Goal: Use online tool/utility: Utilize a website feature to perform a specific function

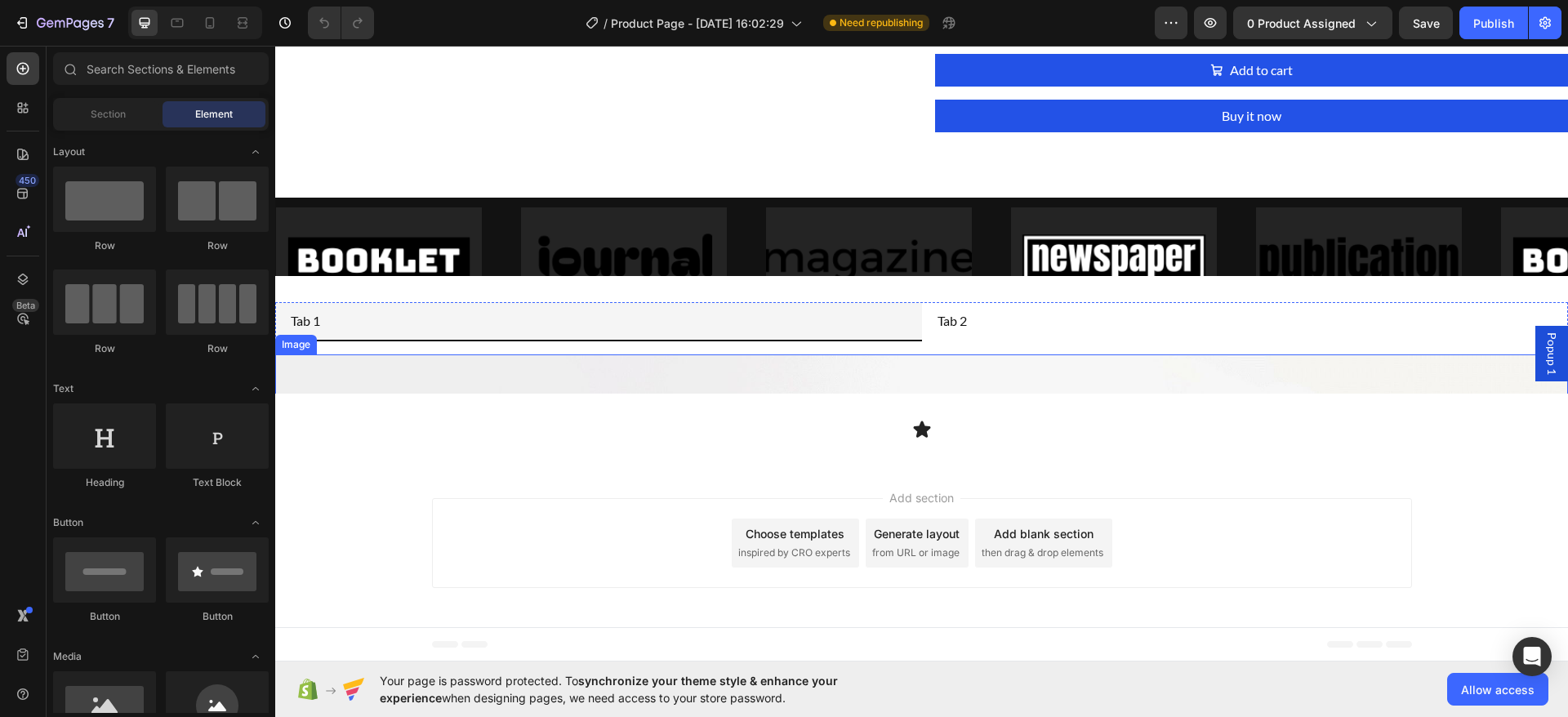
scroll to position [1735, 0]
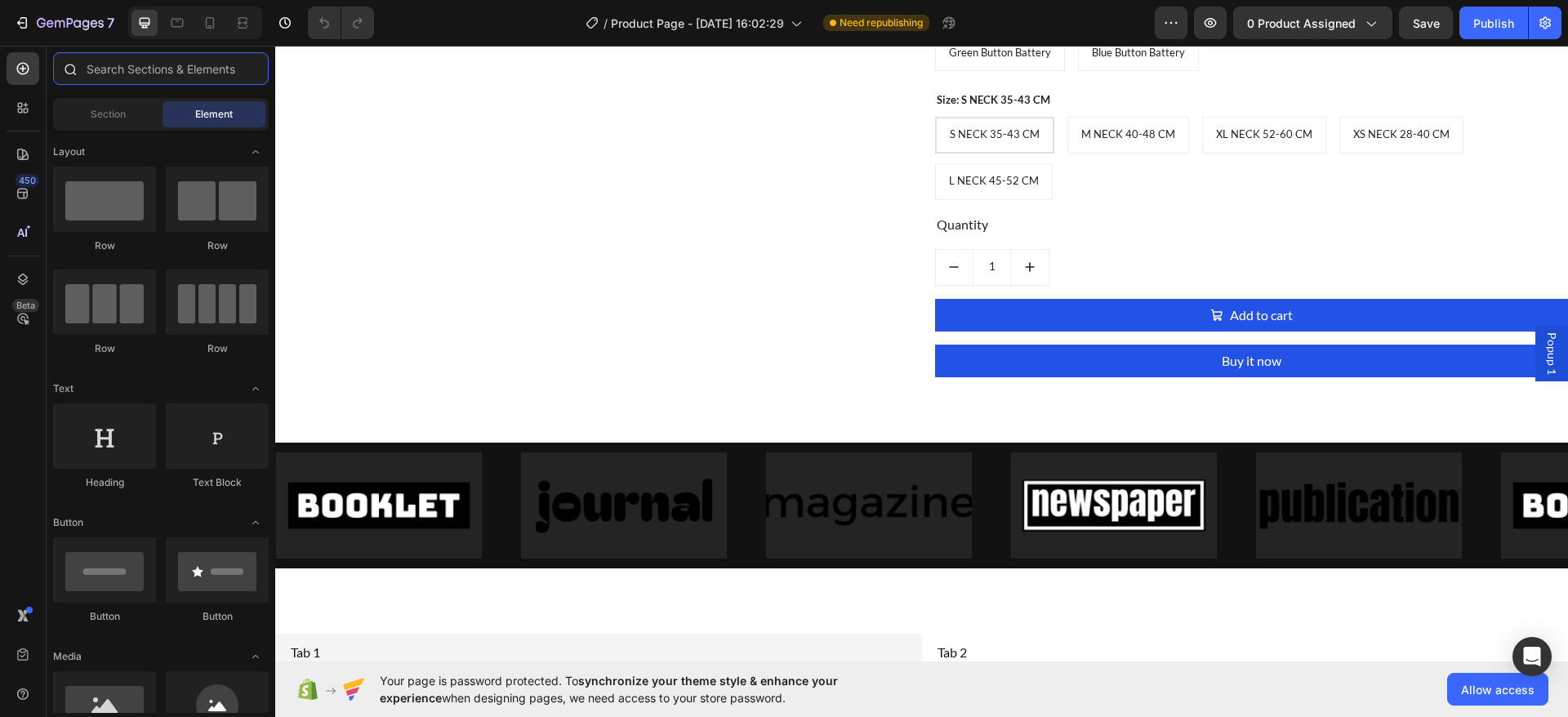
click at [126, 71] on input "text" at bounding box center [161, 69] width 216 height 32
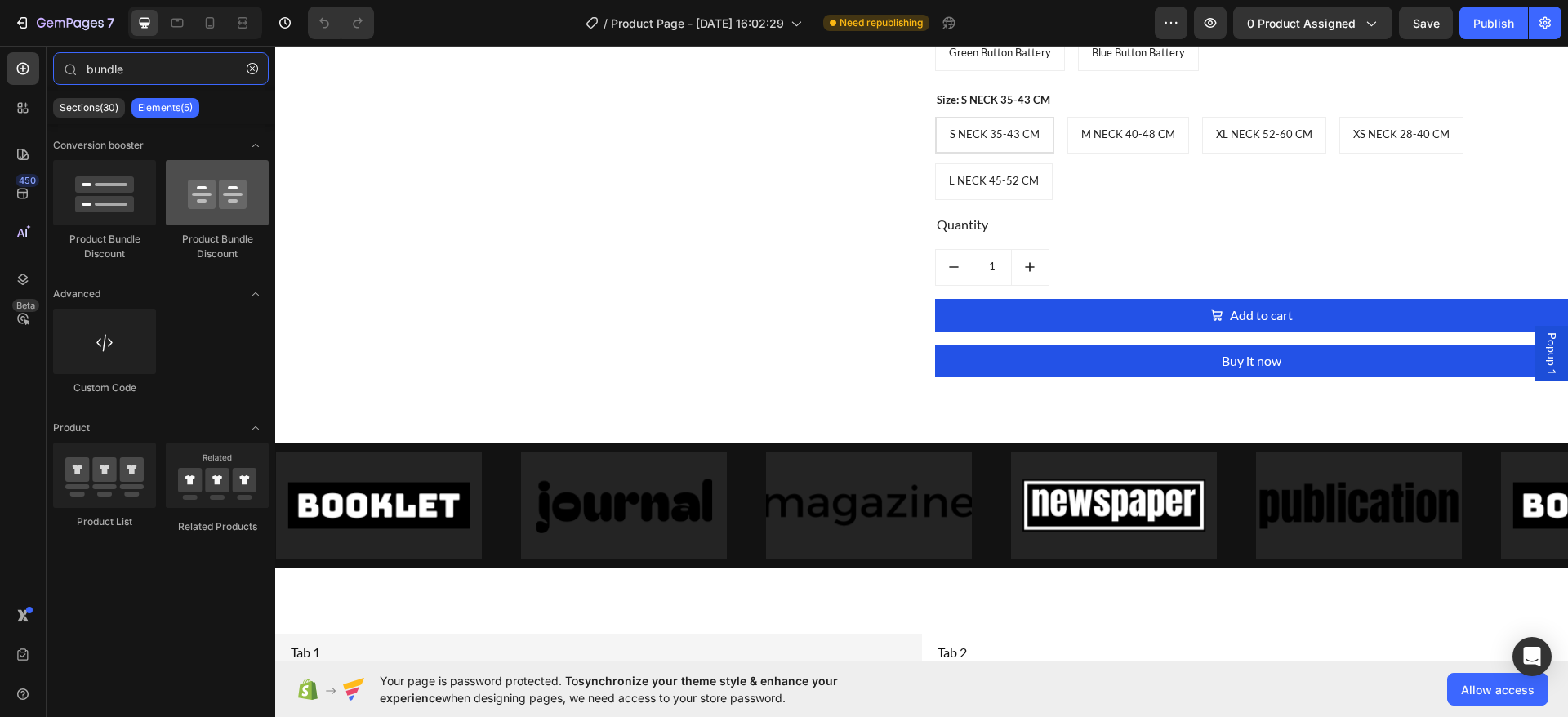
type input "bundle"
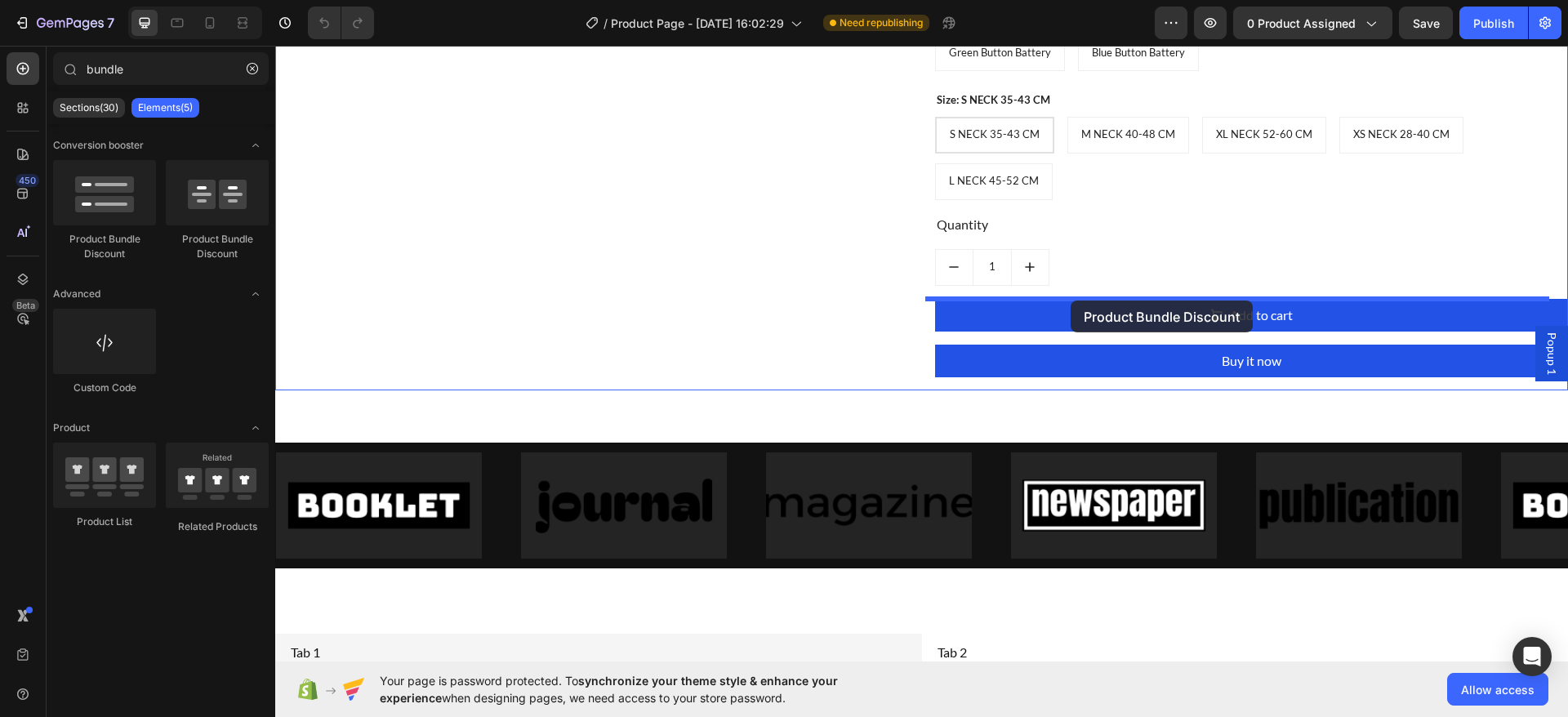
drag, startPoint x: 458, startPoint y: 236, endPoint x: 1074, endPoint y: 295, distance: 618.8
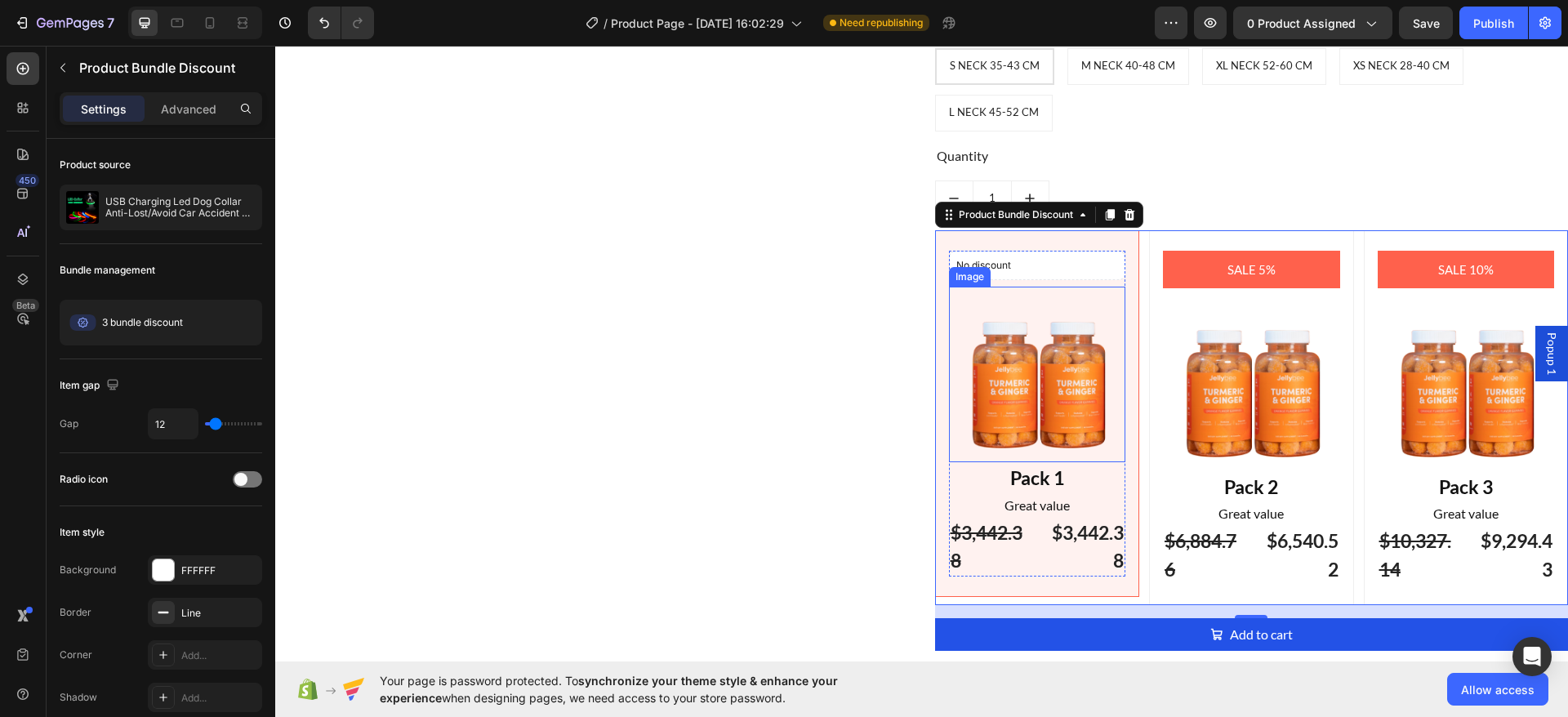
scroll to position [1857, 0]
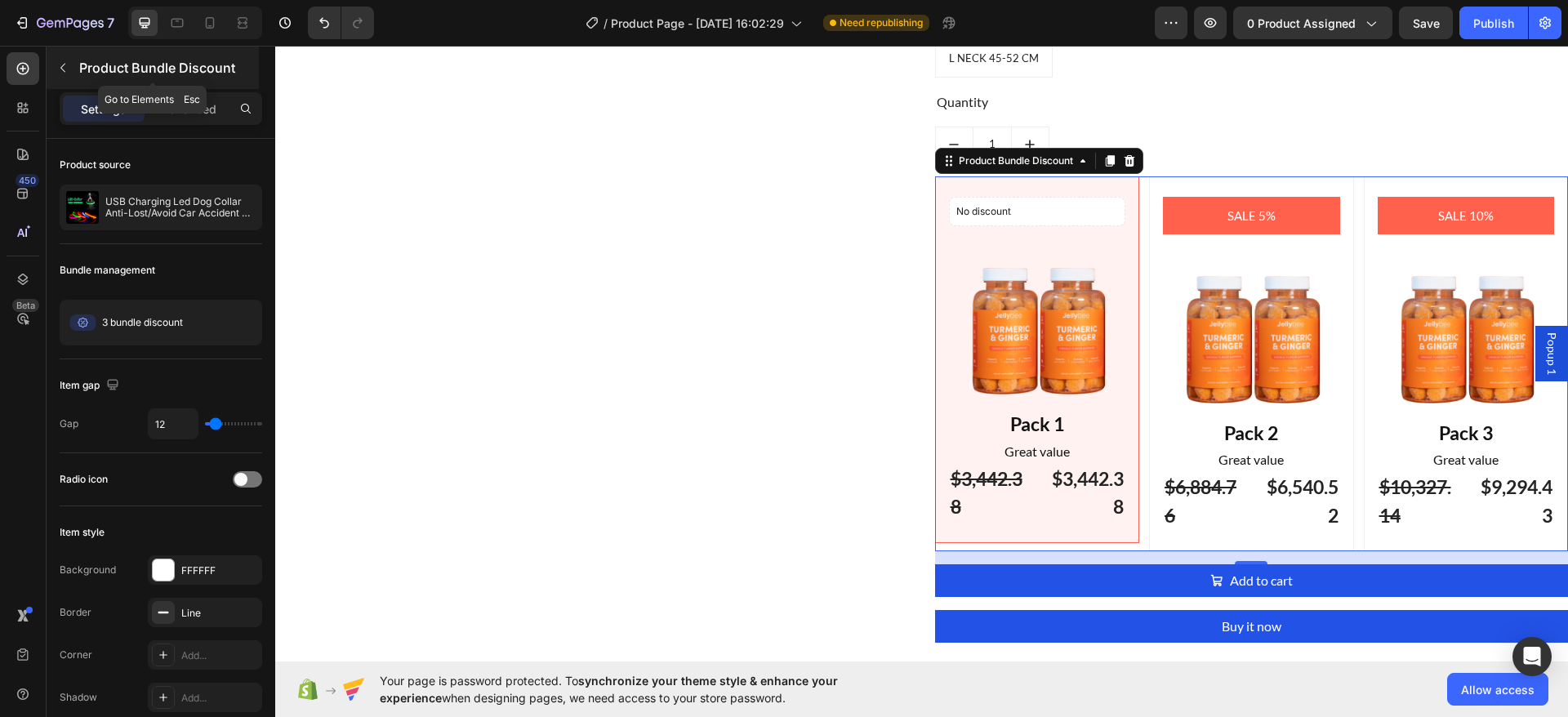
click at [49, 69] on div "Product Bundle Discount" at bounding box center [153, 68] width 212 height 42
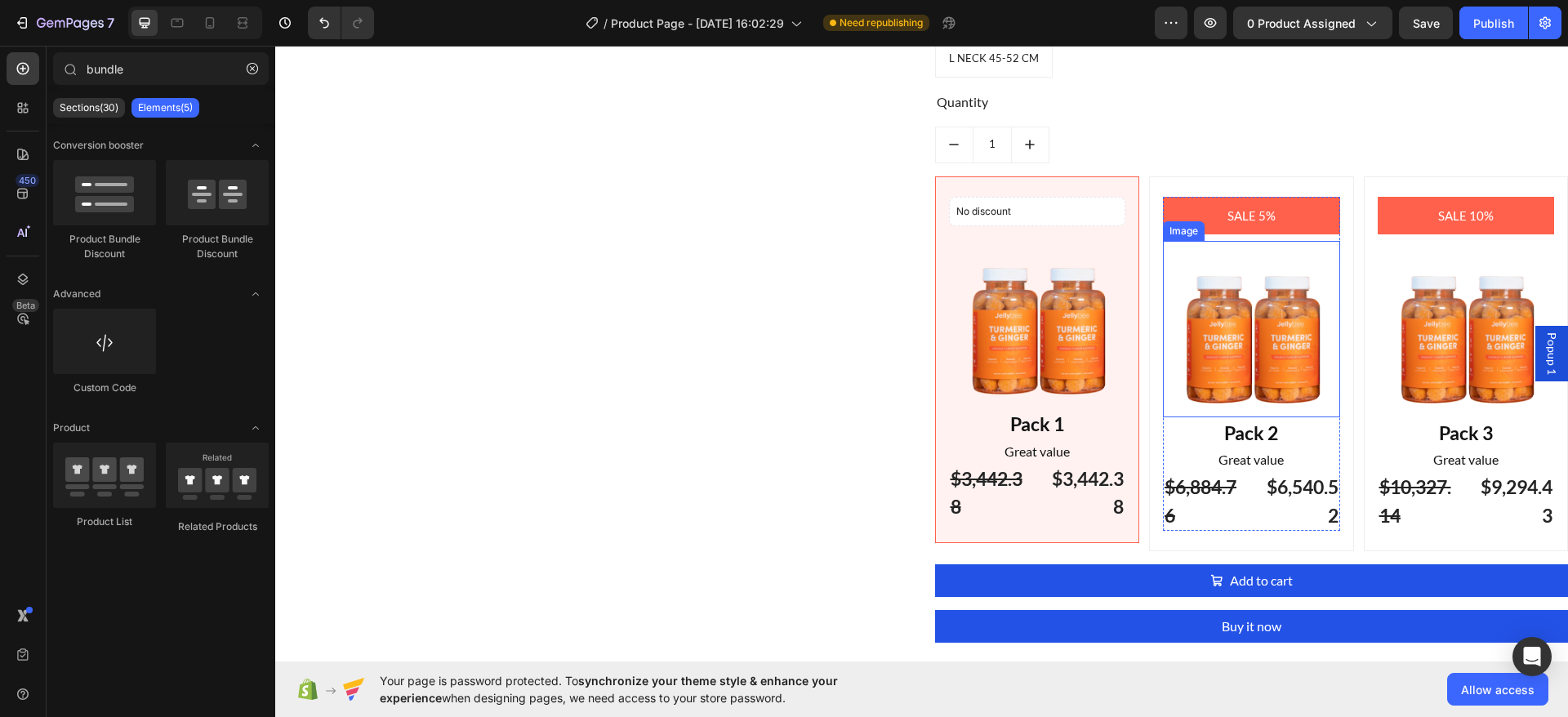
click at [1163, 308] on img at bounding box center [1251, 330] width 178 height 177
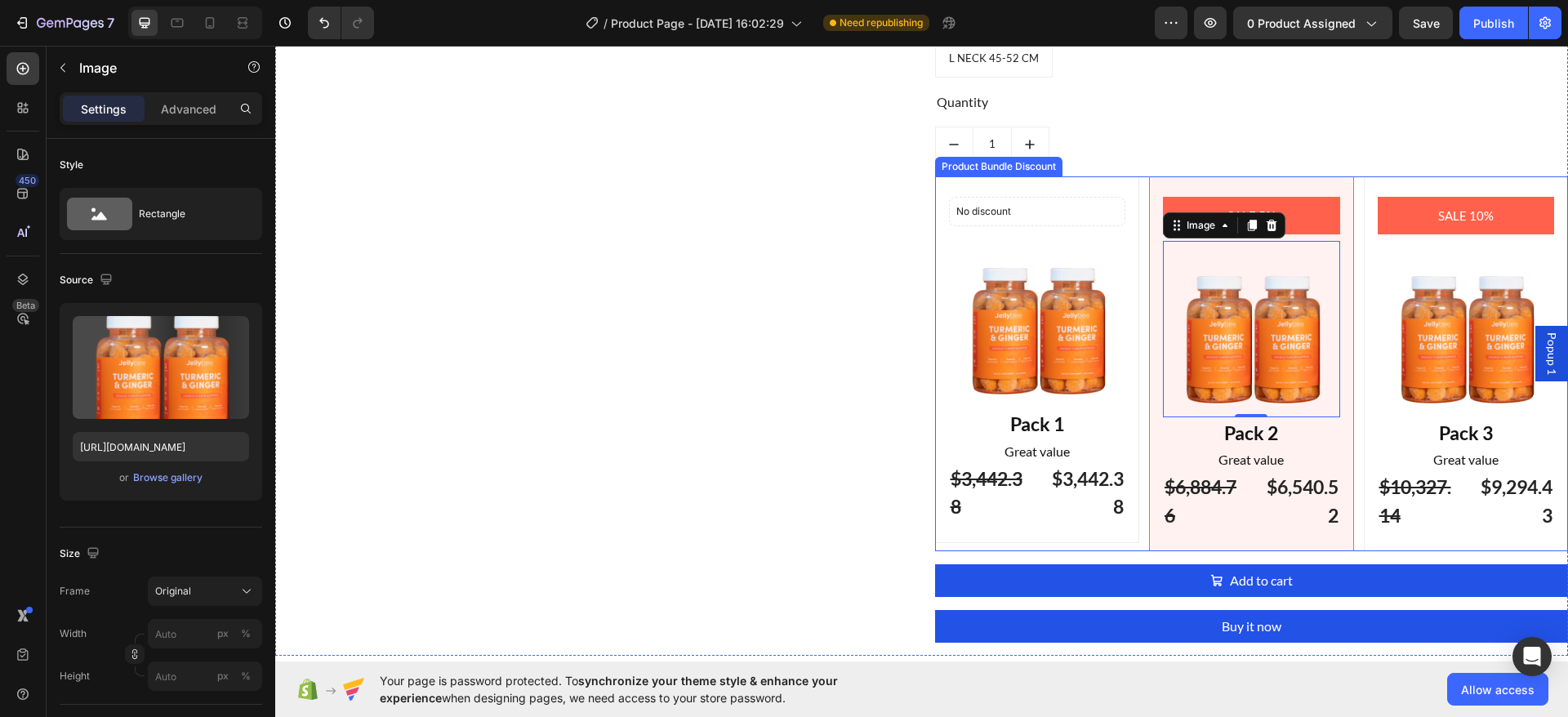
click at [1148, 295] on div "SALE 5% Product Badge Image 0 Pack 2 Text Block Great value Text Block $6,884.7…" at bounding box center [1250, 364] width 205 height 375
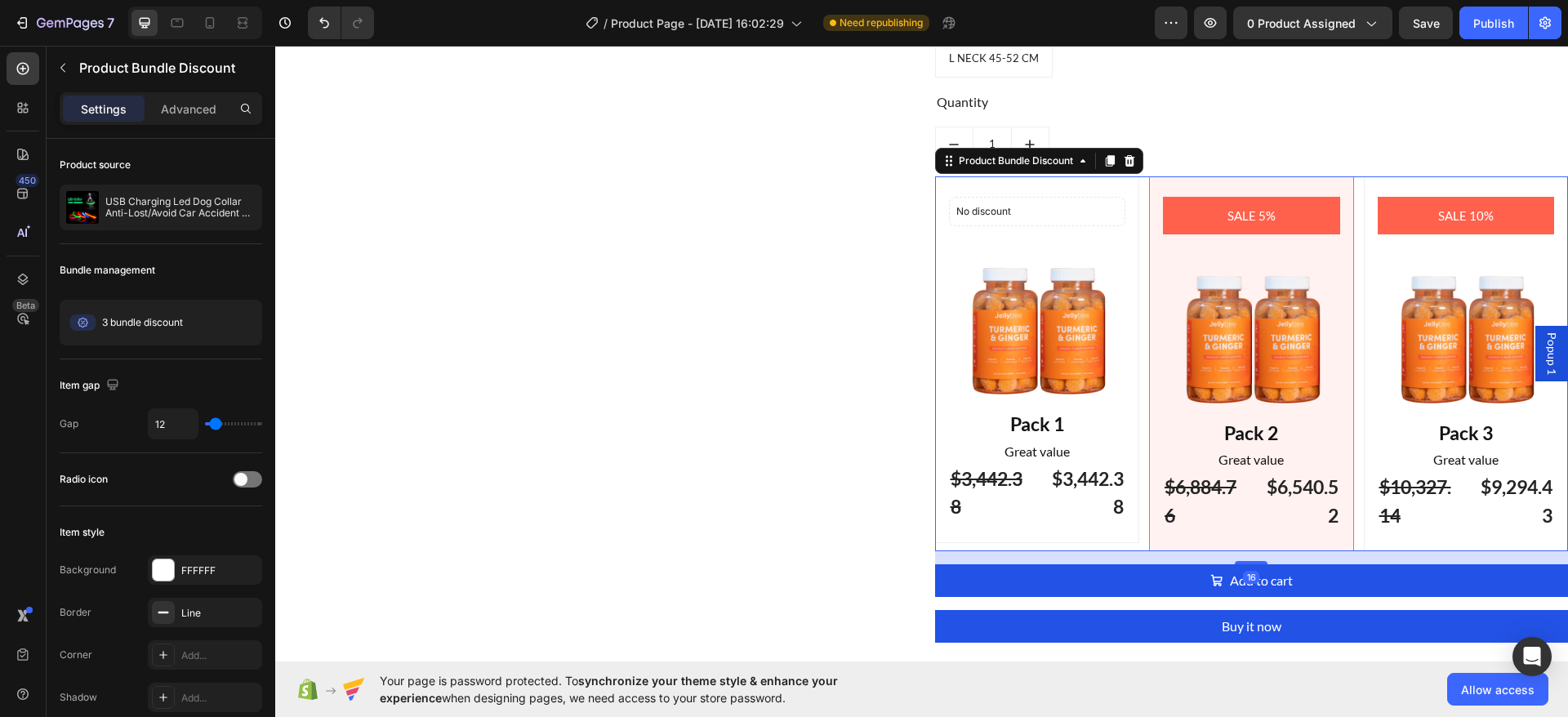
click at [1125, 238] on div "No discount Not be displayed when published Product Badge Image Pack 1 Text Blo…" at bounding box center [1037, 360] width 205 height 367
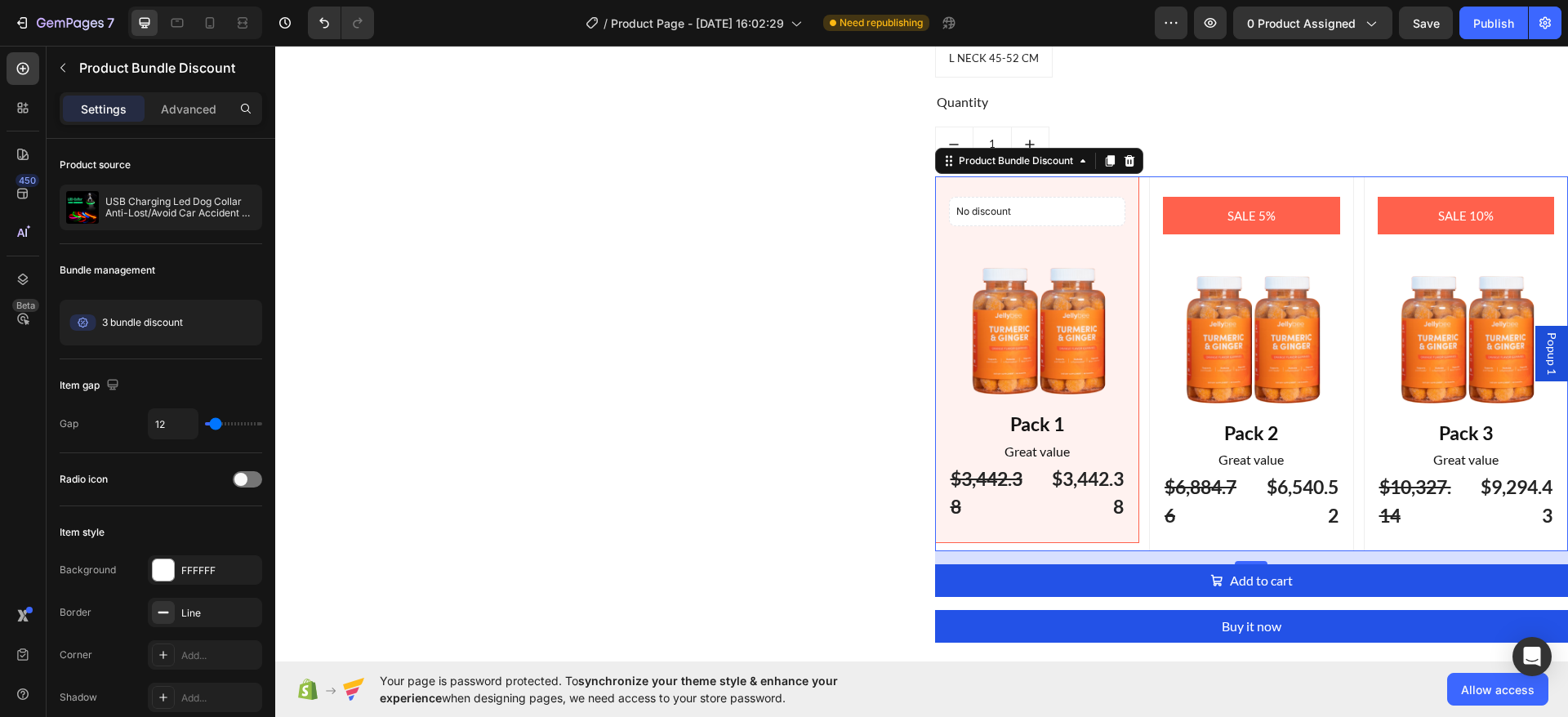
click at [1120, 217] on div "No discount Not be displayed when published Product Badge Image Pack 1 Text Blo…" at bounding box center [1037, 360] width 205 height 367
click at [1119, 194] on div "No discount Not be displayed when published Product Badge Image Pack 1 Text Blo…" at bounding box center [1037, 360] width 205 height 367
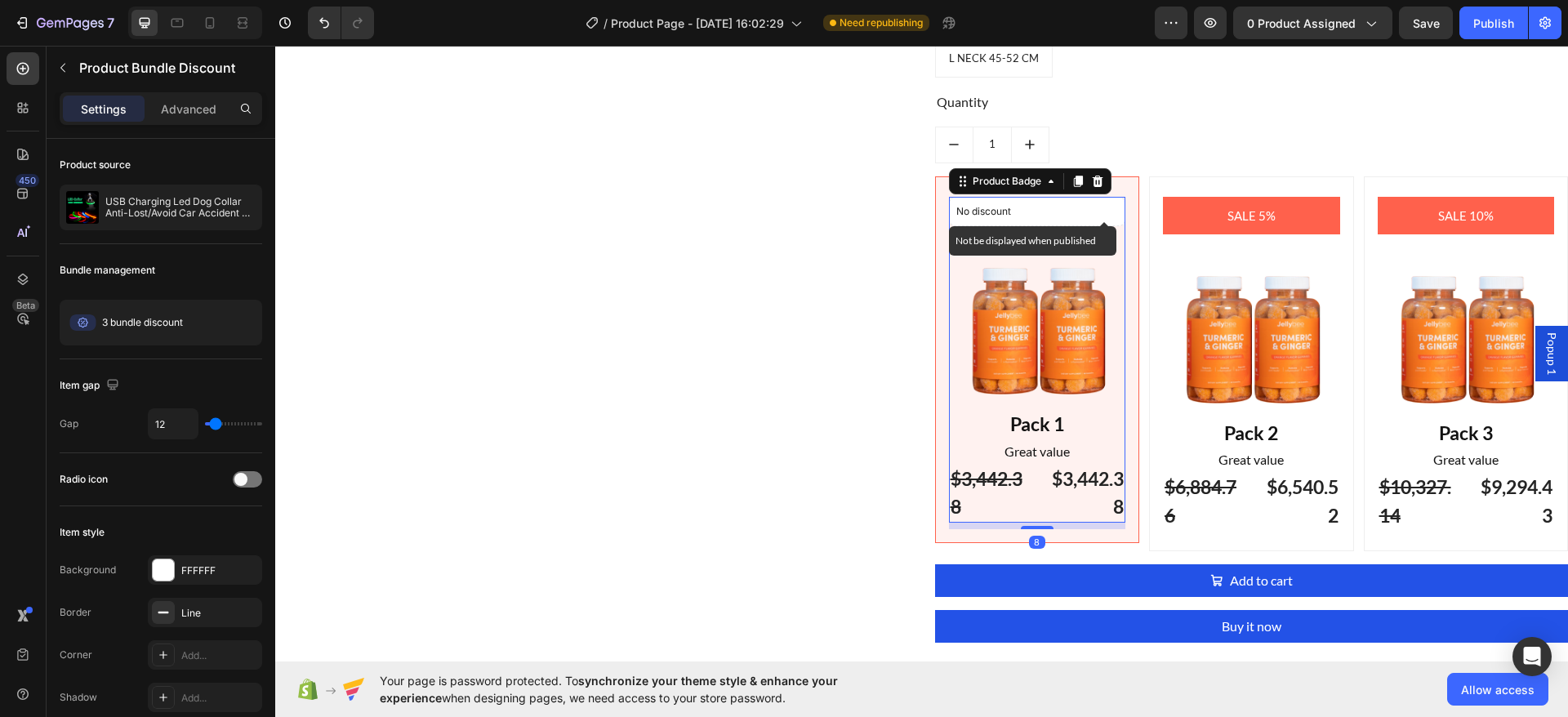
click at [1052, 215] on p "No discount" at bounding box center [1037, 211] width 162 height 14
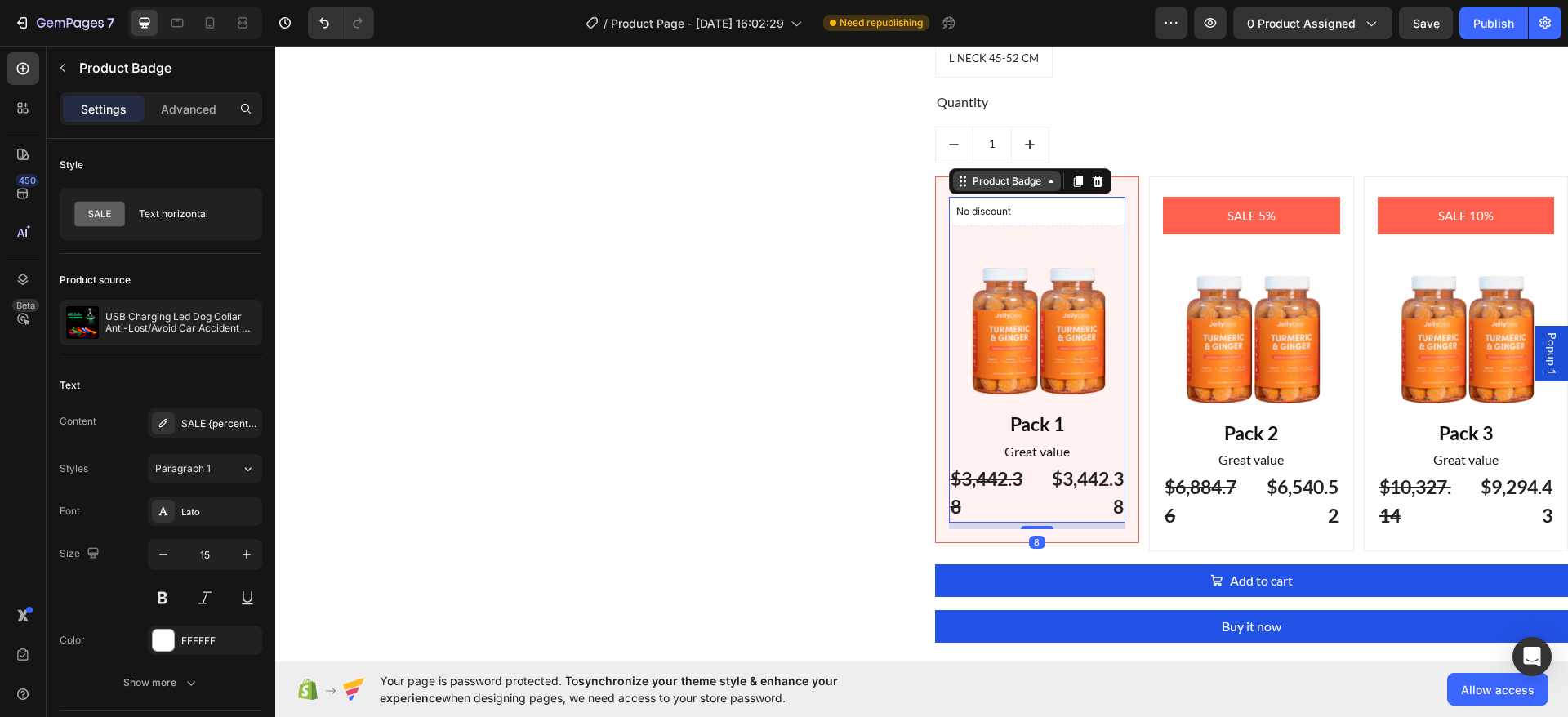
click at [1006, 183] on div "Product Badge" at bounding box center [1007, 181] width 75 height 14
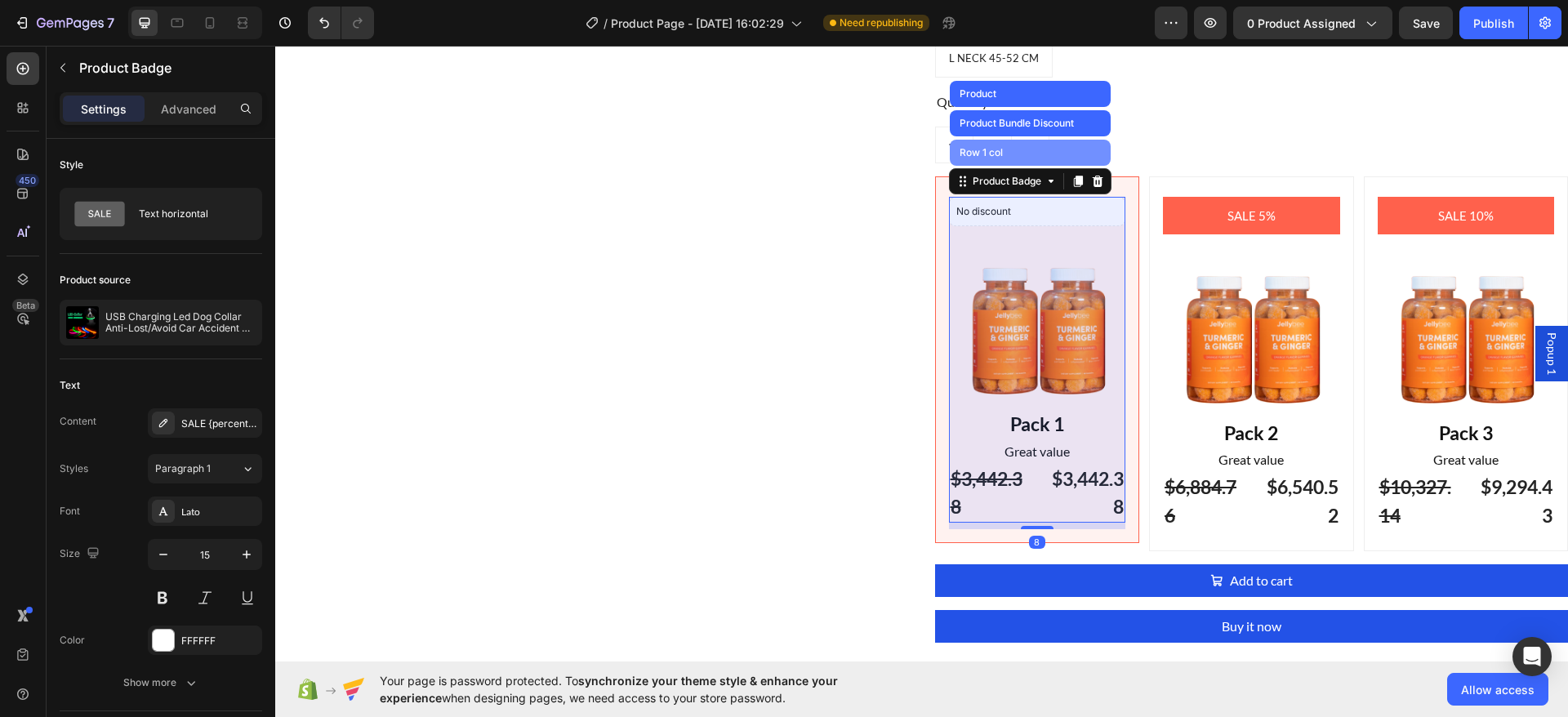
click at [1001, 152] on div "Row 1 col" at bounding box center [1029, 152] width 161 height 26
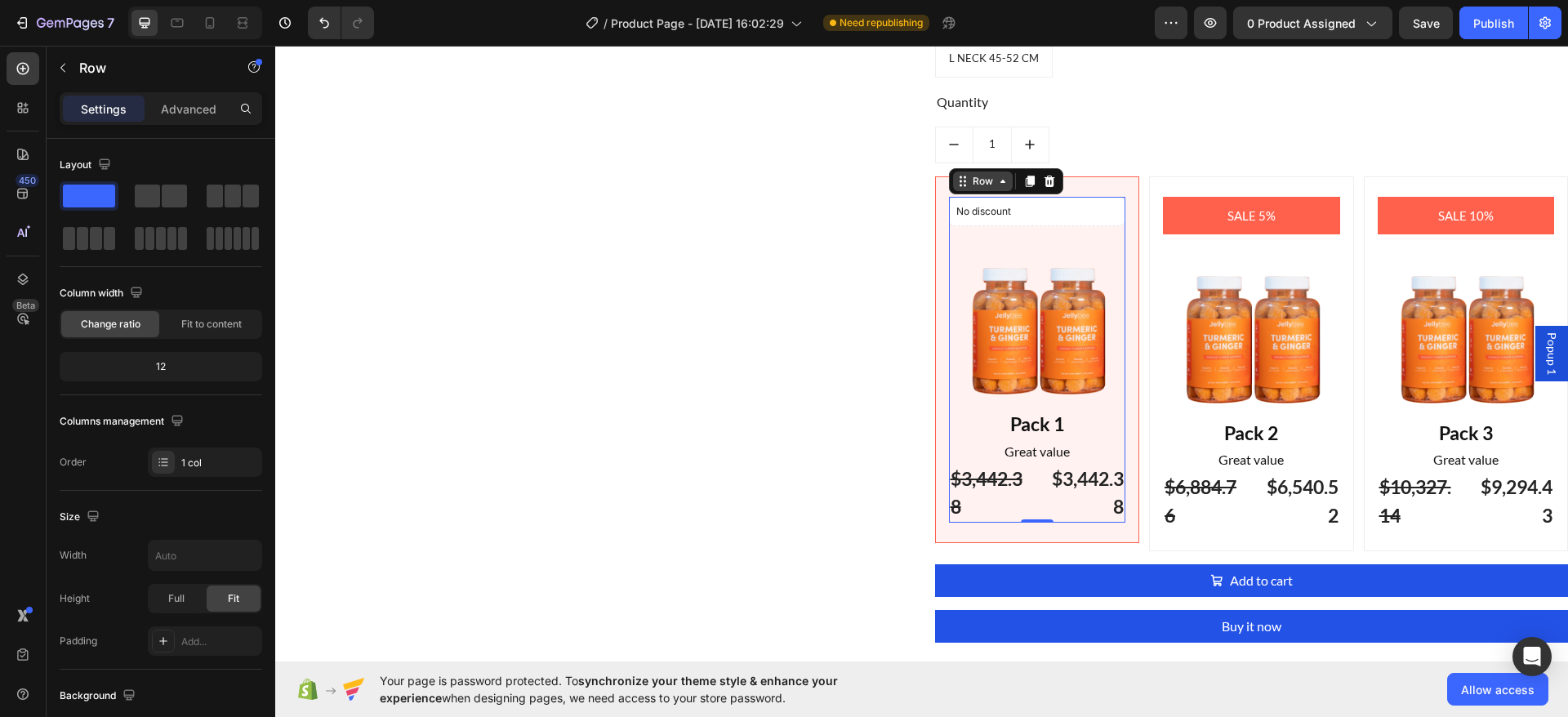
click at [984, 179] on div "Row" at bounding box center [983, 181] width 27 height 14
click at [983, 183] on div "Row" at bounding box center [983, 181] width 27 height 14
click at [980, 178] on div "Row" at bounding box center [983, 181] width 27 height 14
click at [172, 101] on p "Advanced" at bounding box center [188, 109] width 55 height 17
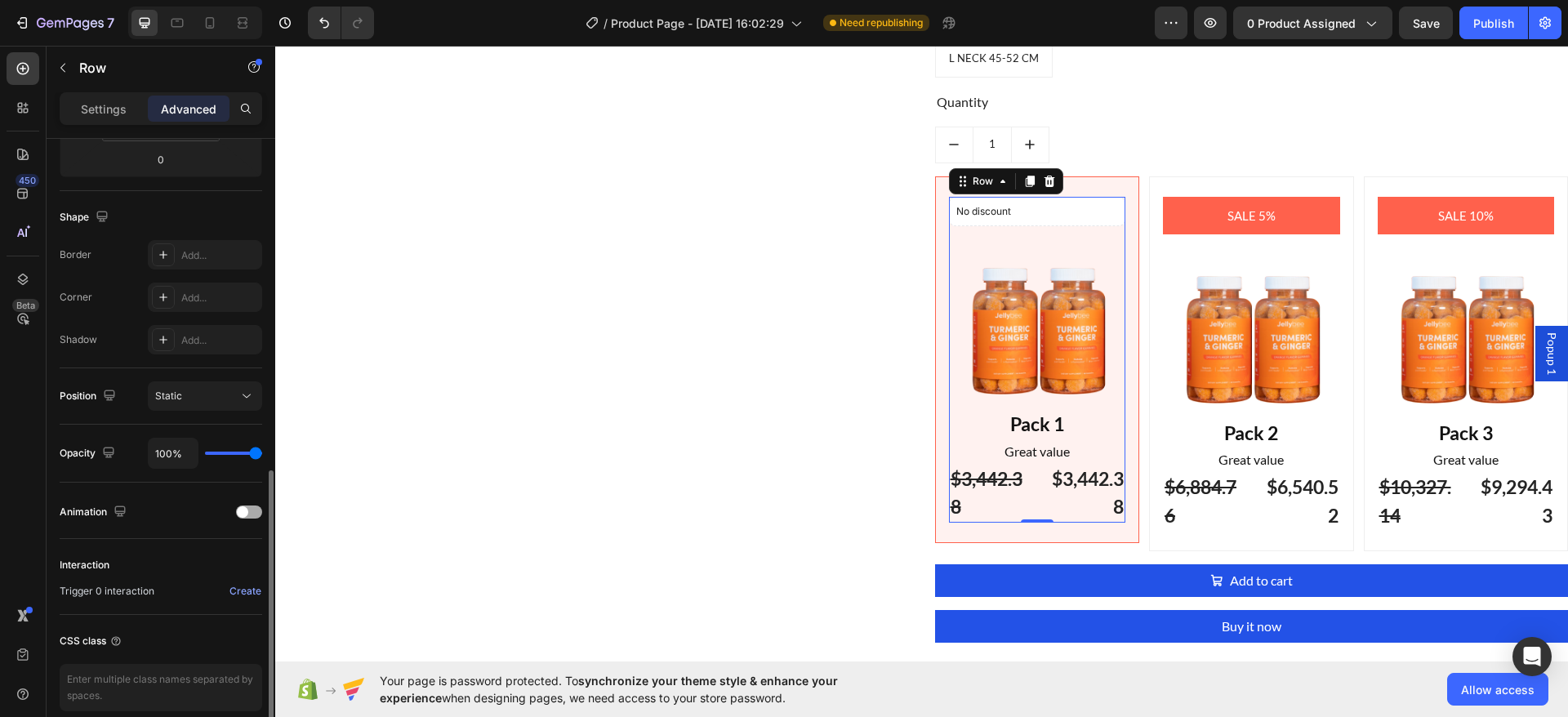
scroll to position [440, 0]
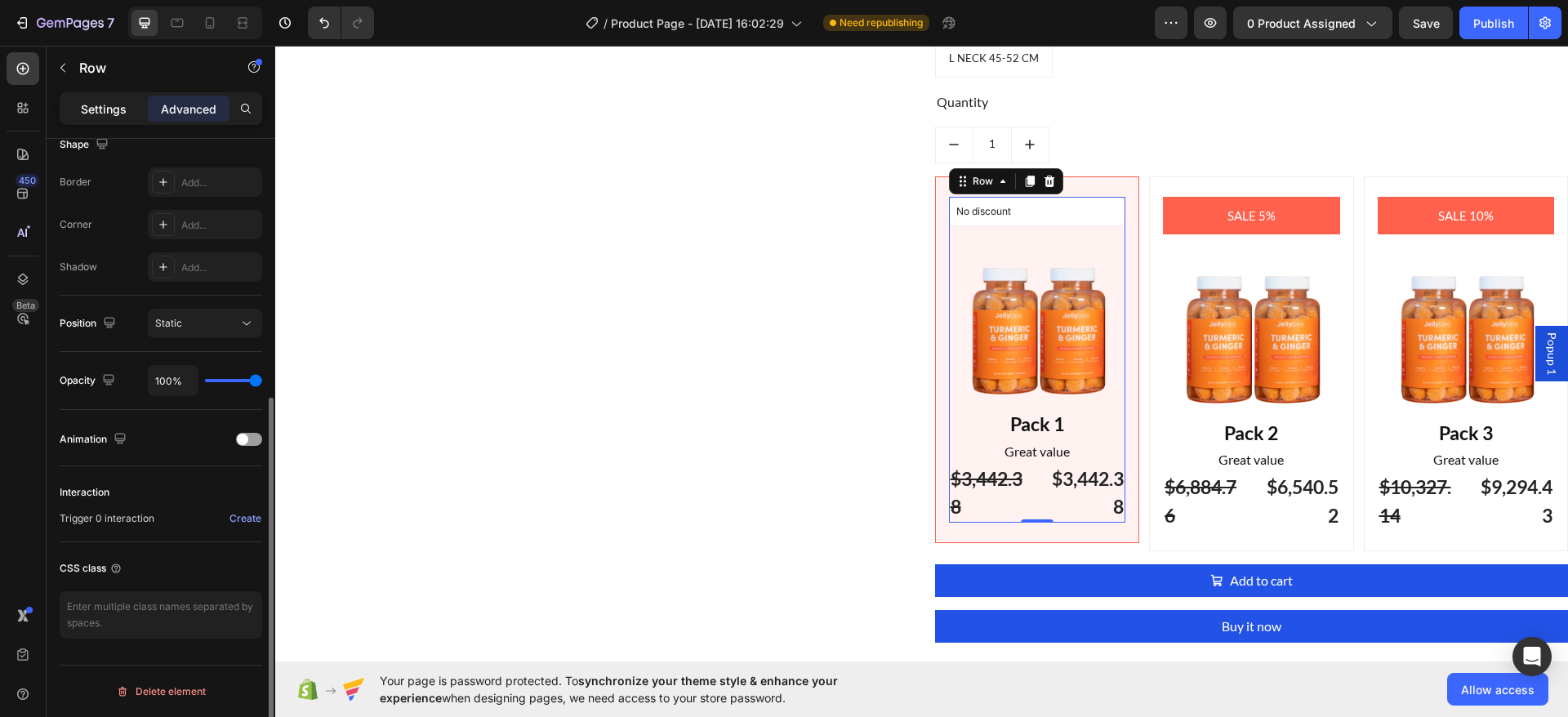
click at [112, 113] on p "Settings" at bounding box center [104, 109] width 46 height 17
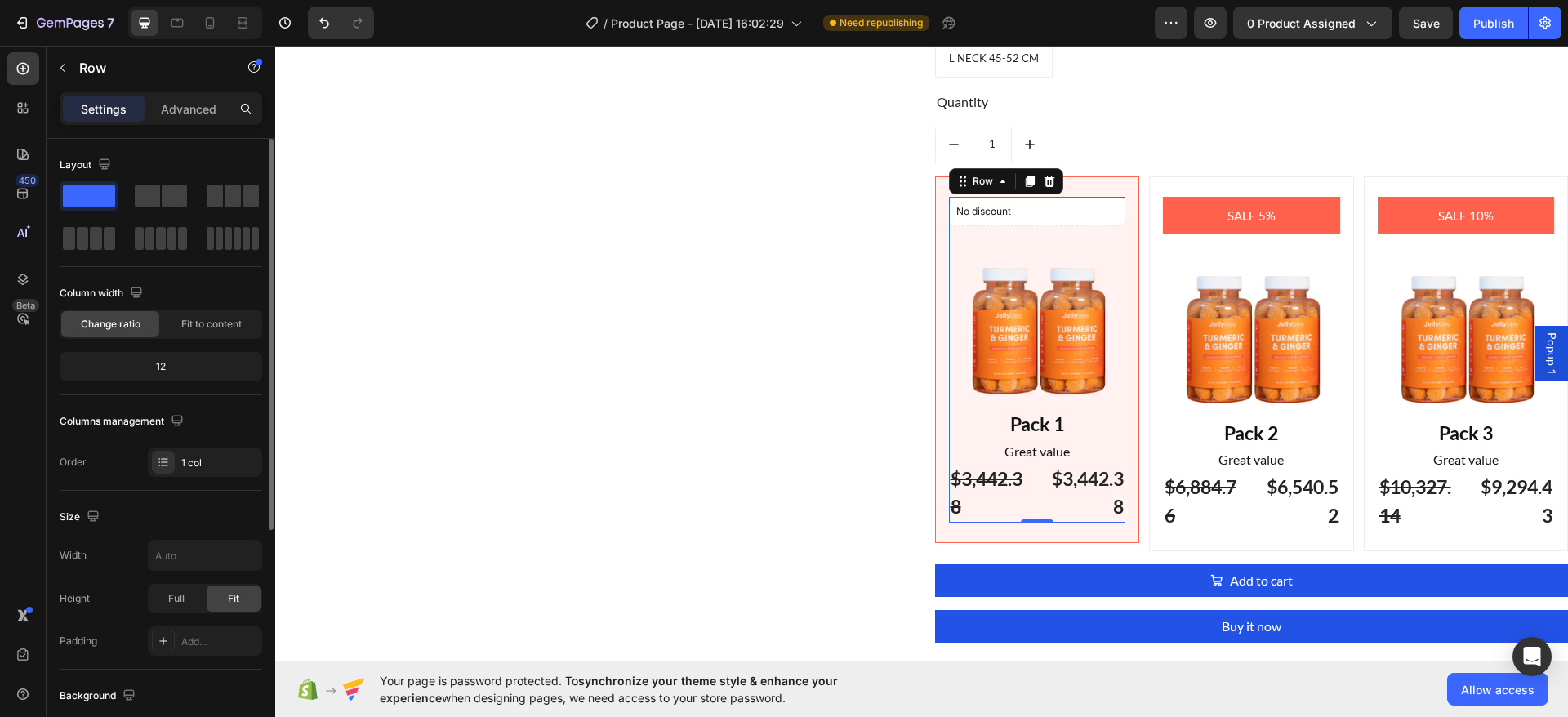
scroll to position [371, 0]
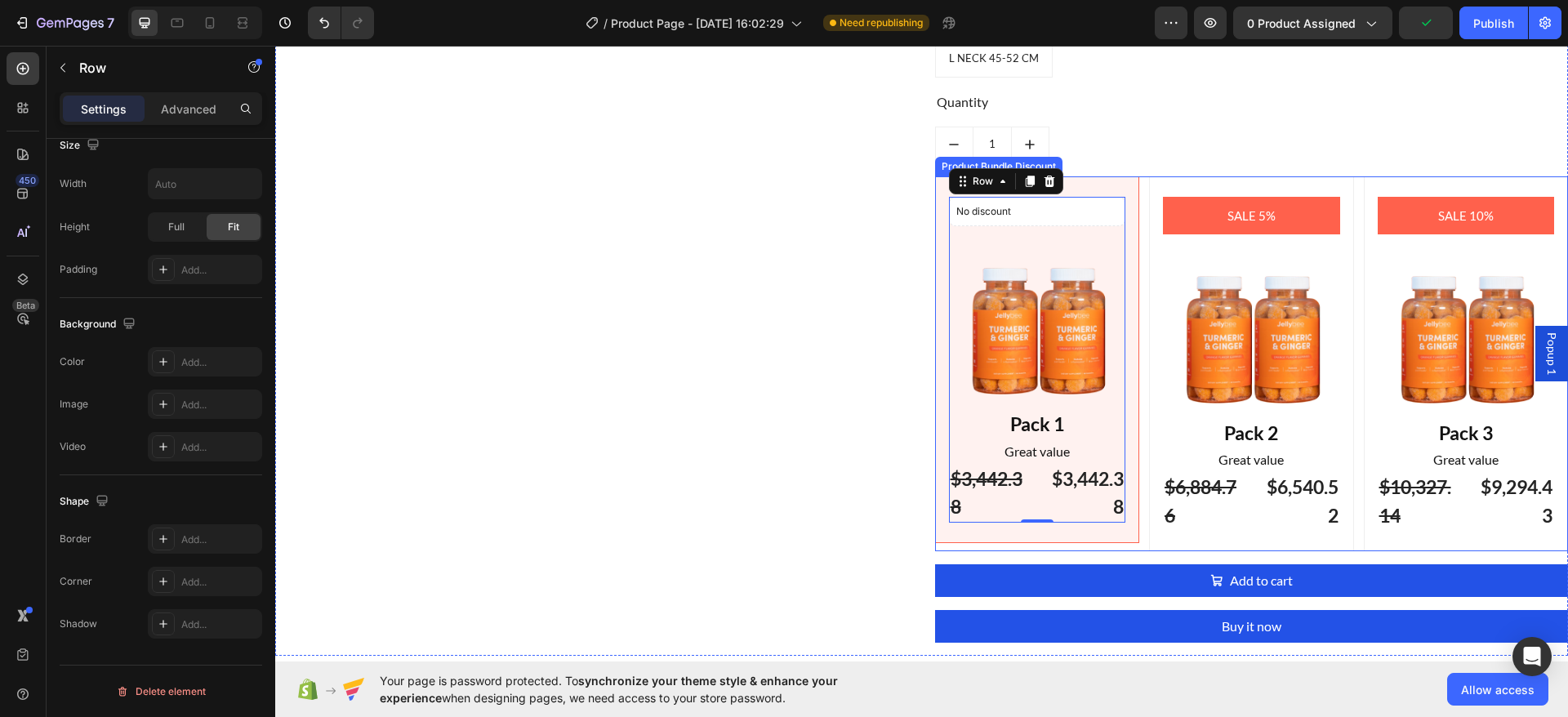
click at [1095, 187] on div "No discount Not be displayed when published Product Badge Image Pack 1 Text Blo…" at bounding box center [1037, 360] width 205 height 367
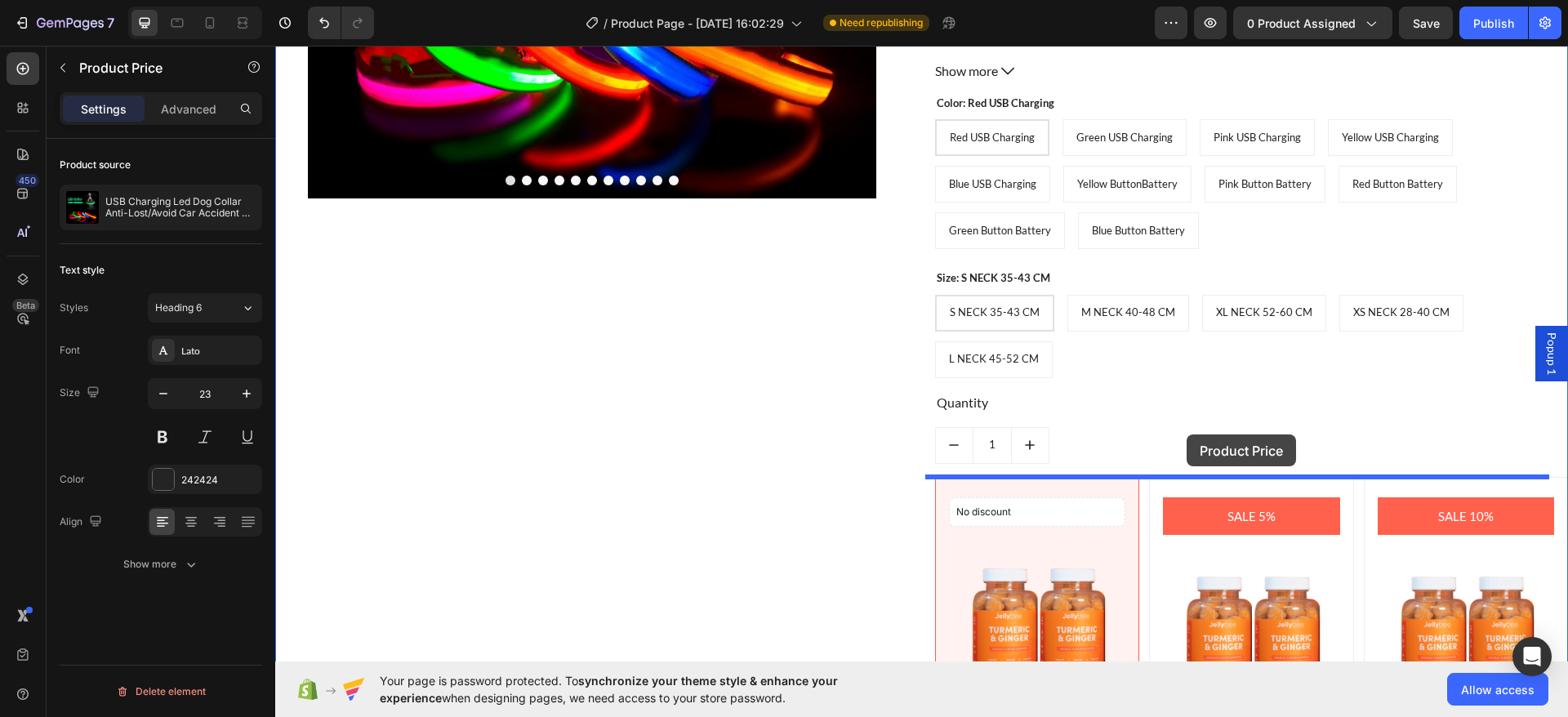
scroll to position [1612, 0]
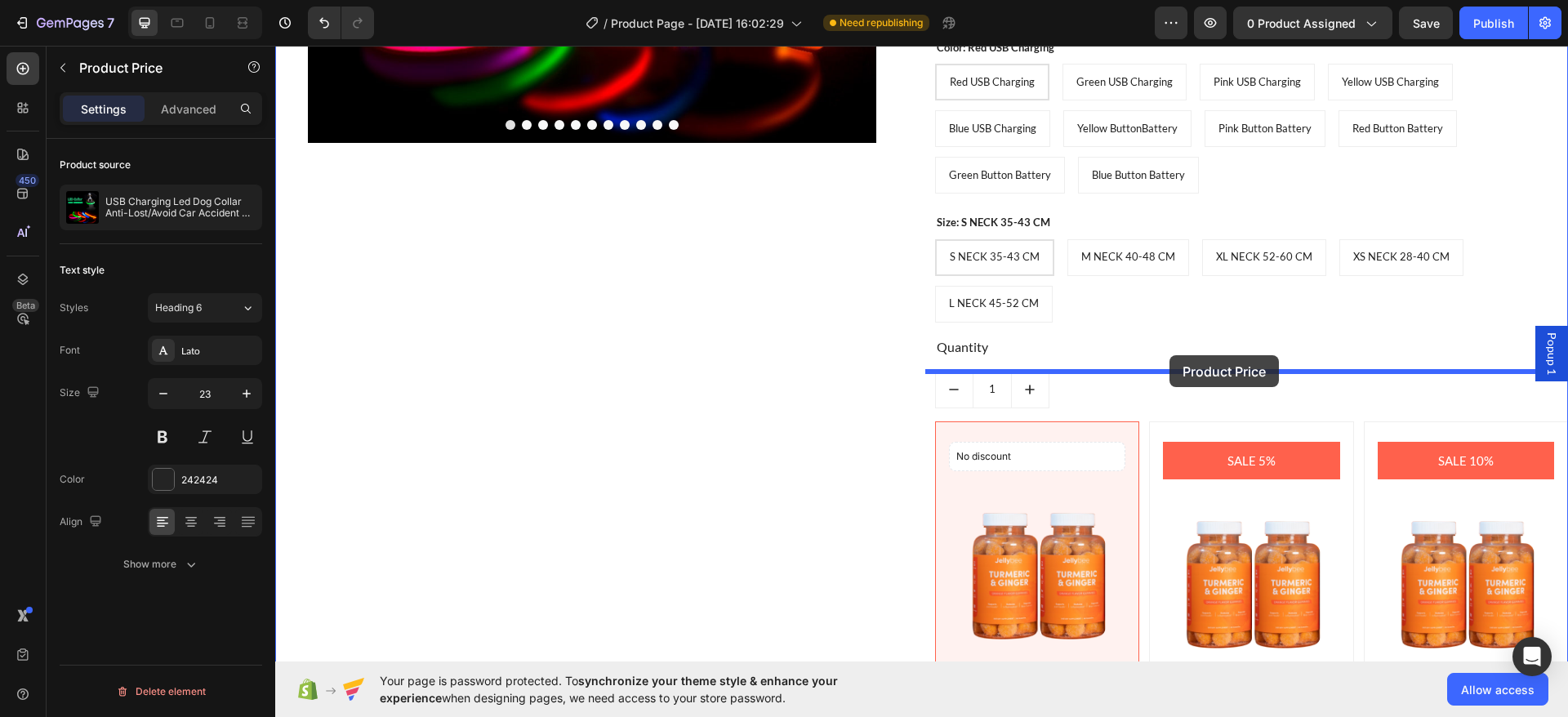
drag, startPoint x: 988, startPoint y: 219, endPoint x: 1170, endPoint y: 355, distance: 227.2
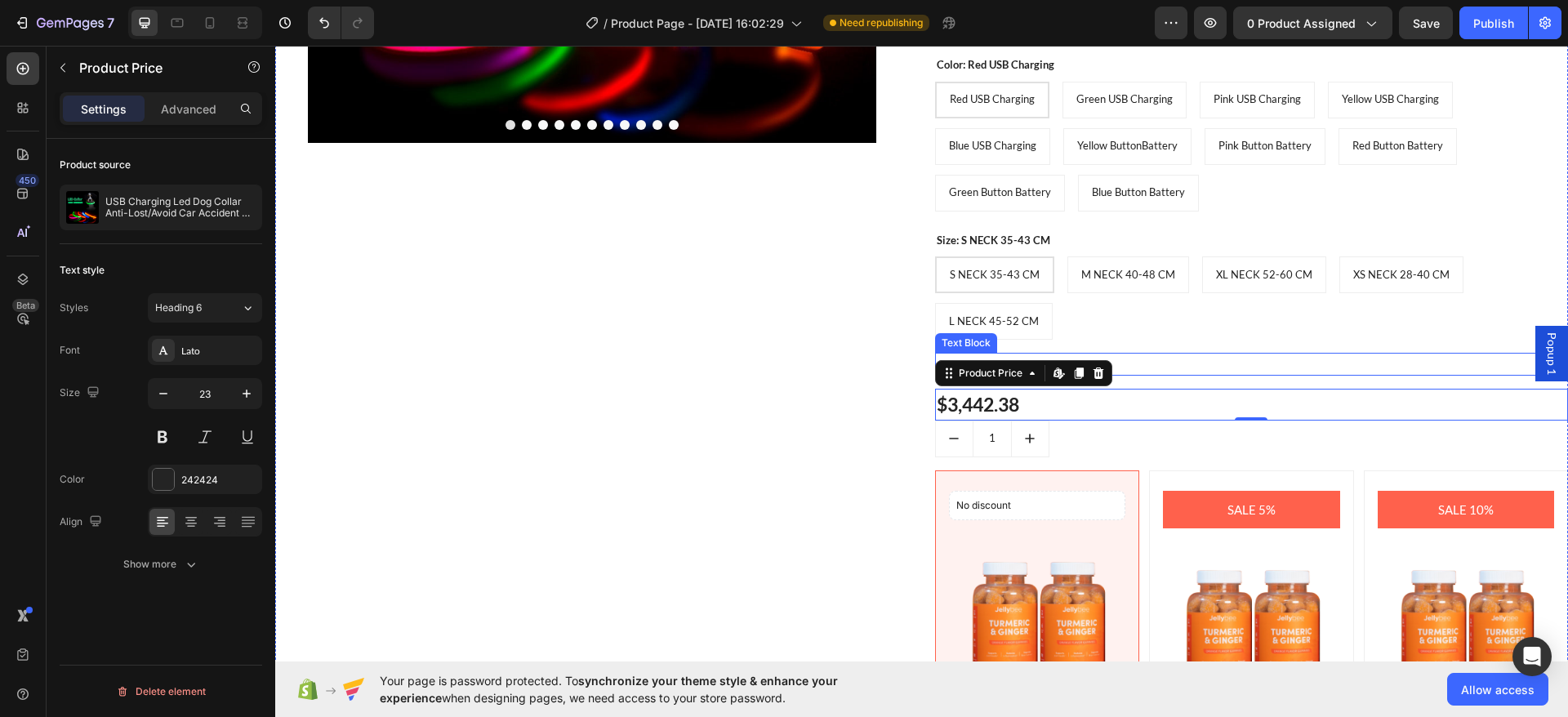
scroll to position [1857, 0]
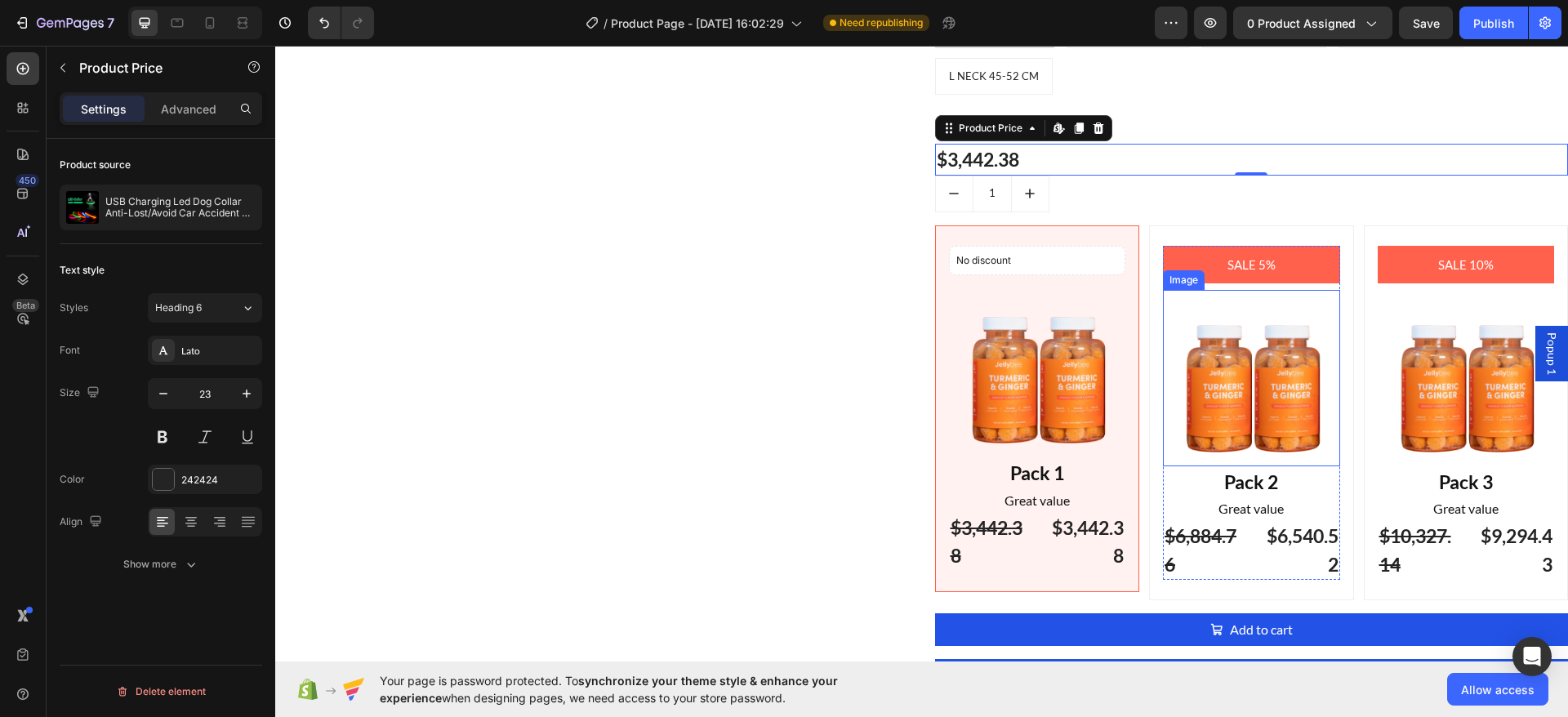
click at [1205, 321] on img at bounding box center [1251, 378] width 178 height 177
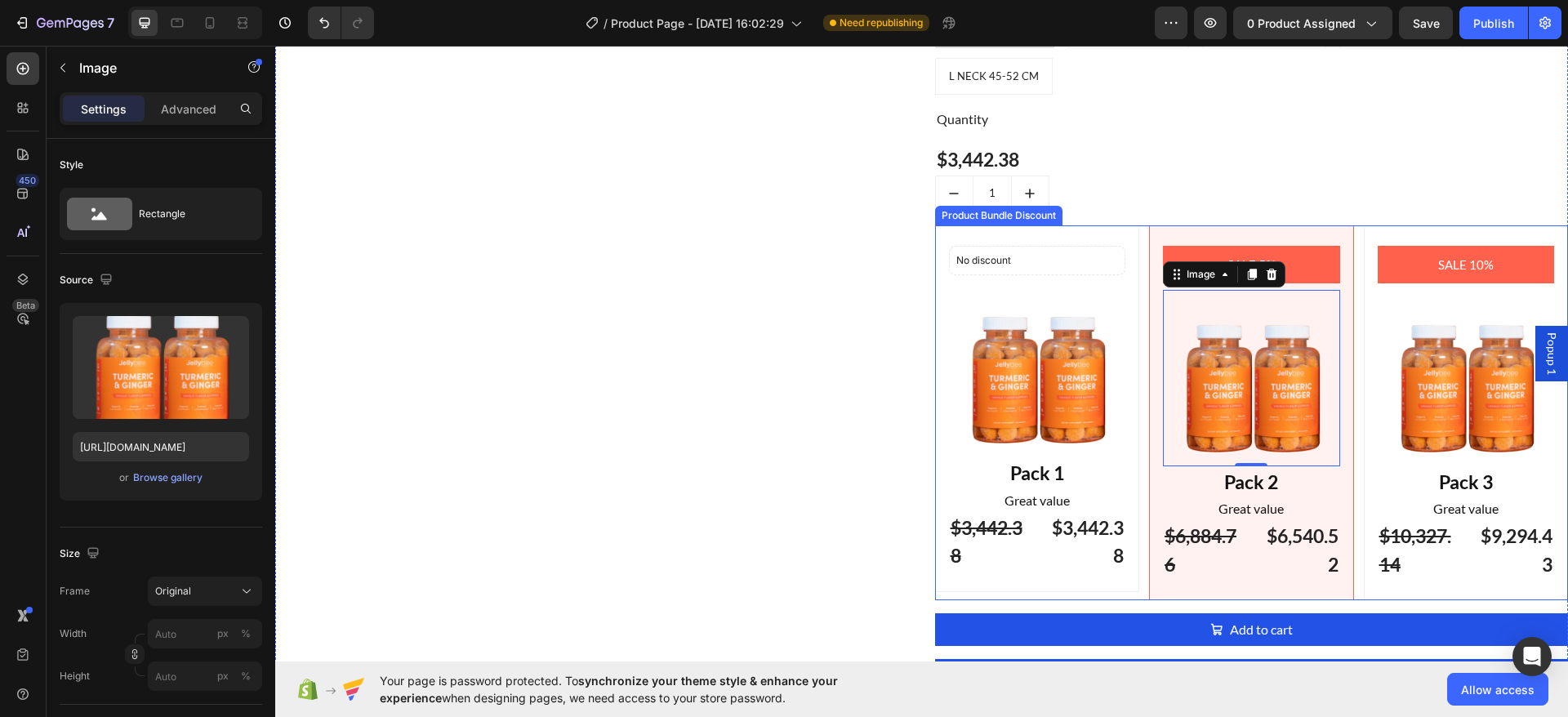
click at [1363, 347] on div "SALE 10% Product Badge Image Pack 3 Text Block Great value Text Block $10,327.1…" at bounding box center [1465, 413] width 205 height 375
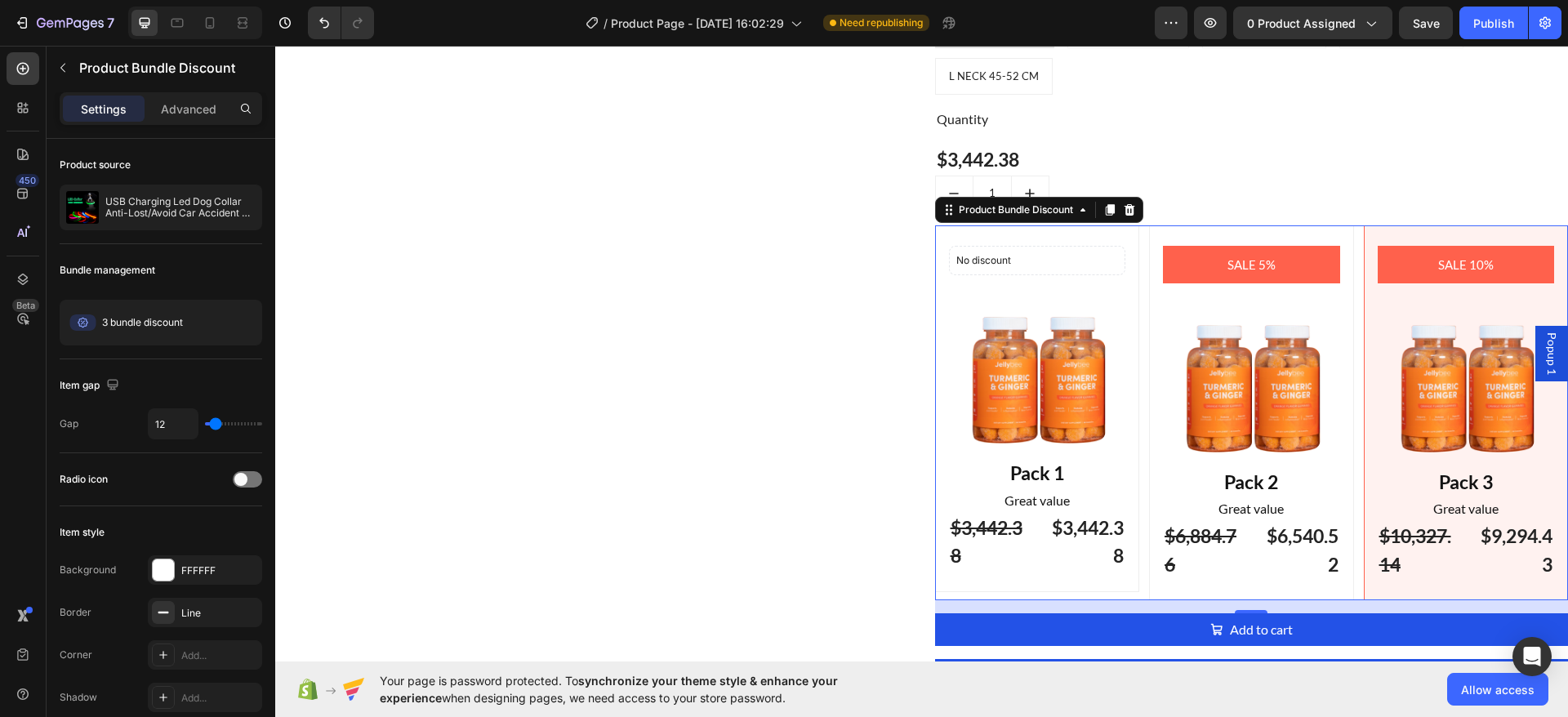
click at [1148, 316] on div "SALE 5% Product Badge Image Pack 2 Text Block Great value Text Block $6,884.76 …" at bounding box center [1250, 413] width 205 height 375
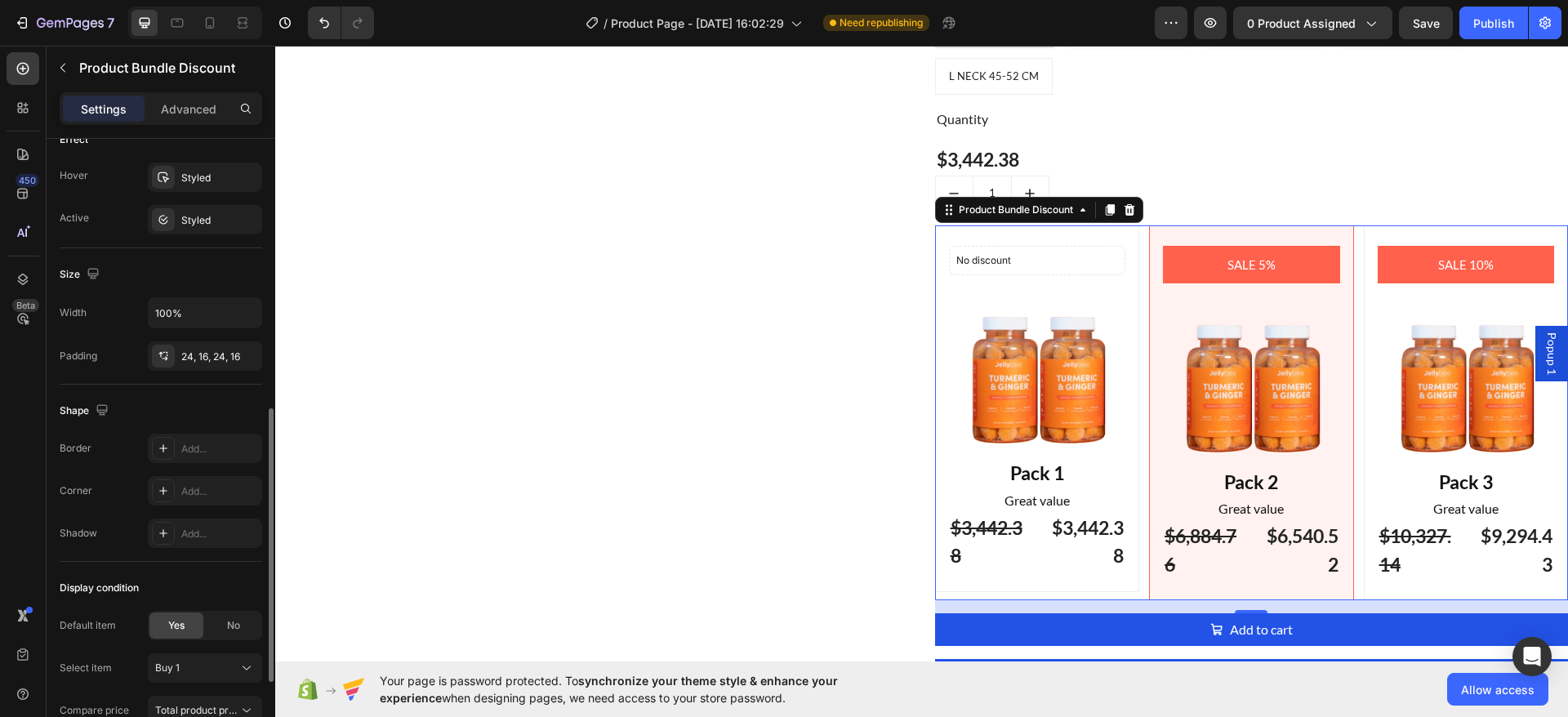
scroll to position [798, 0]
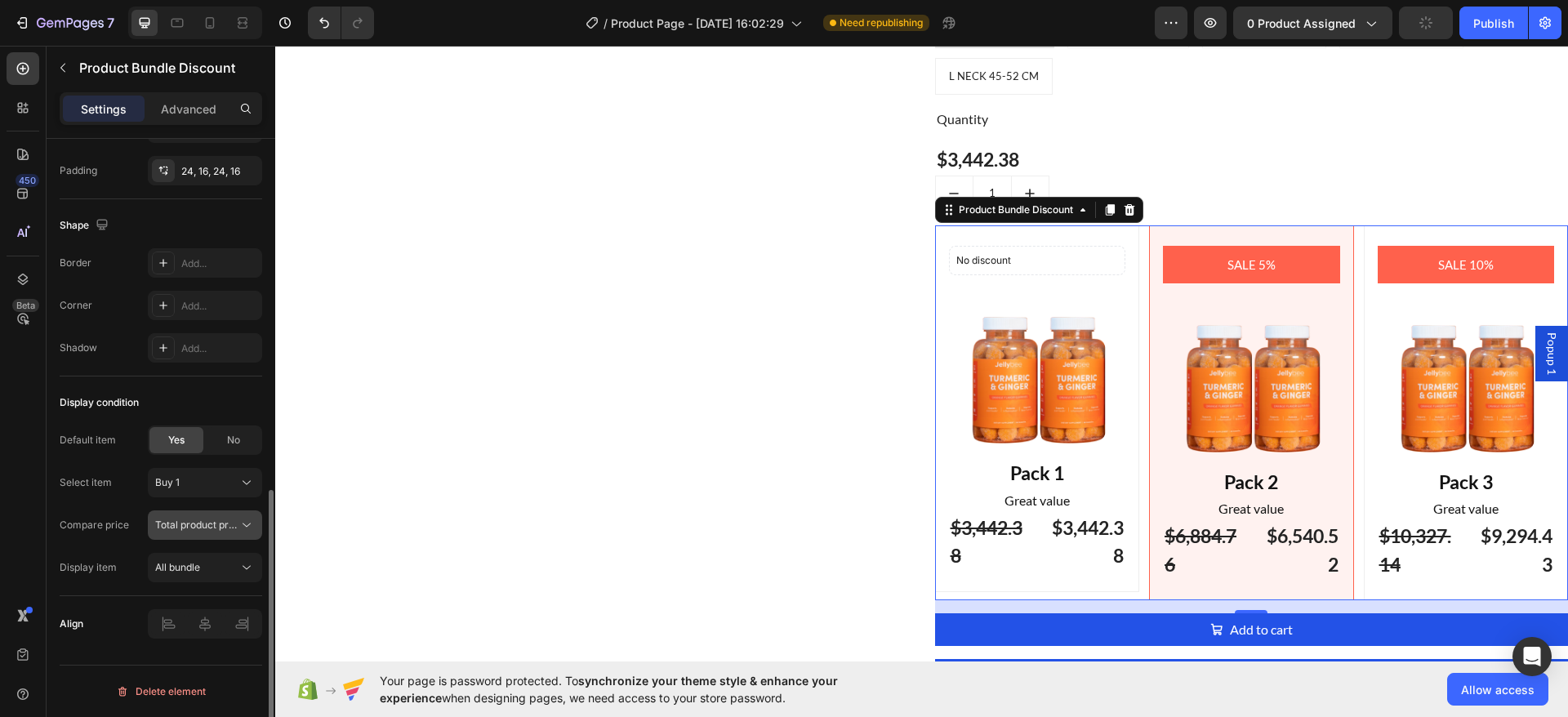
click at [189, 517] on span "Total product price" at bounding box center [197, 524] width 83 height 14
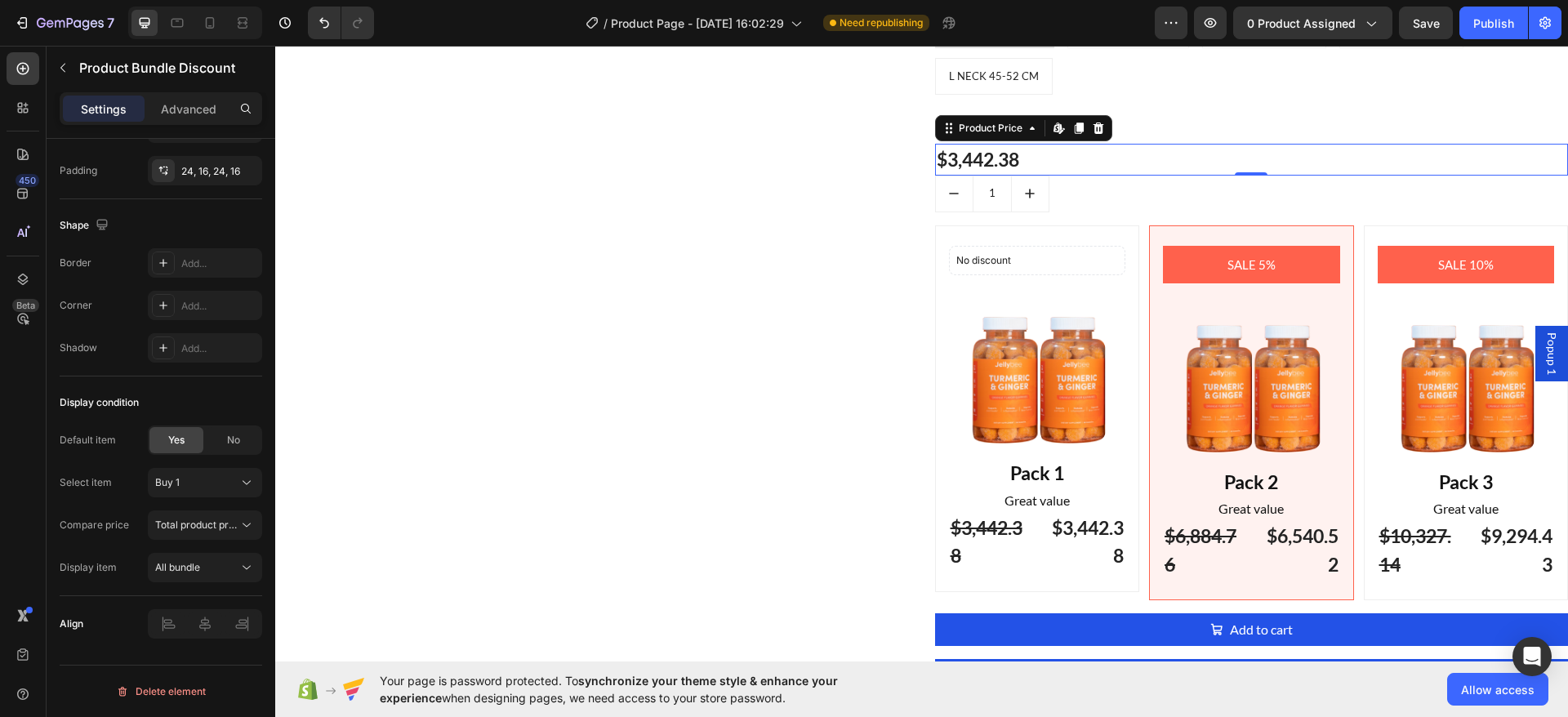
click at [1085, 150] on div "$3,442.38" at bounding box center [1252, 159] width 634 height 31
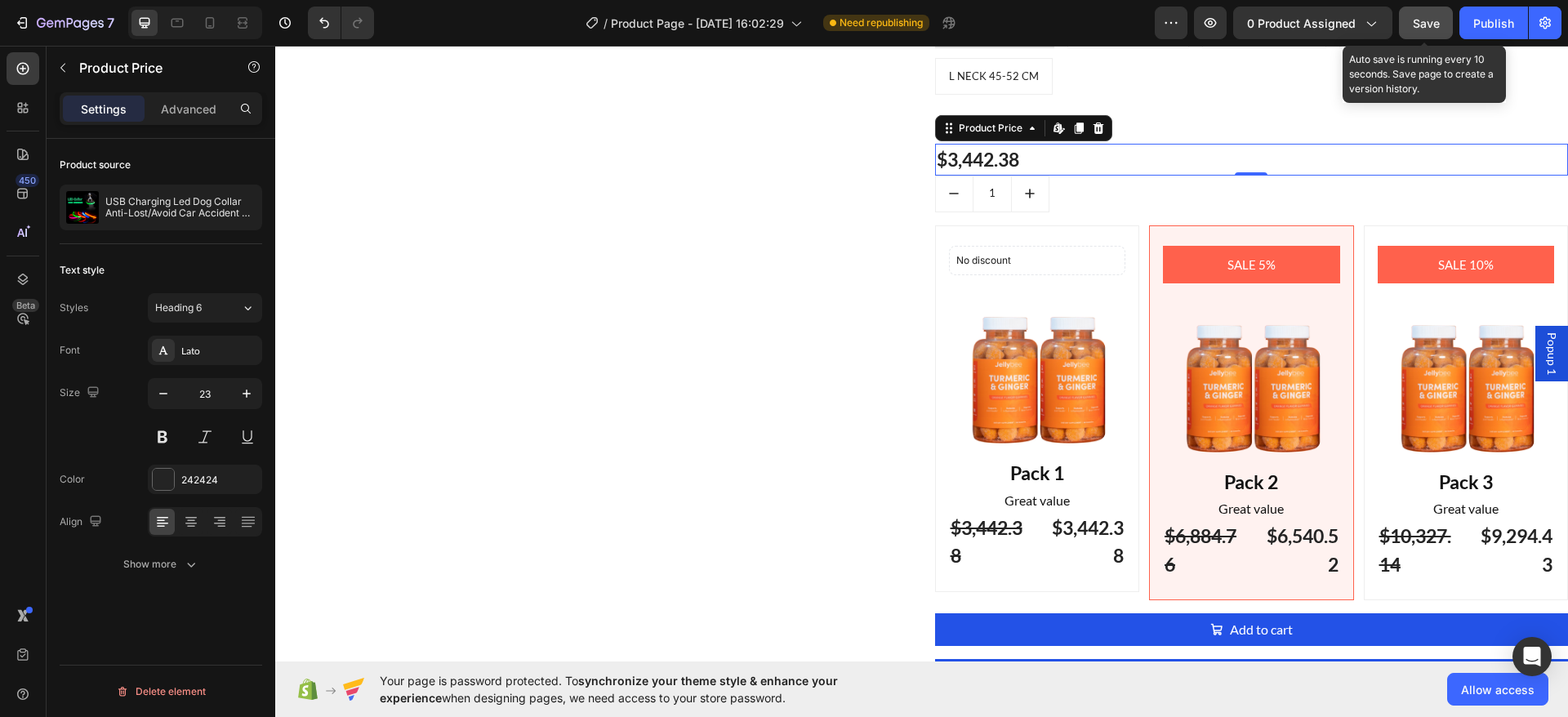
click at [1435, 19] on span "Save" at bounding box center [1426, 23] width 27 height 14
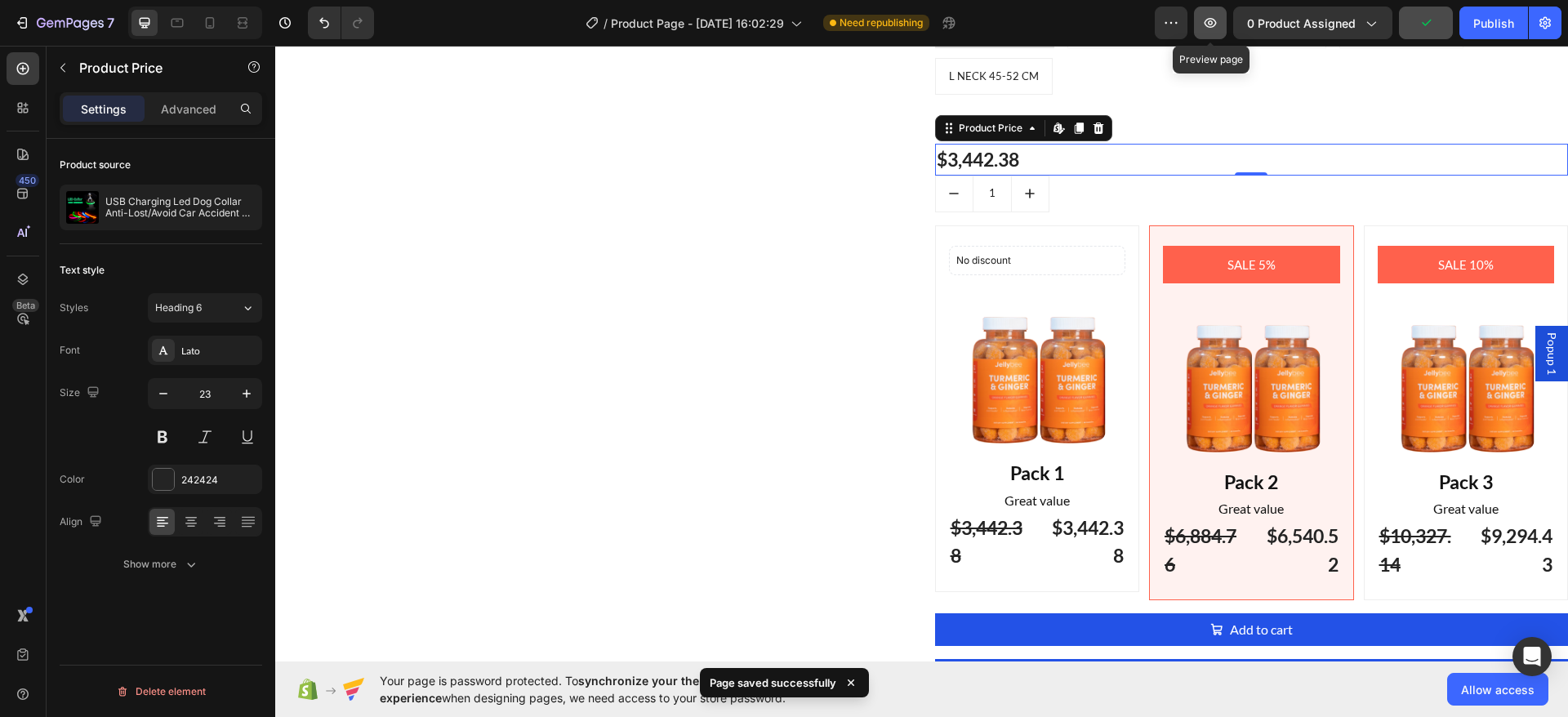
click at [1210, 25] on icon "button" at bounding box center [1210, 22] width 16 height 16
click at [1223, 9] on button "button" at bounding box center [1210, 23] width 32 height 32
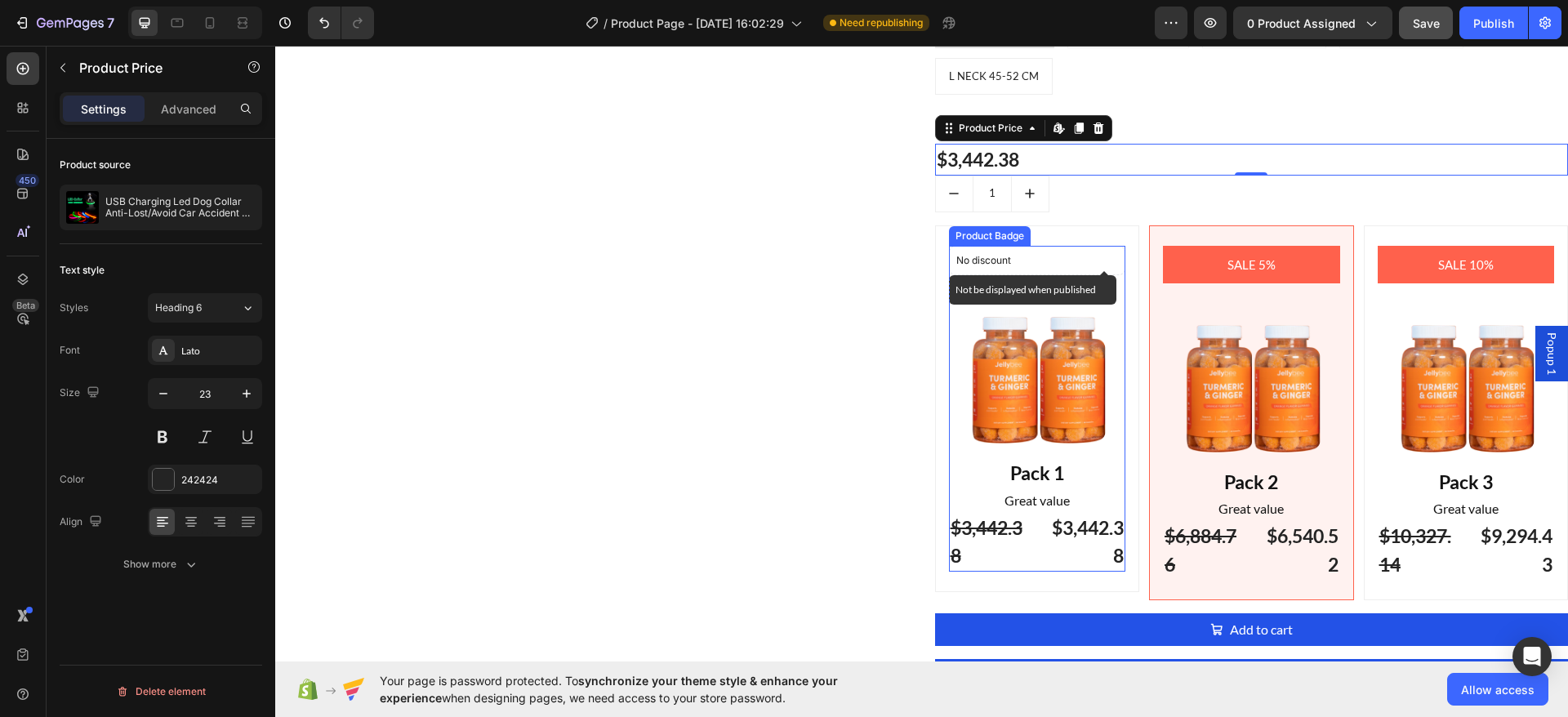
click at [1112, 265] on div "No discount" at bounding box center [1037, 260] width 178 height 30
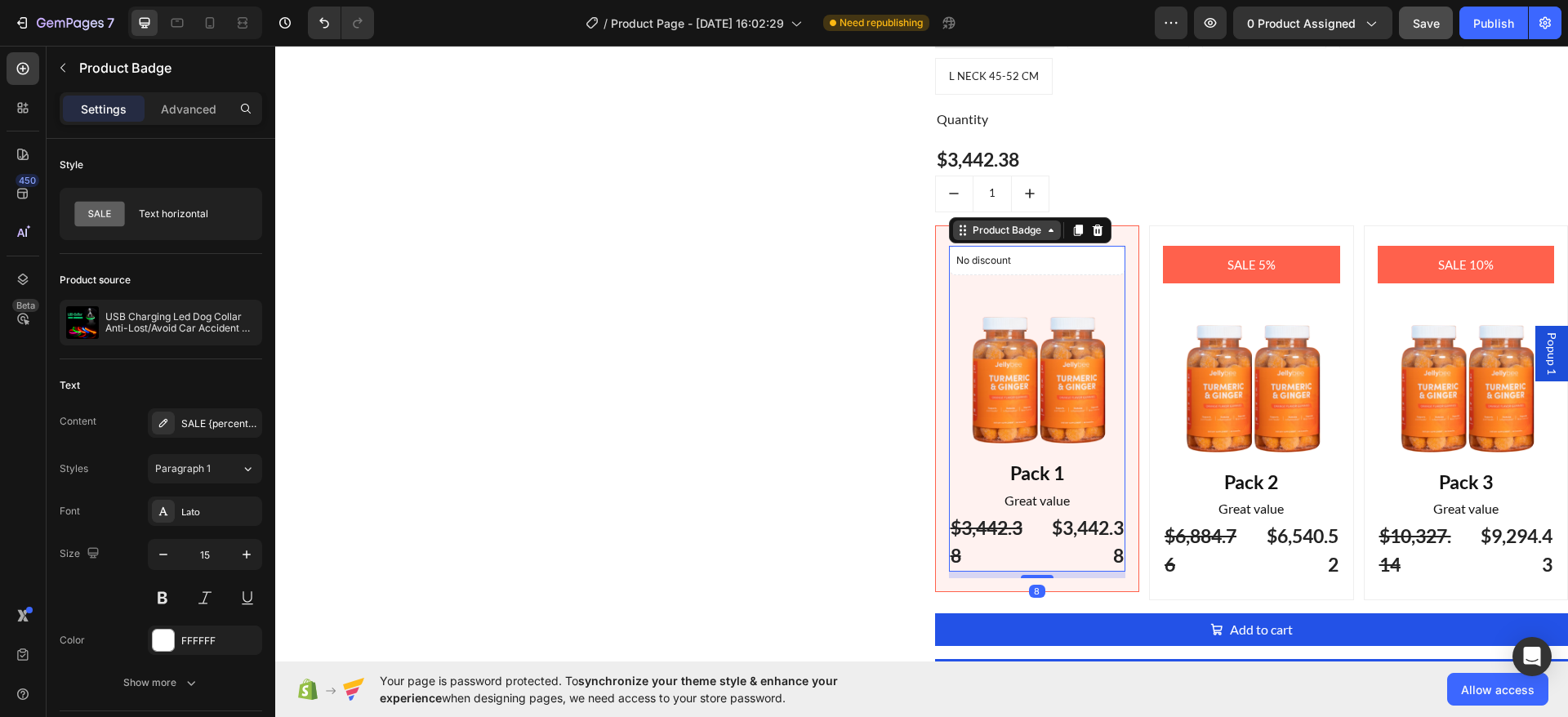
click at [1017, 236] on div "Product Badge" at bounding box center [1007, 229] width 75 height 14
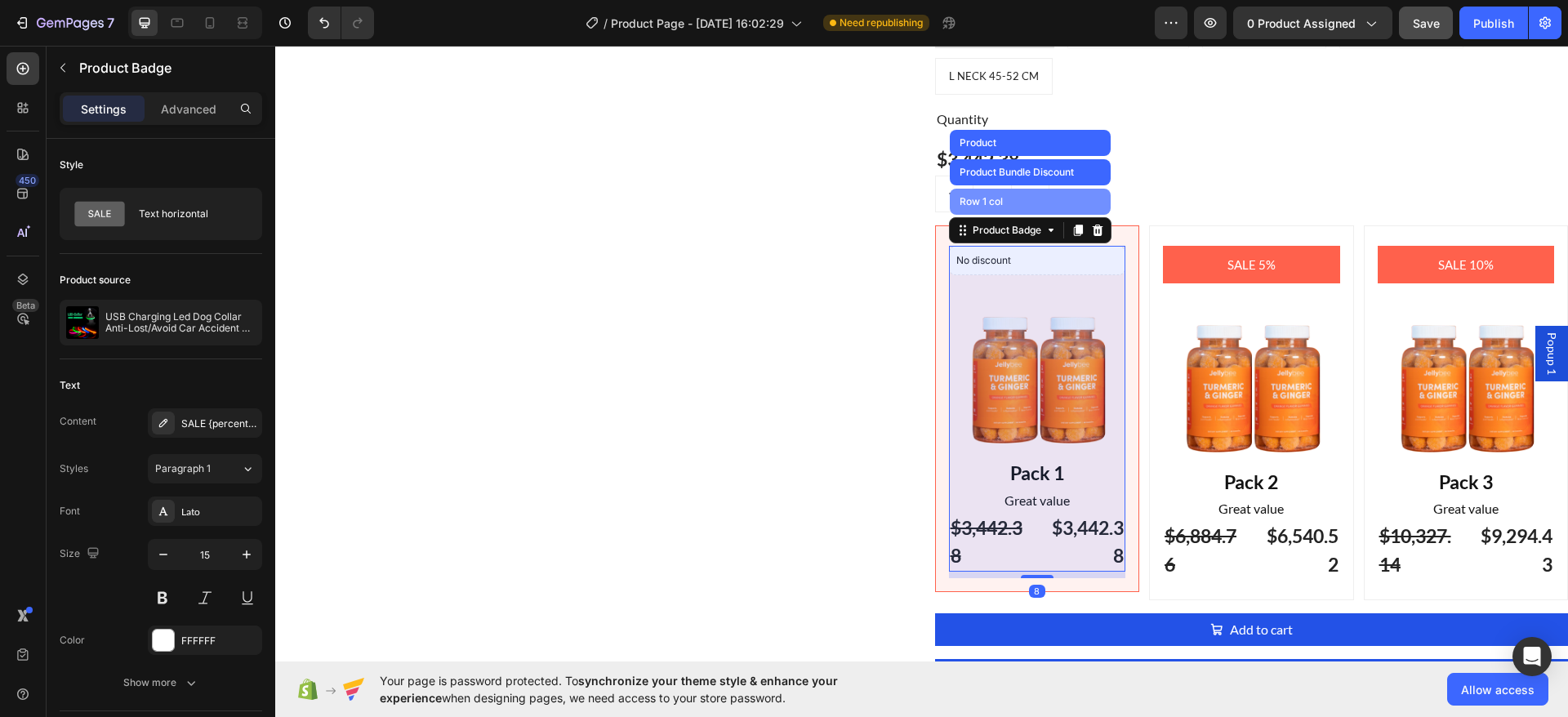
click at [1001, 211] on div "Row 1 col" at bounding box center [1029, 201] width 161 height 26
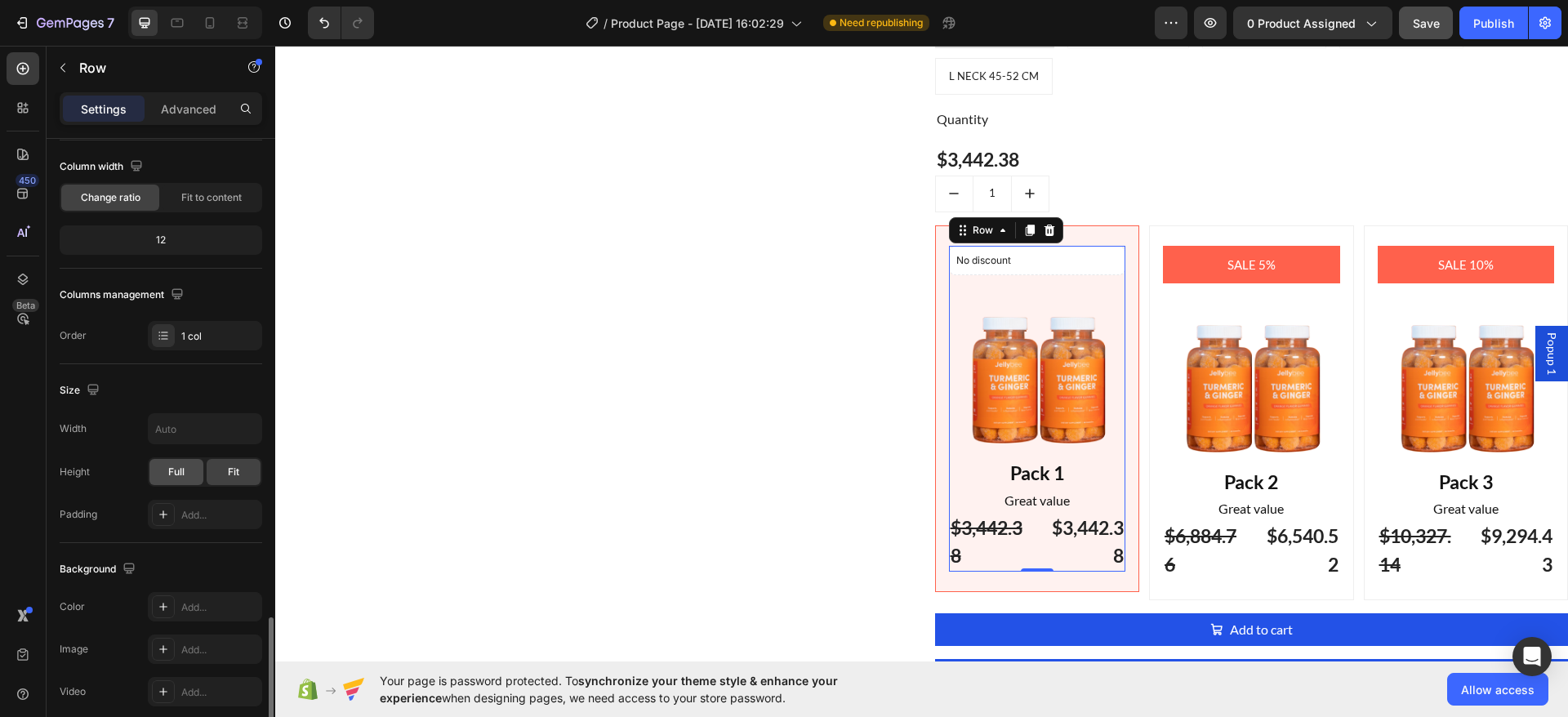
scroll to position [371, 0]
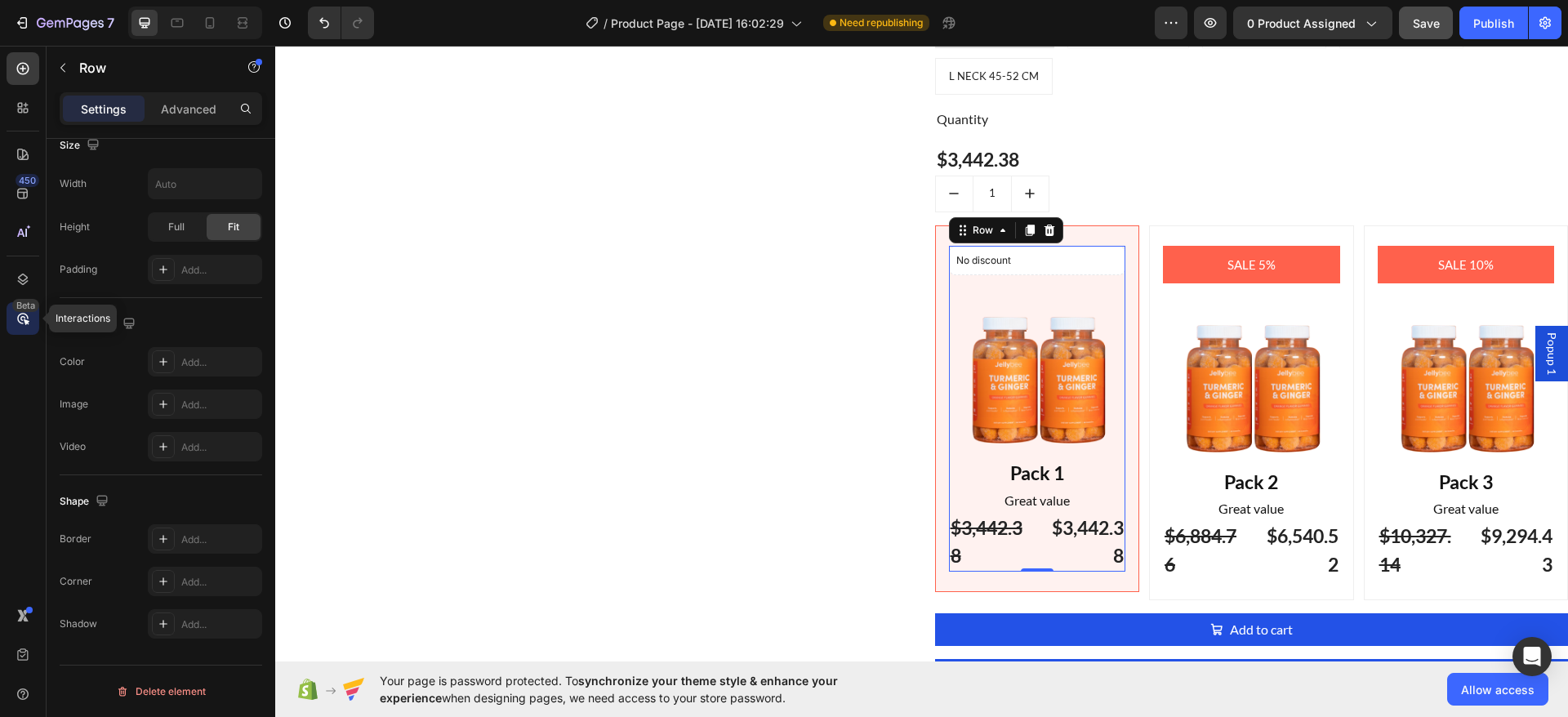
click at [26, 313] on icon at bounding box center [22, 318] width 16 height 16
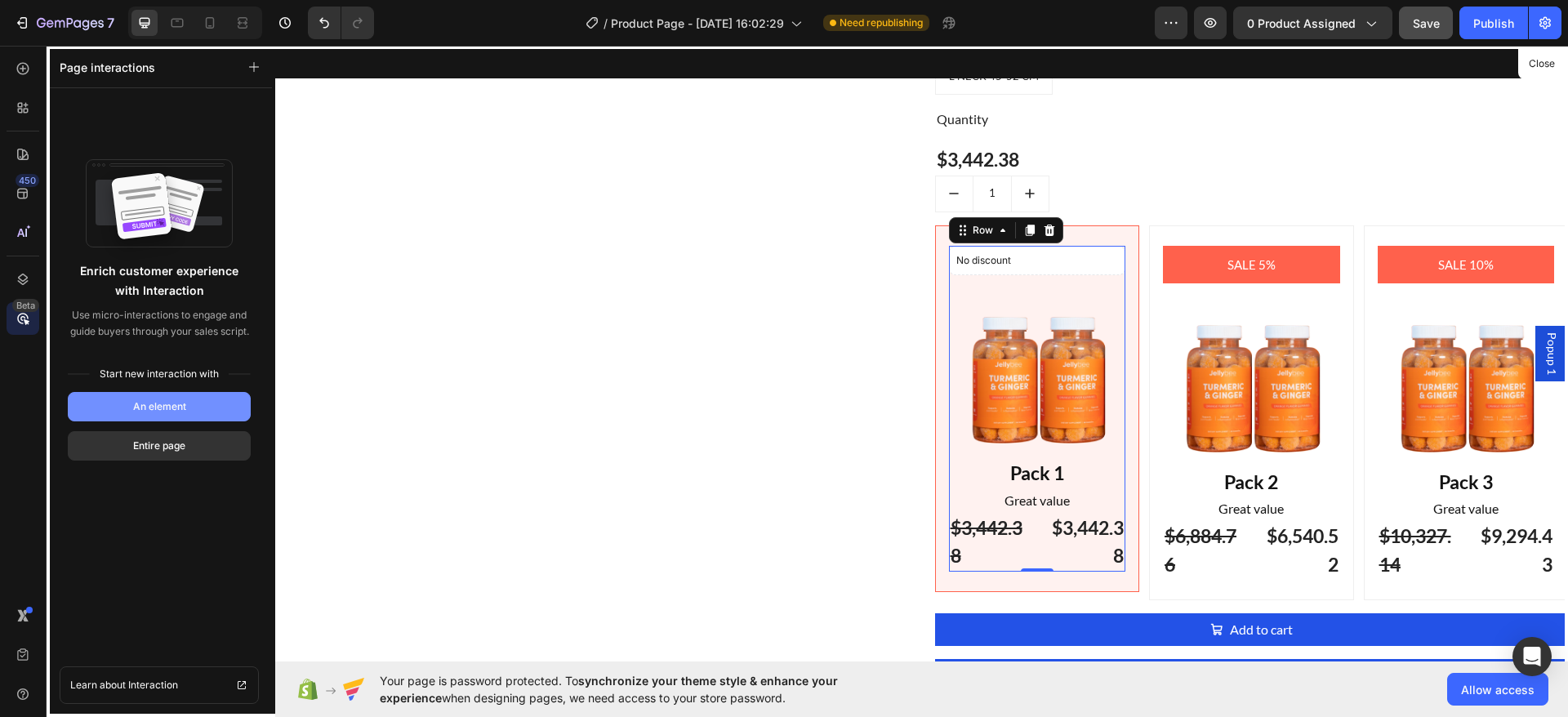
click at [172, 409] on div "An element" at bounding box center [160, 406] width 53 height 14
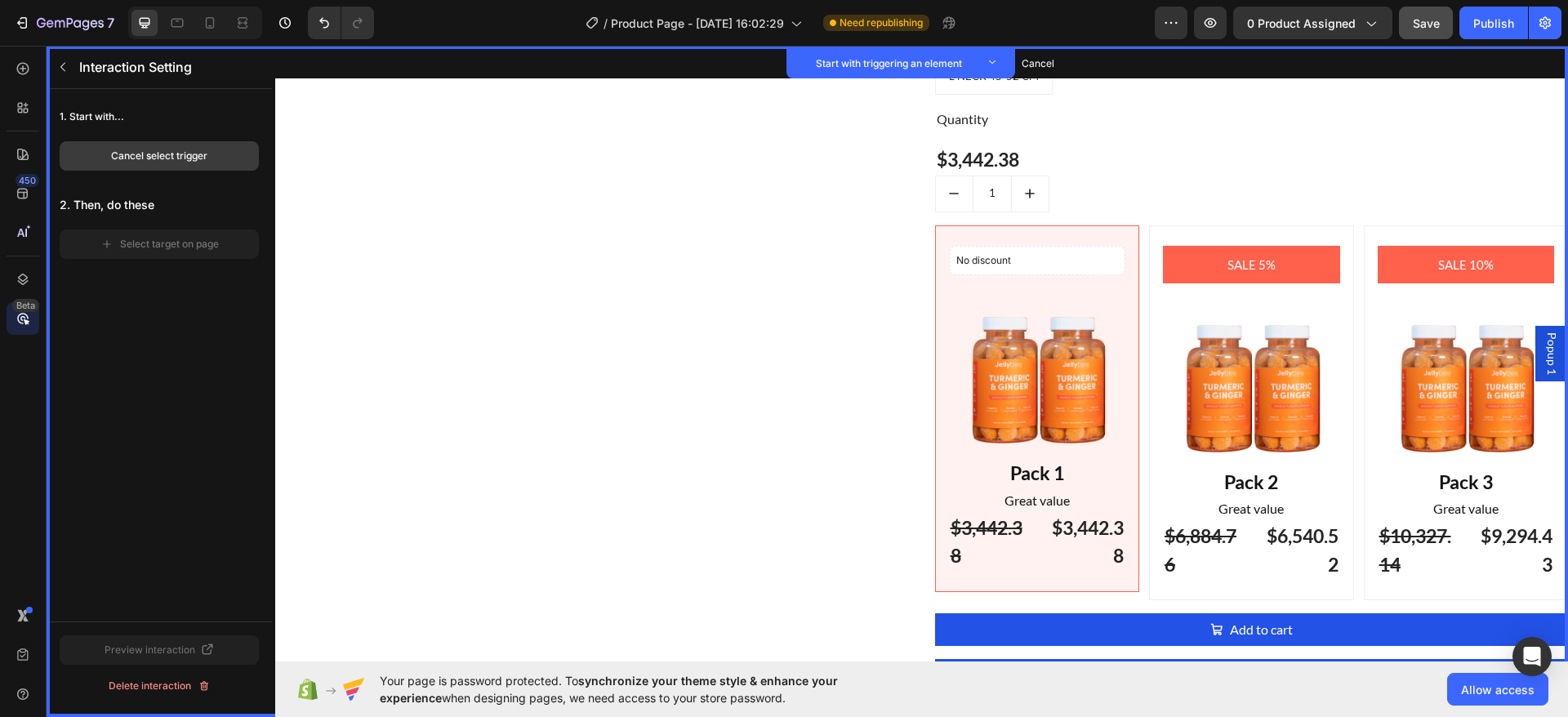
click at [215, 156] on button "Cancel select trigger" at bounding box center [159, 155] width 200 height 30
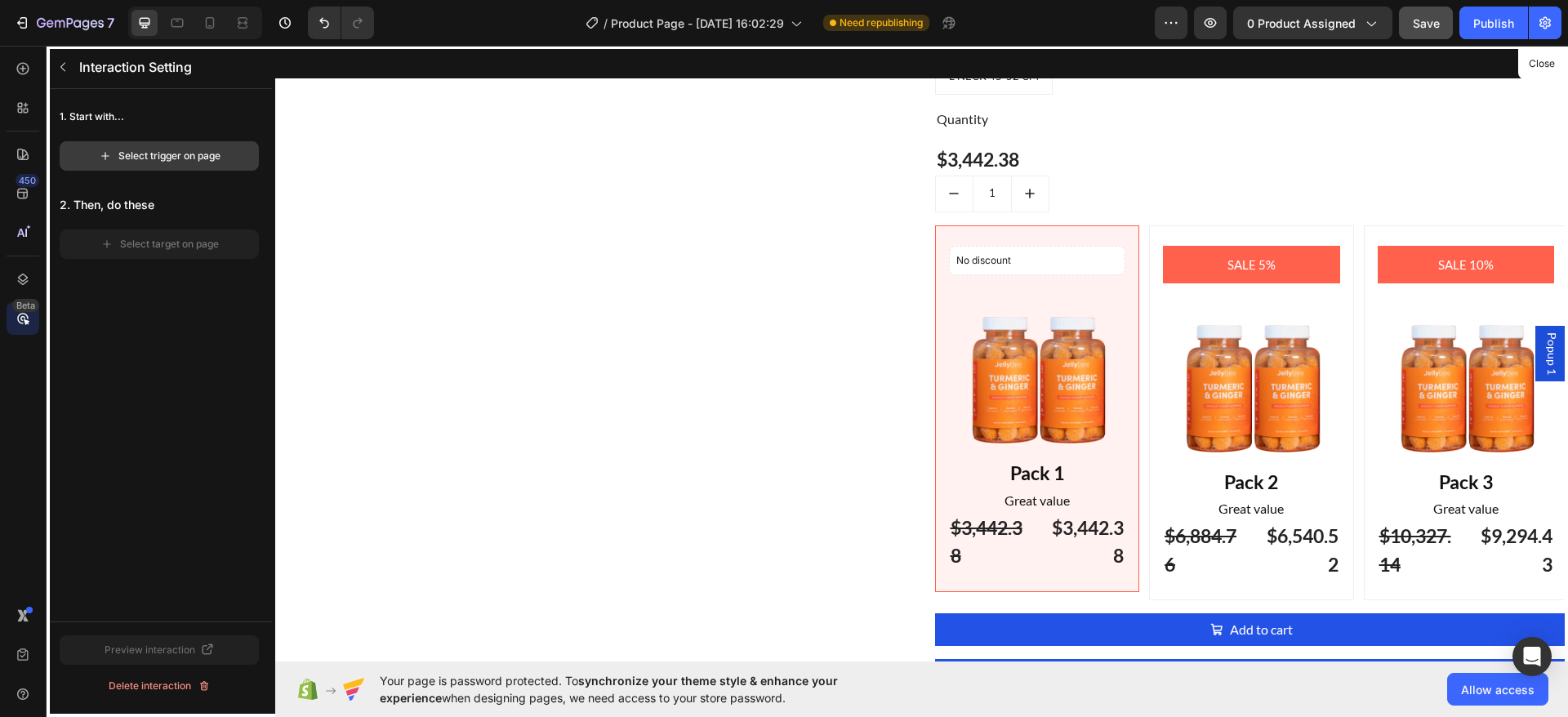
click at [201, 161] on div "Select trigger on page" at bounding box center [159, 155] width 121 height 14
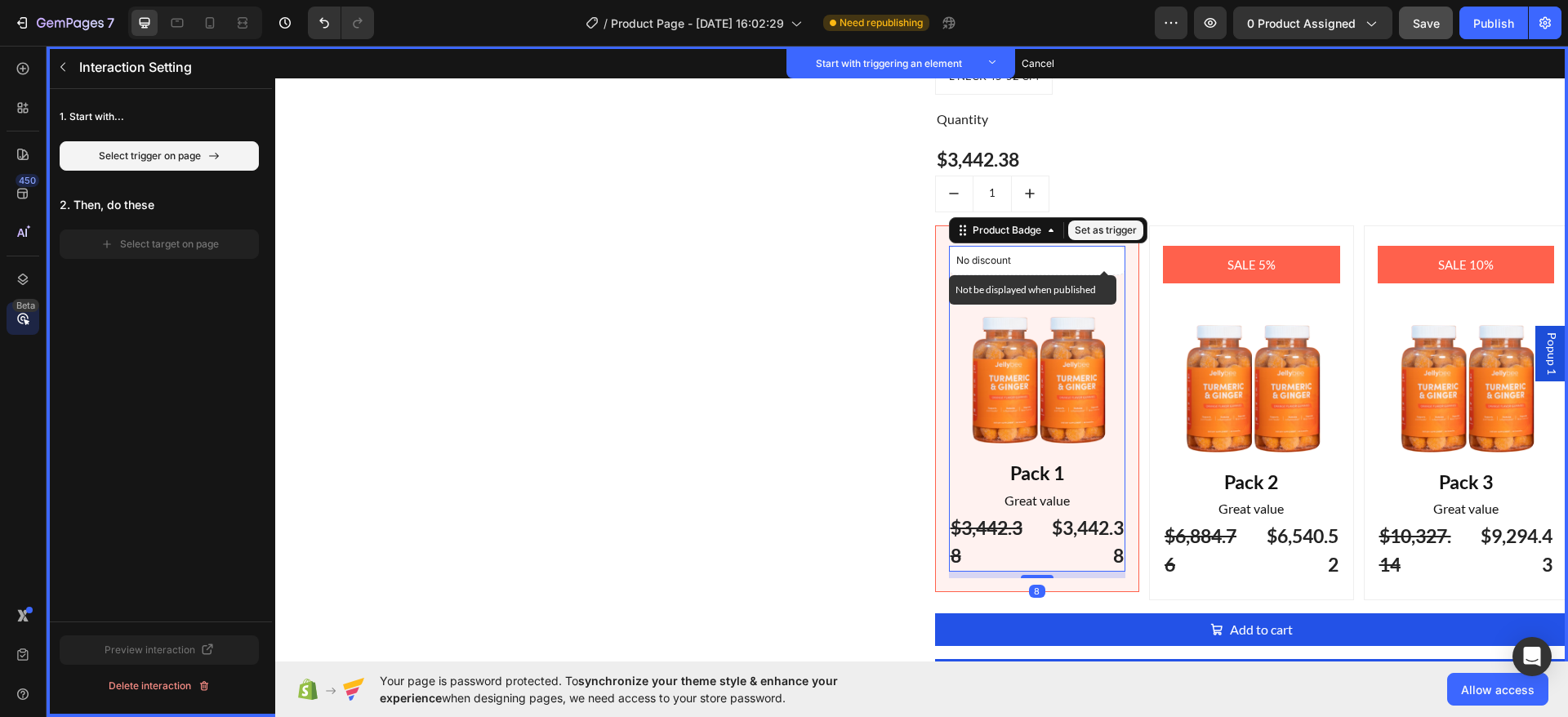
click at [1103, 271] on div "No discount" at bounding box center [1037, 260] width 176 height 28
click at [1107, 233] on button "Set as trigger" at bounding box center [1105, 230] width 75 height 20
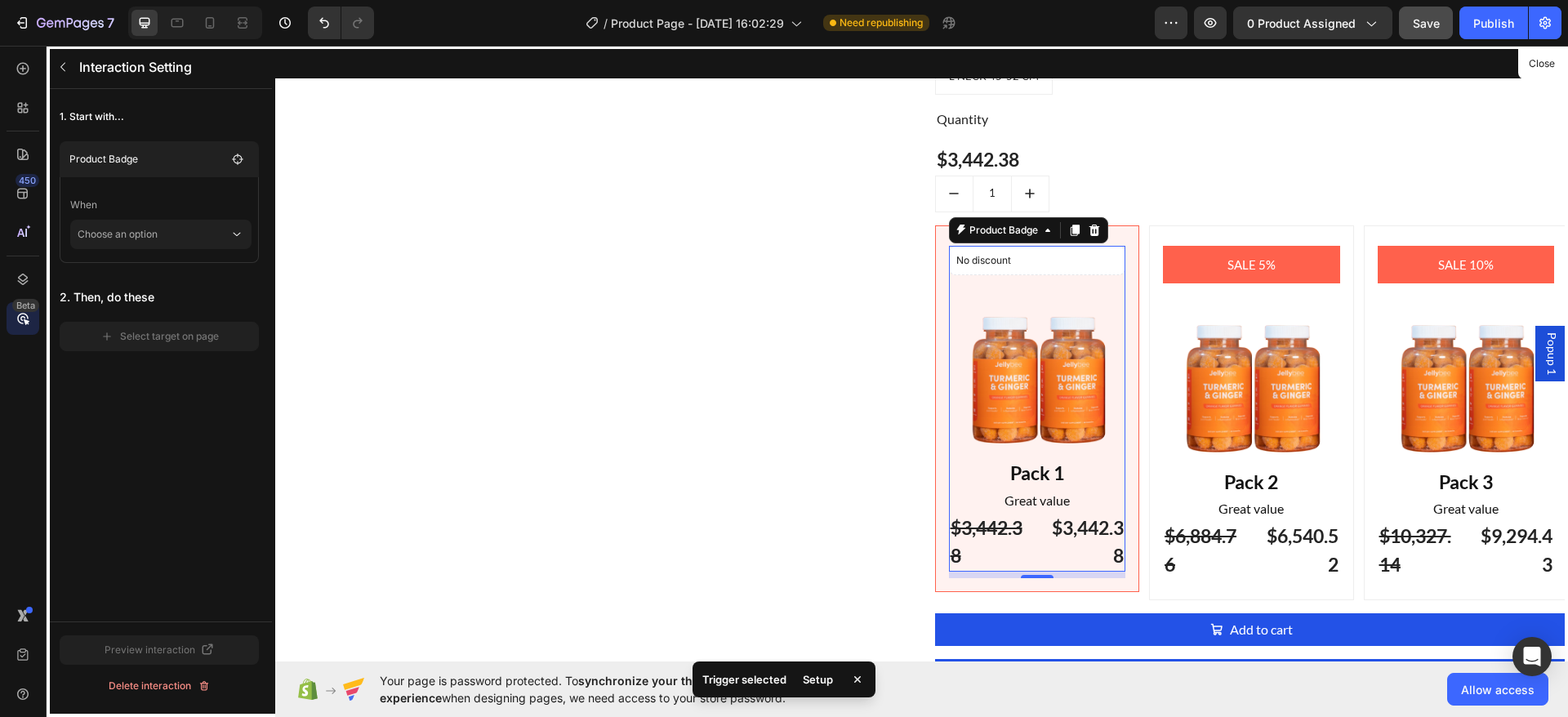
click at [1018, 229] on div at bounding box center [922, 353] width 1293 height 616
click at [1034, 226] on div at bounding box center [922, 353] width 1293 height 616
drag, startPoint x: 1542, startPoint y: 57, endPoint x: 804, endPoint y: 98, distance: 739.1
click at [1542, 57] on button "Close" at bounding box center [1541, 65] width 40 height 24
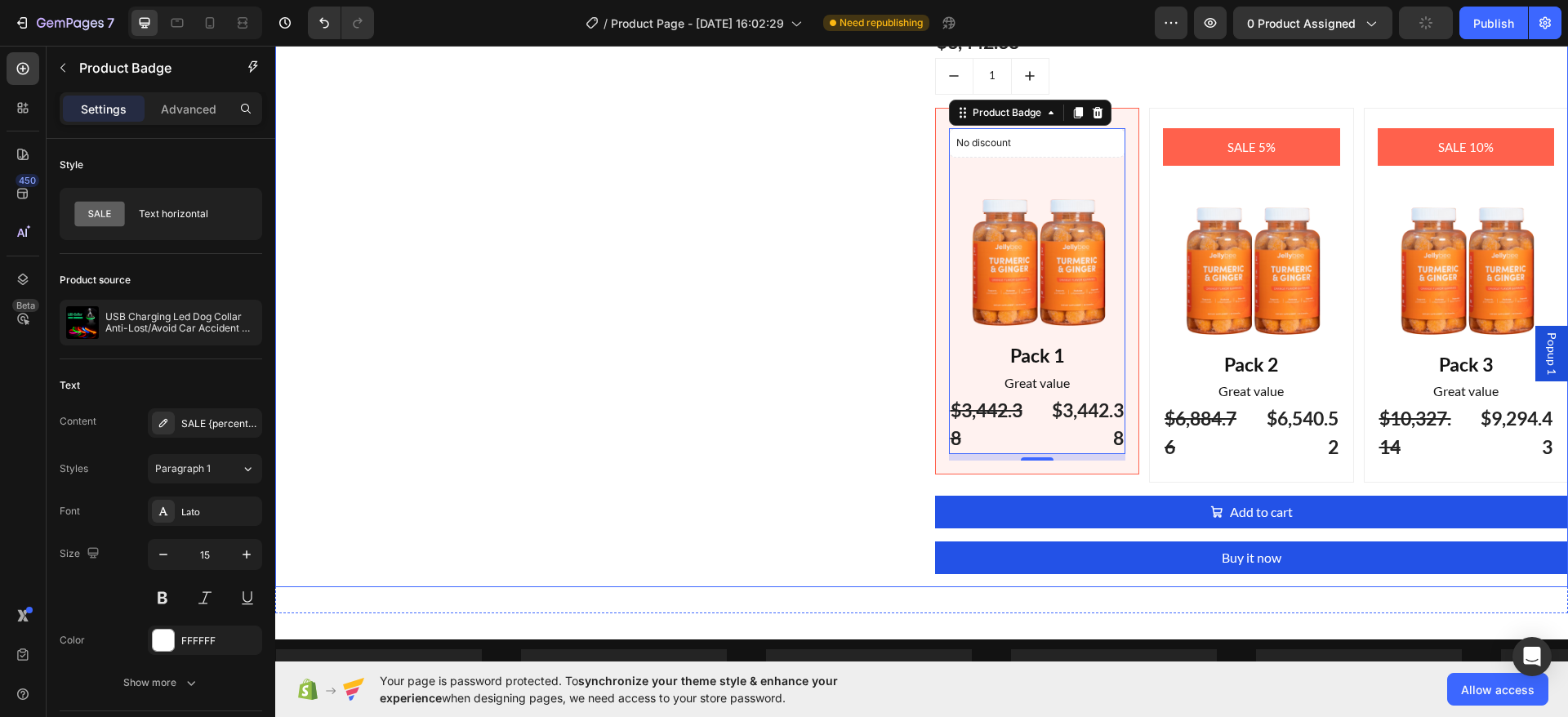
scroll to position [2000, 0]
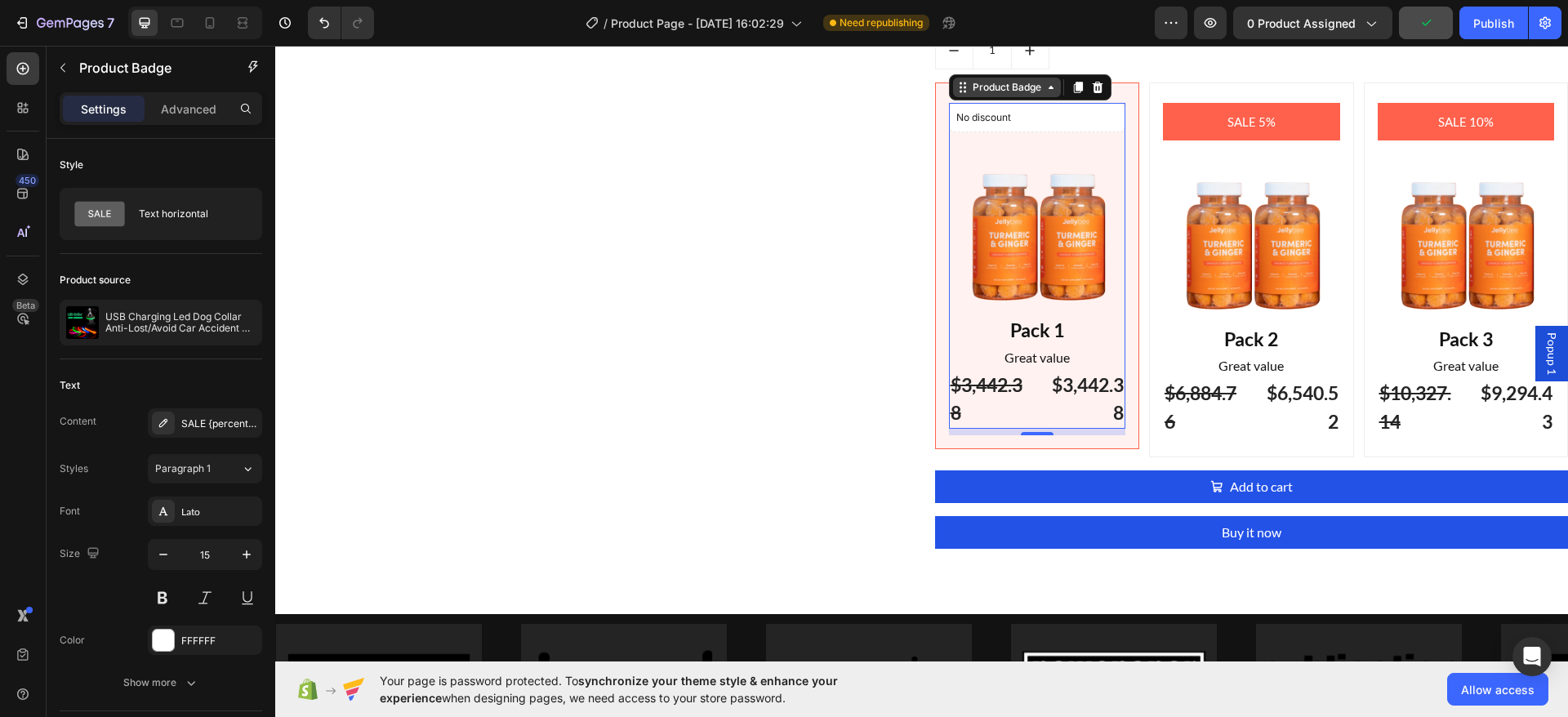
click at [1044, 85] on icon at bounding box center [1050, 87] width 13 height 13
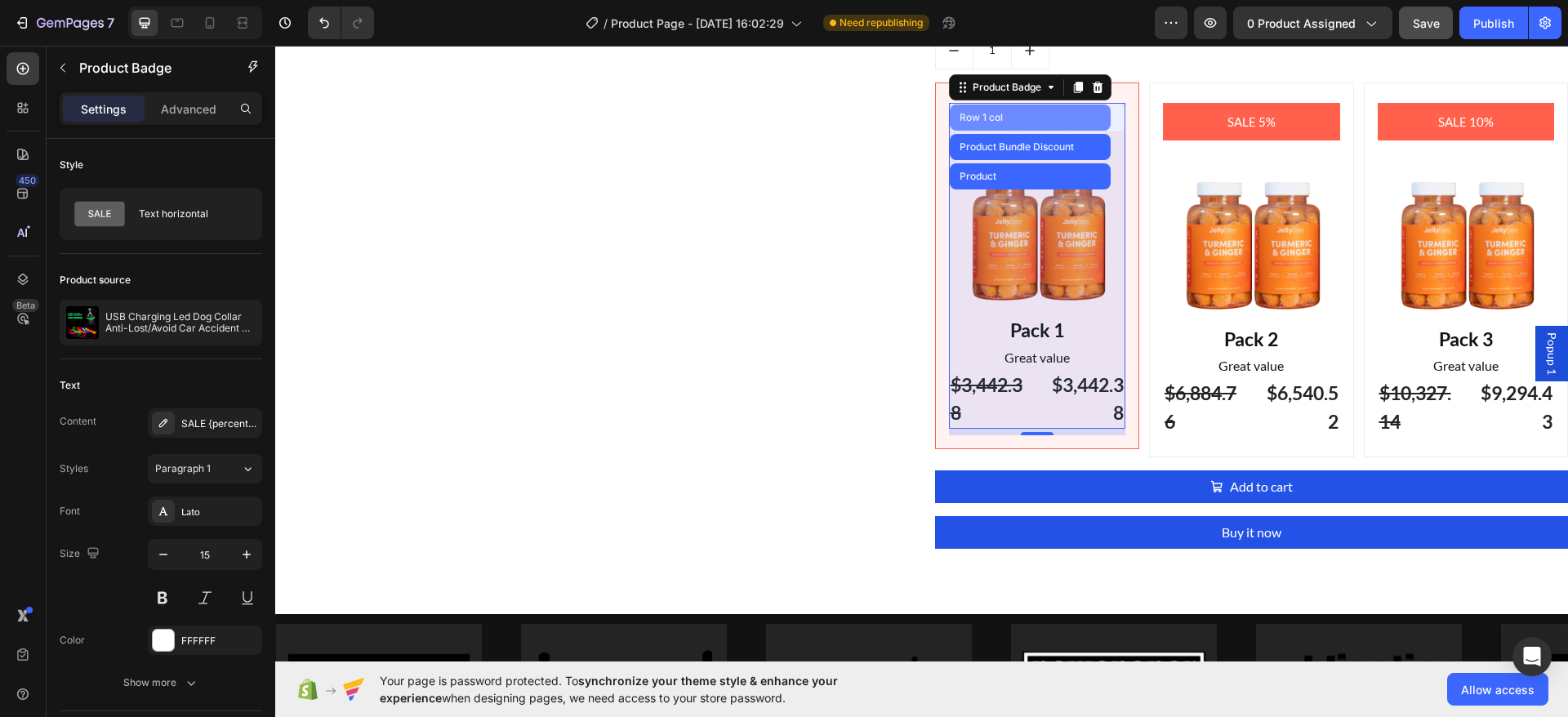
click at [1008, 118] on div "Row 1 col" at bounding box center [1029, 117] width 161 height 26
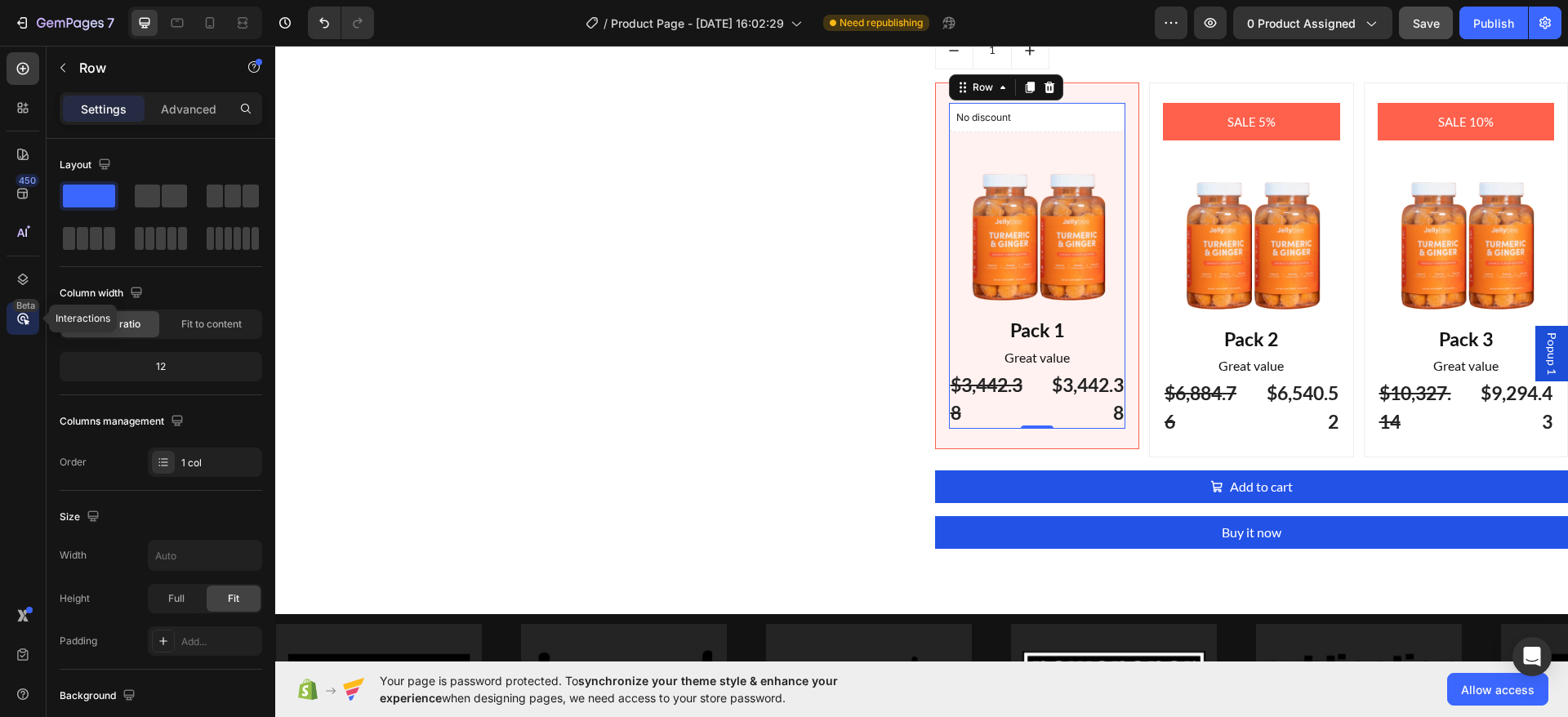
click at [19, 319] on icon at bounding box center [22, 318] width 16 height 16
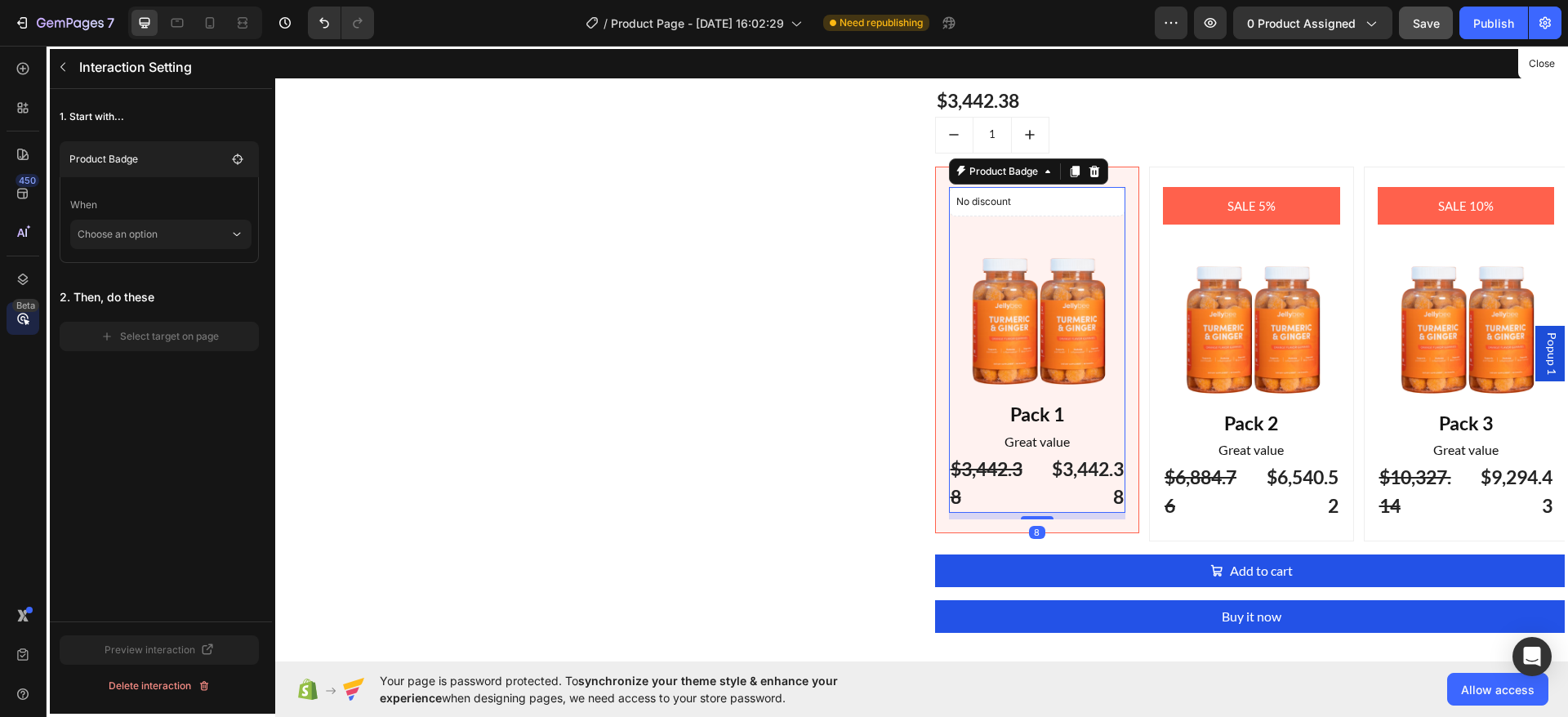
scroll to position [1877, 0]
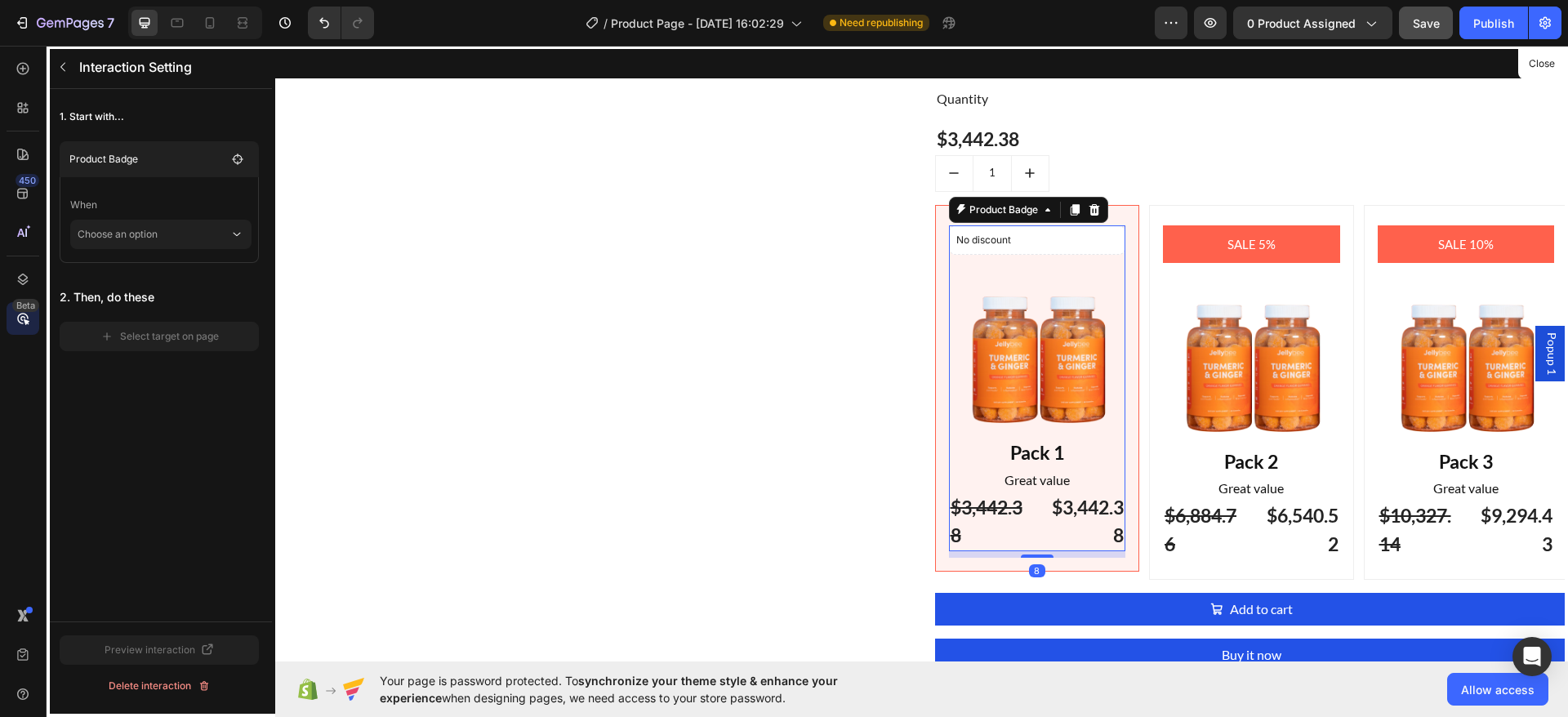
click at [1018, 206] on div at bounding box center [922, 353] width 1293 height 616
click at [1051, 327] on div at bounding box center [922, 353] width 1293 height 616
click at [1537, 59] on button "Close" at bounding box center [1541, 65] width 40 height 24
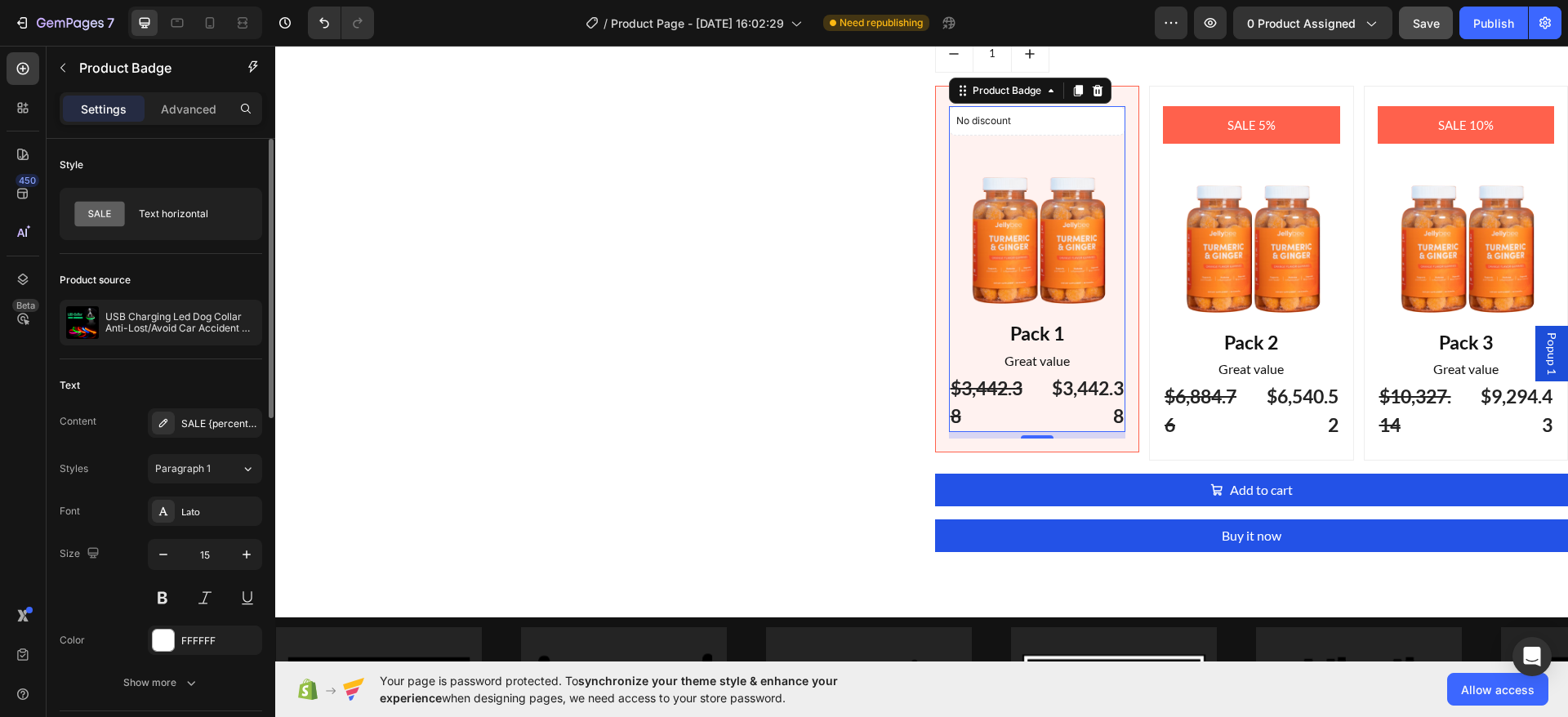
scroll to position [2000, 0]
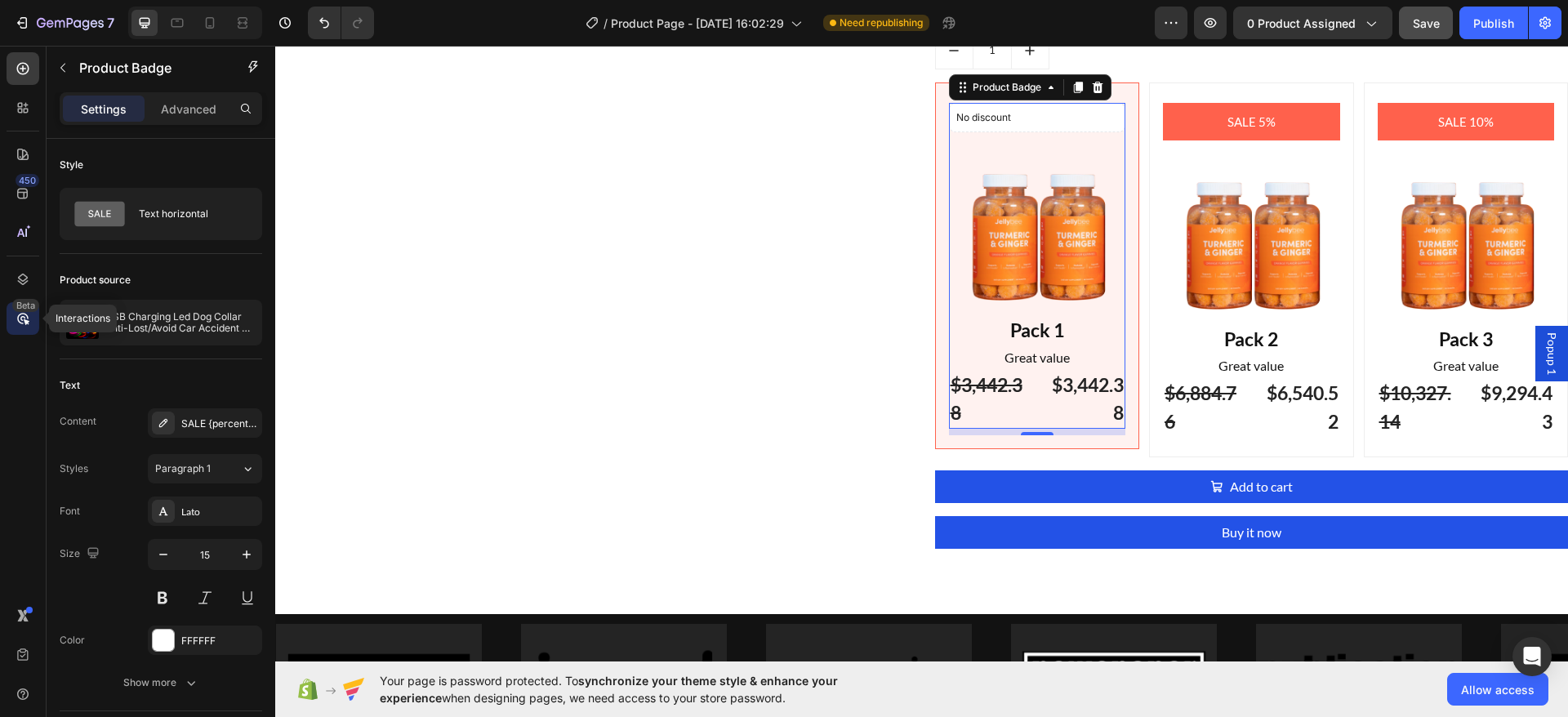
click at [30, 302] on div "Beta" at bounding box center [25, 305] width 27 height 13
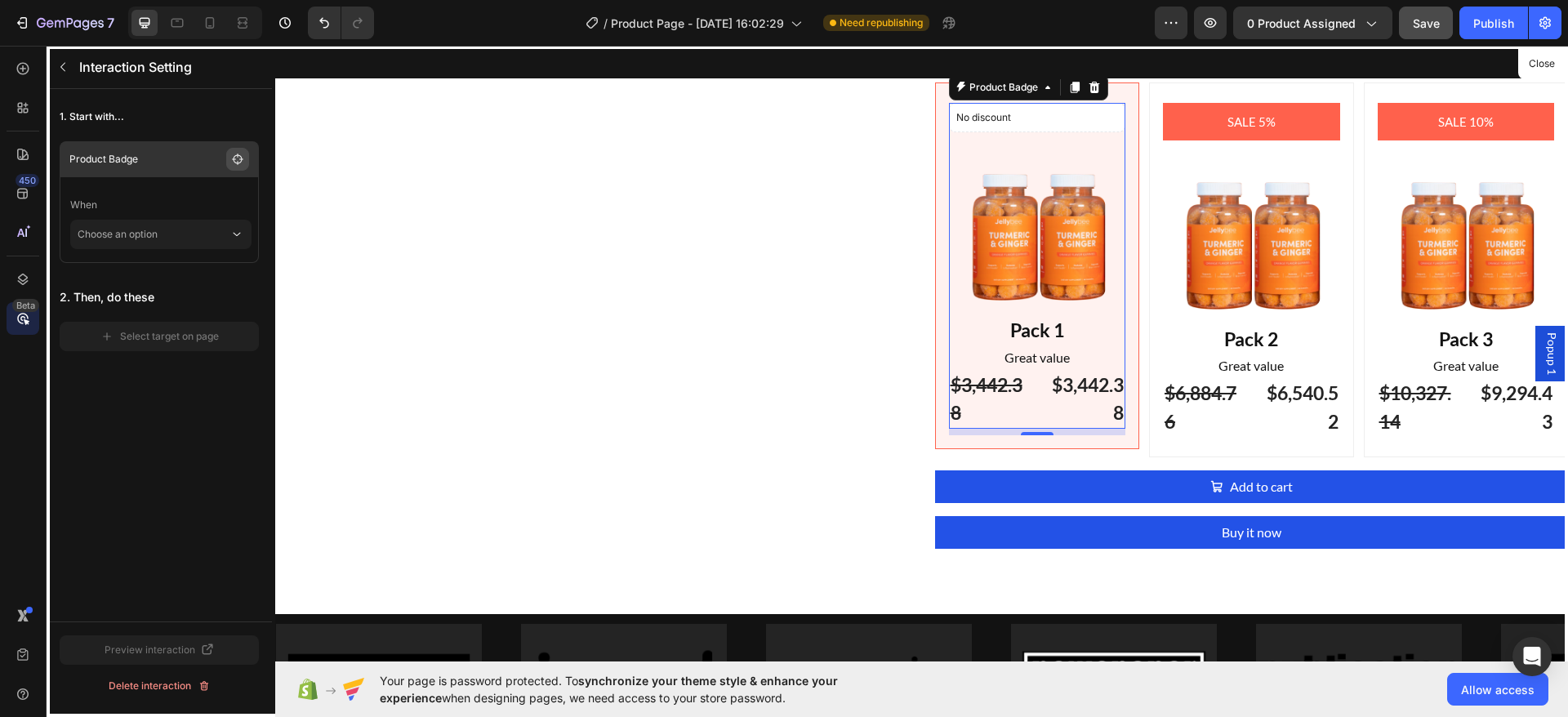
click at [243, 160] on icon "button" at bounding box center [237, 159] width 13 height 13
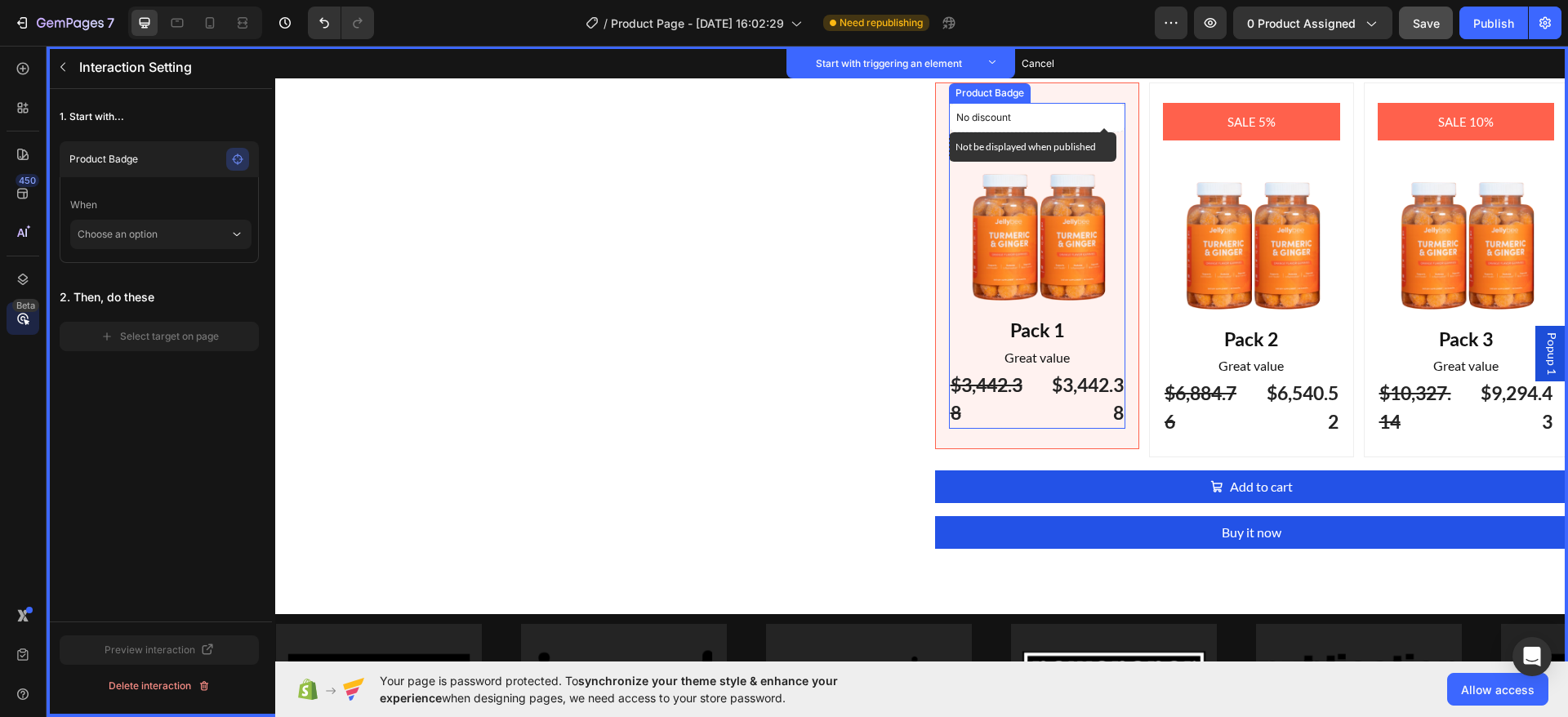
scroll to position [1877, 0]
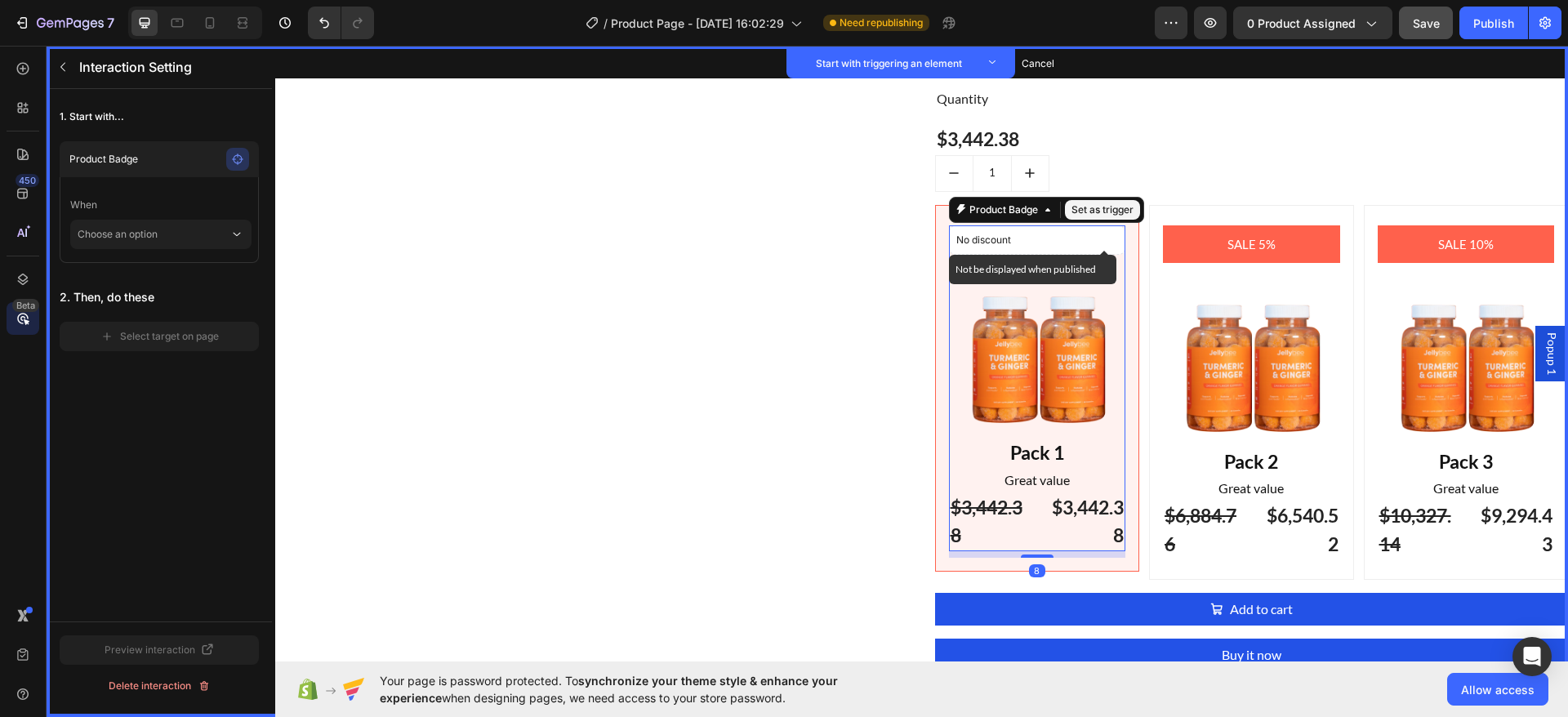
click at [1005, 227] on div "No discount" at bounding box center [1037, 240] width 176 height 28
click at [1027, 210] on div "Product Badge" at bounding box center [1003, 209] width 75 height 14
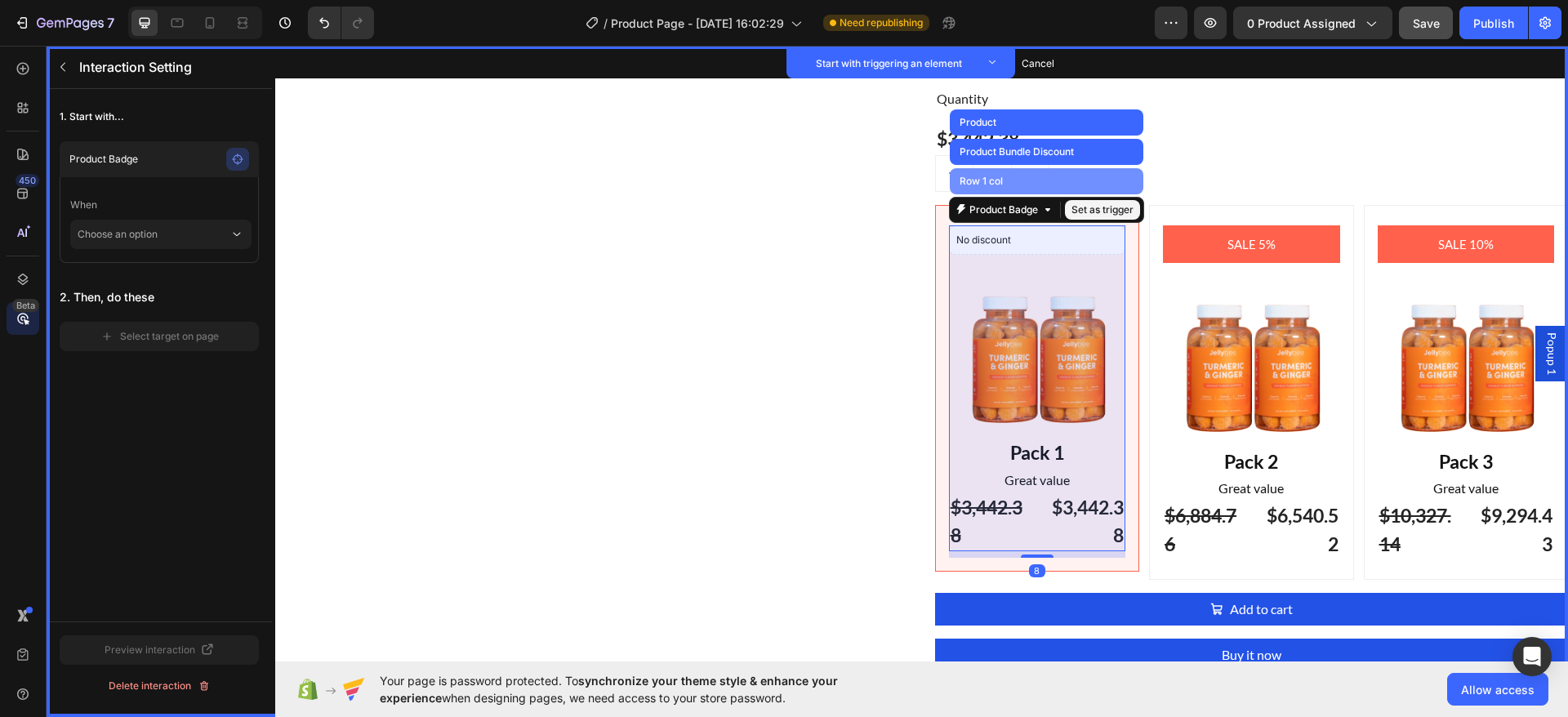
click at [1017, 174] on div "Row 1 col" at bounding box center [1046, 181] width 194 height 26
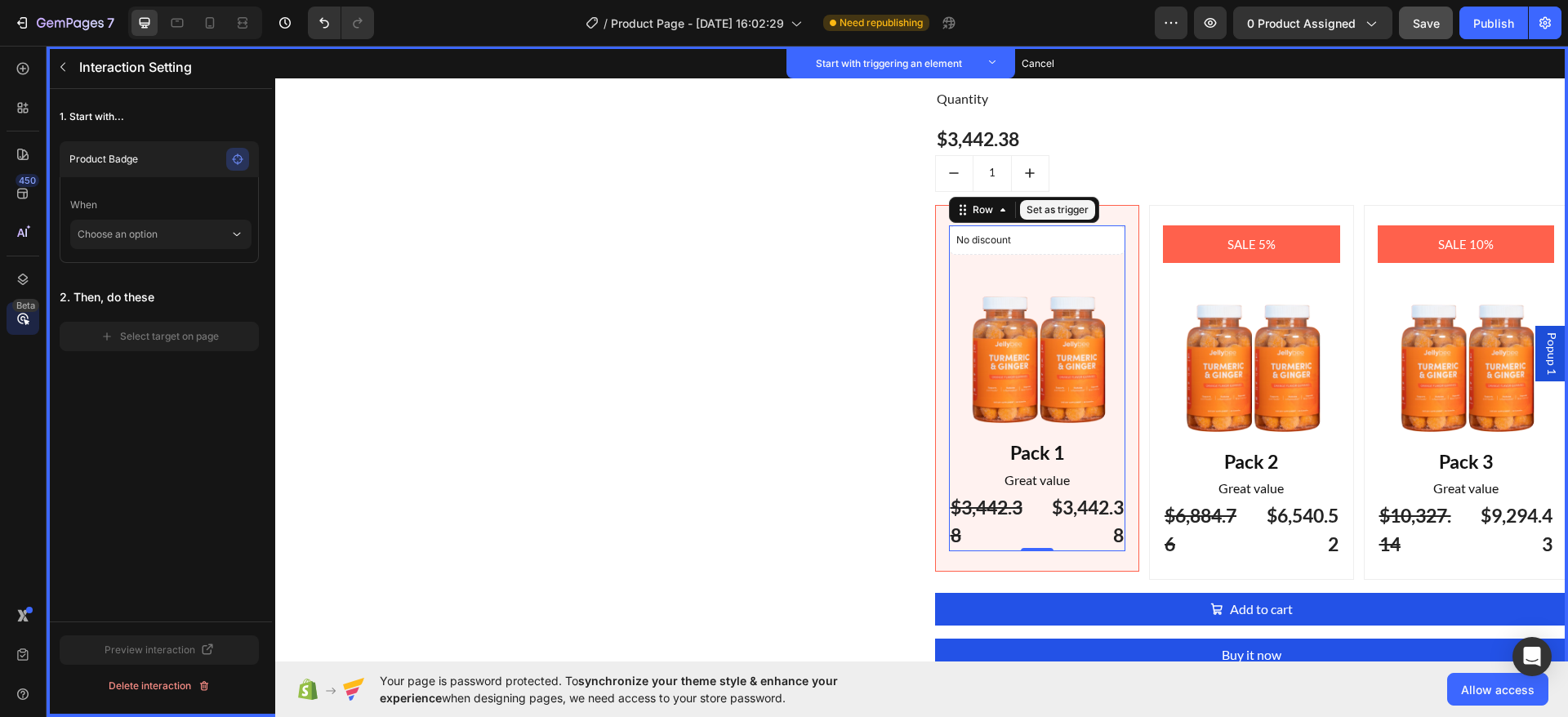
click at [1043, 212] on button "Set as trigger" at bounding box center [1058, 210] width 75 height 20
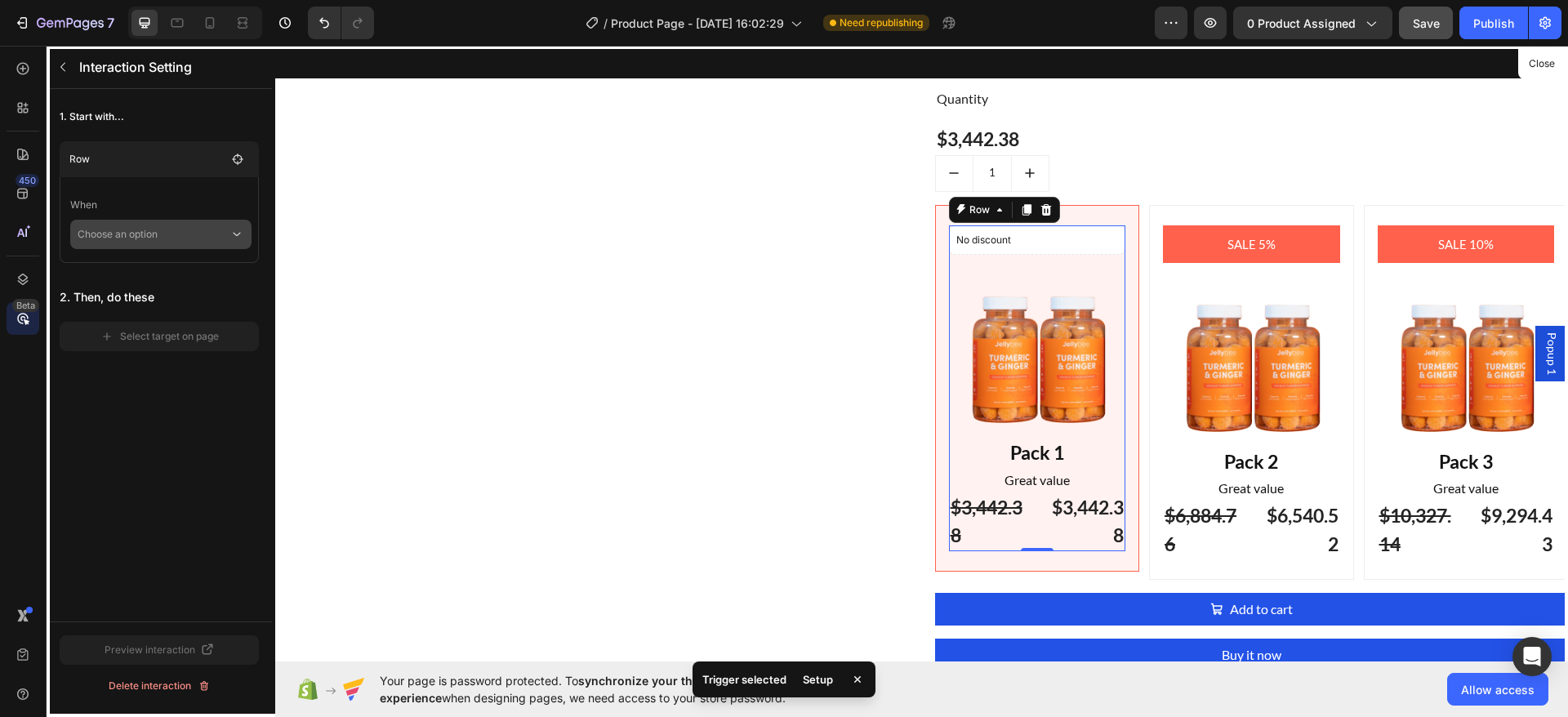
click at [173, 236] on p "Choose an option" at bounding box center [153, 234] width 152 height 30
click at [164, 302] on p "Hover element" at bounding box center [144, 309] width 69 height 16
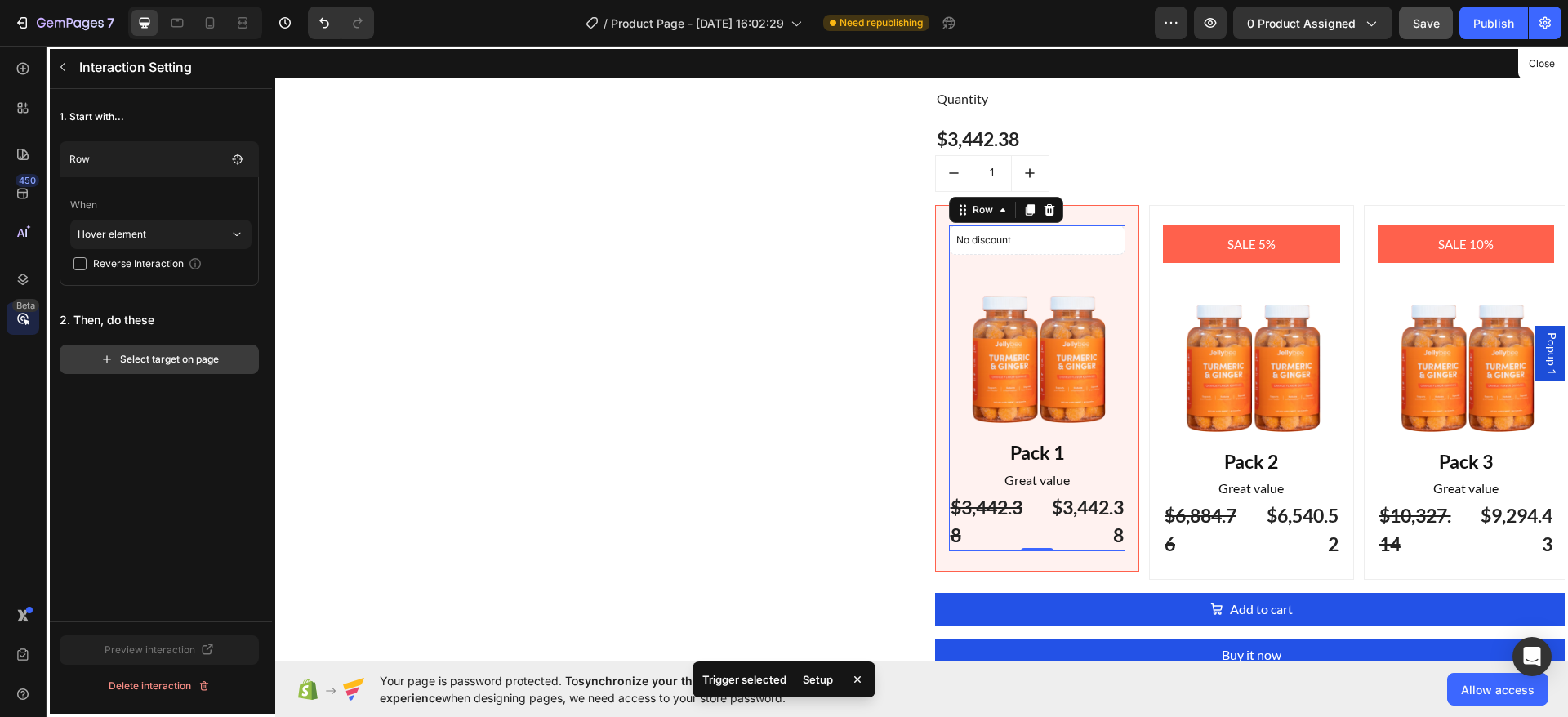
click at [156, 353] on div "Select target on page" at bounding box center [159, 358] width 118 height 14
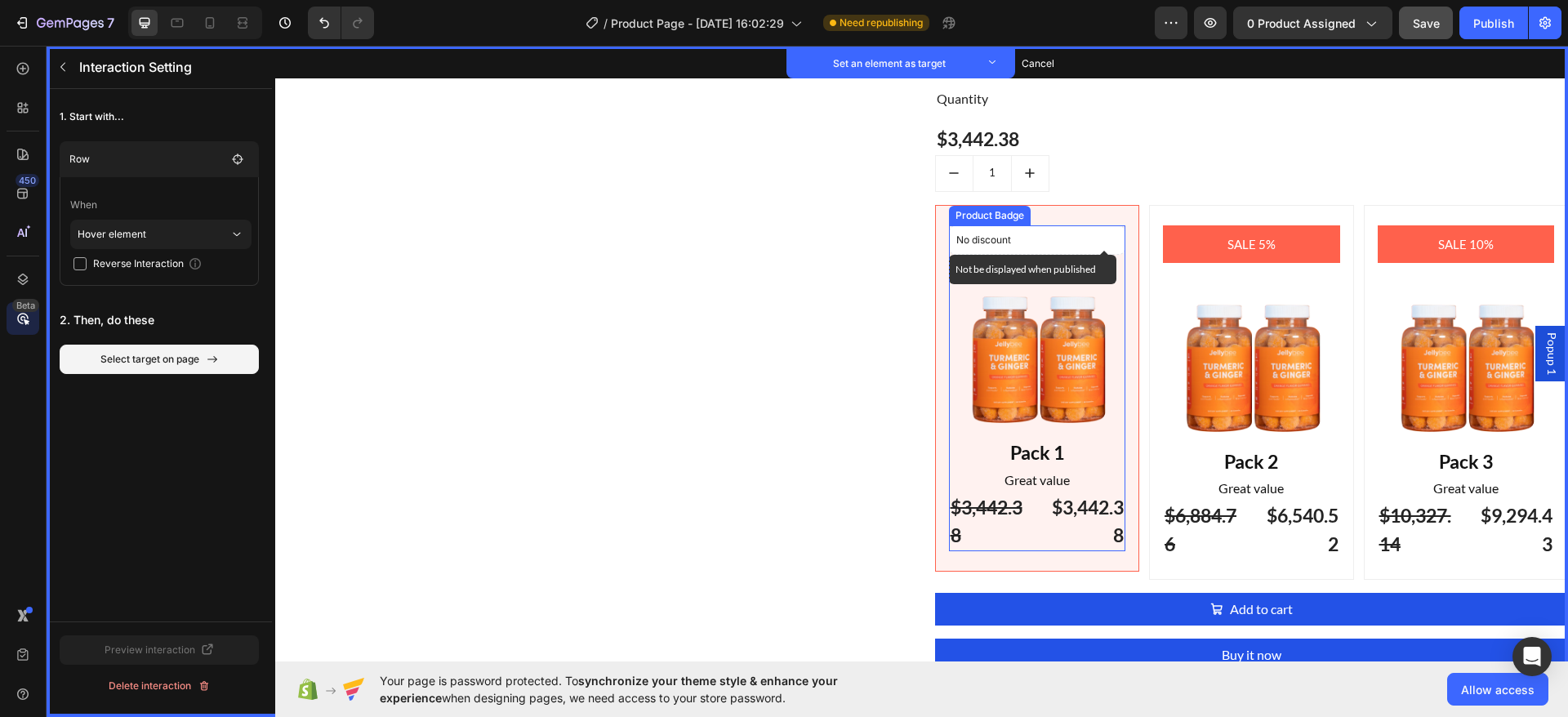
click at [1109, 231] on div "No discount" at bounding box center [1037, 240] width 176 height 28
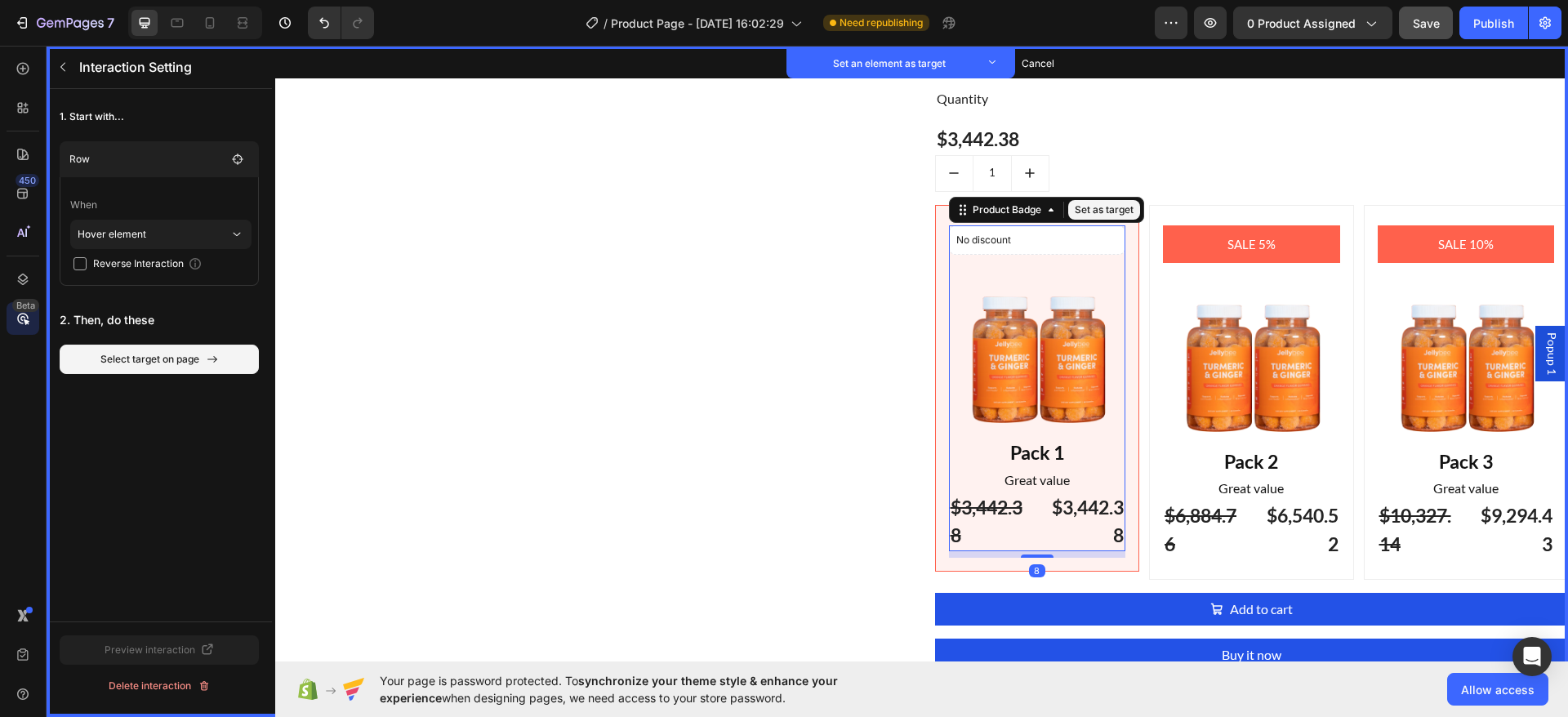
click at [1084, 209] on button "Set as target" at bounding box center [1103, 210] width 72 height 20
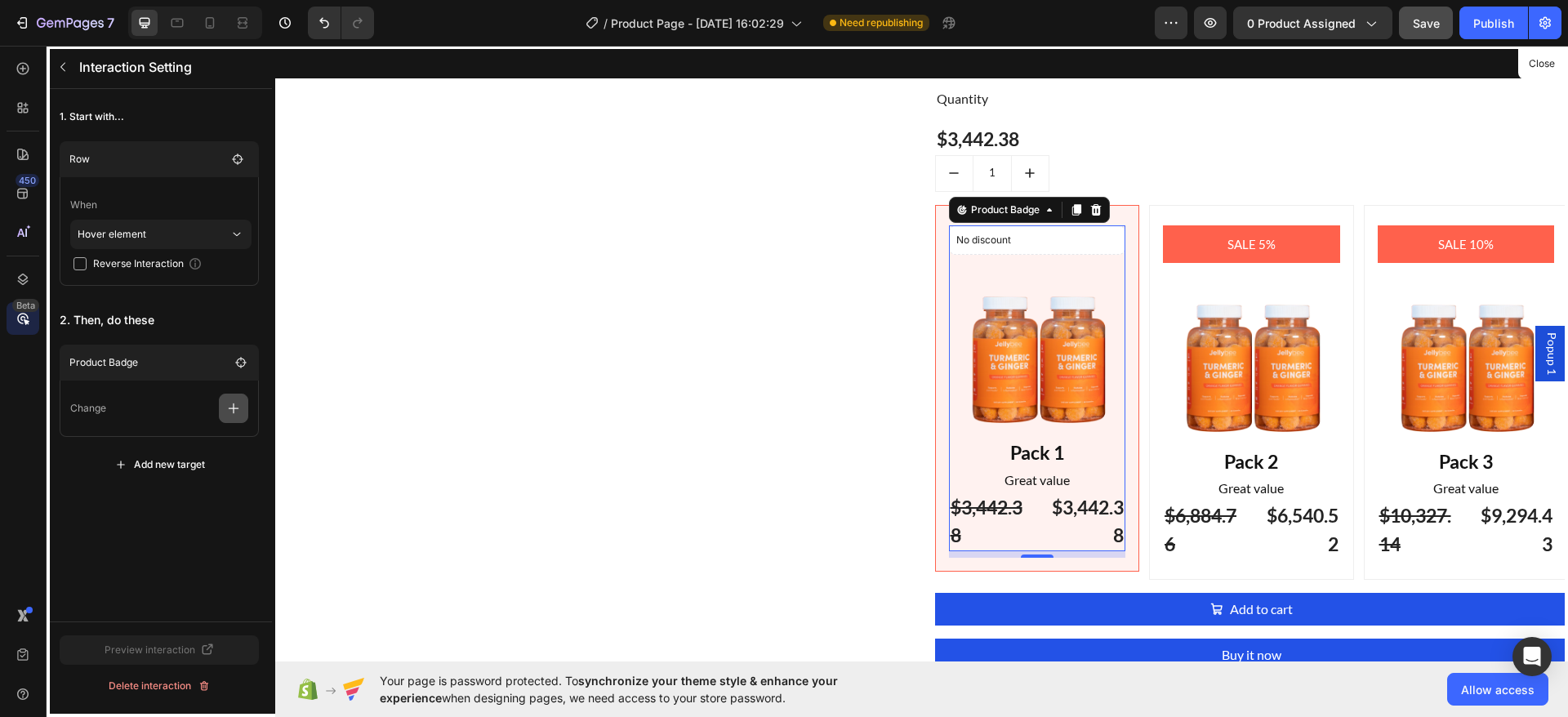
click at [233, 411] on icon "button" at bounding box center [233, 408] width 16 height 16
click at [226, 408] on icon "button" at bounding box center [233, 408] width 16 height 16
click at [1010, 211] on div at bounding box center [922, 353] width 1293 height 616
click at [1014, 206] on div at bounding box center [922, 353] width 1293 height 616
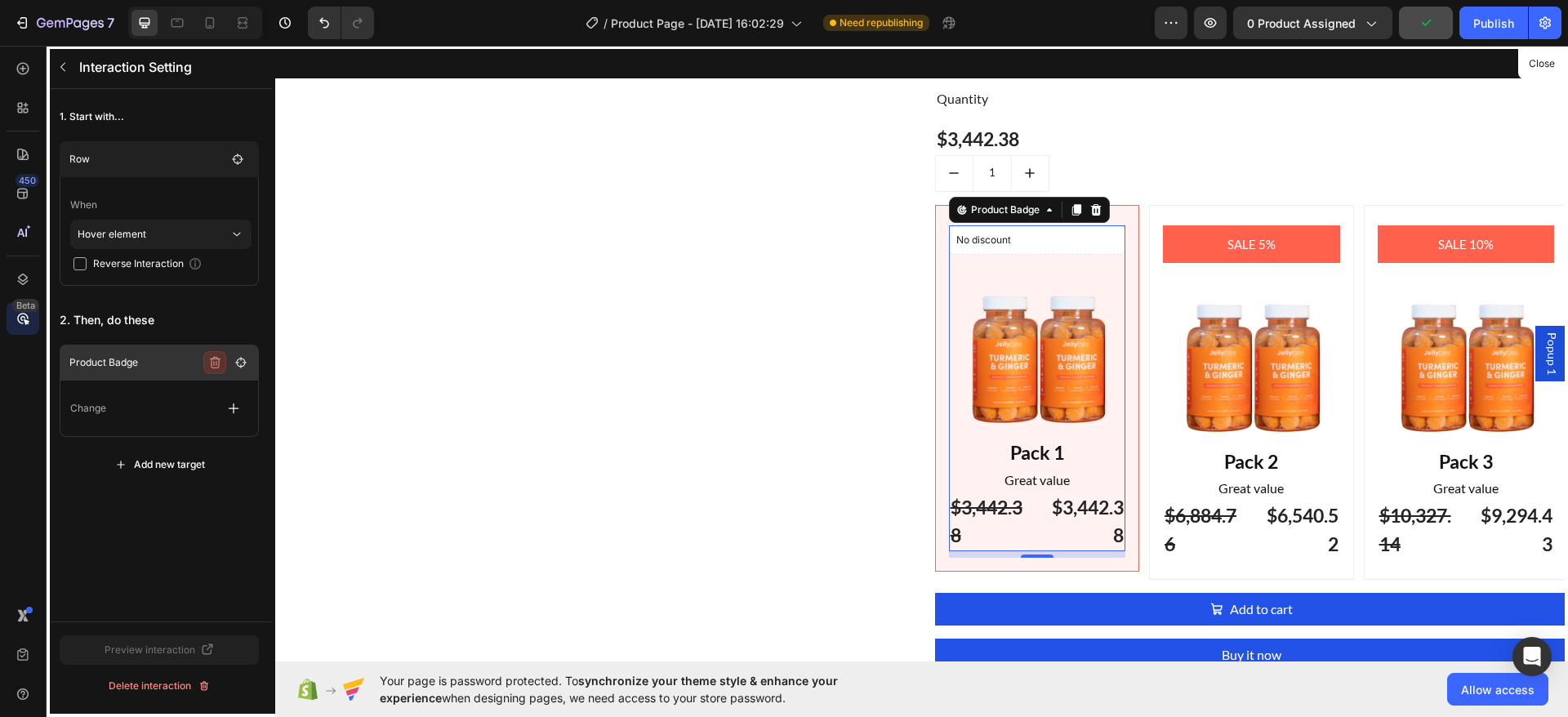
click at [217, 358] on icon "button" at bounding box center [215, 362] width 10 height 11
click at [240, 364] on div "Delete" at bounding box center [230, 362] width 31 height 14
click at [1001, 212] on div at bounding box center [922, 353] width 1293 height 616
click at [1004, 206] on div at bounding box center [922, 353] width 1293 height 616
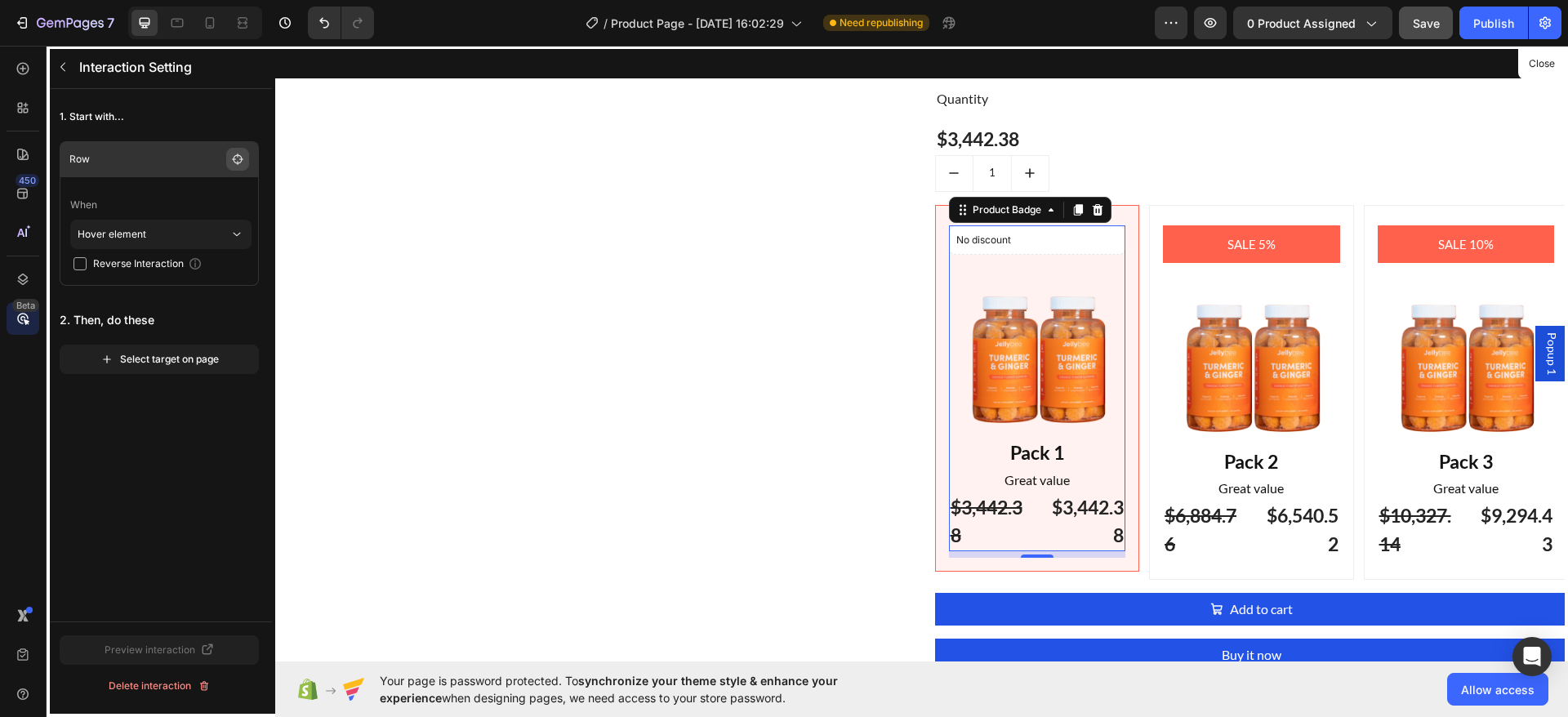
click at [240, 158] on icon "button" at bounding box center [237, 159] width 11 height 11
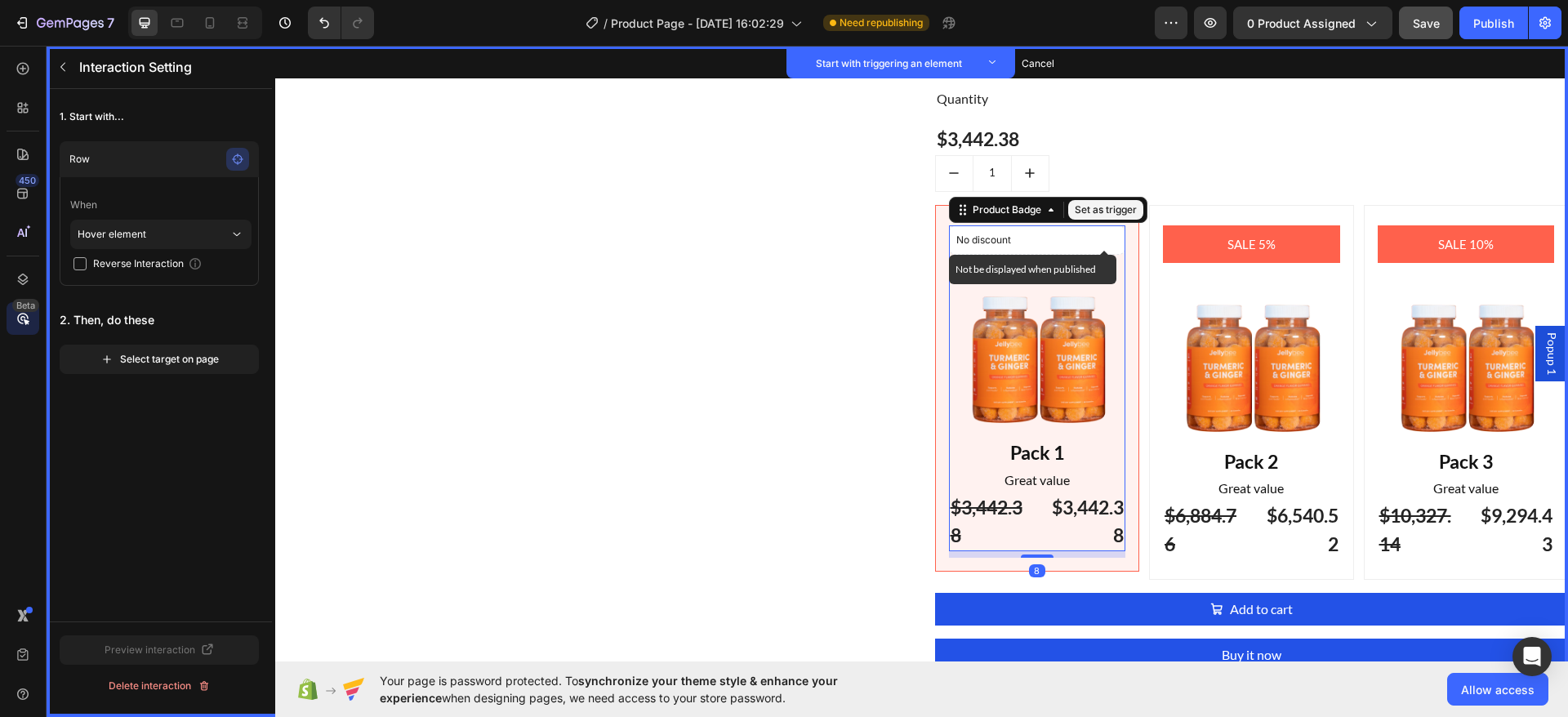
click at [979, 240] on p "No discount" at bounding box center [1037, 240] width 162 height 14
click at [1027, 212] on div "Product Badge" at bounding box center [1007, 209] width 75 height 14
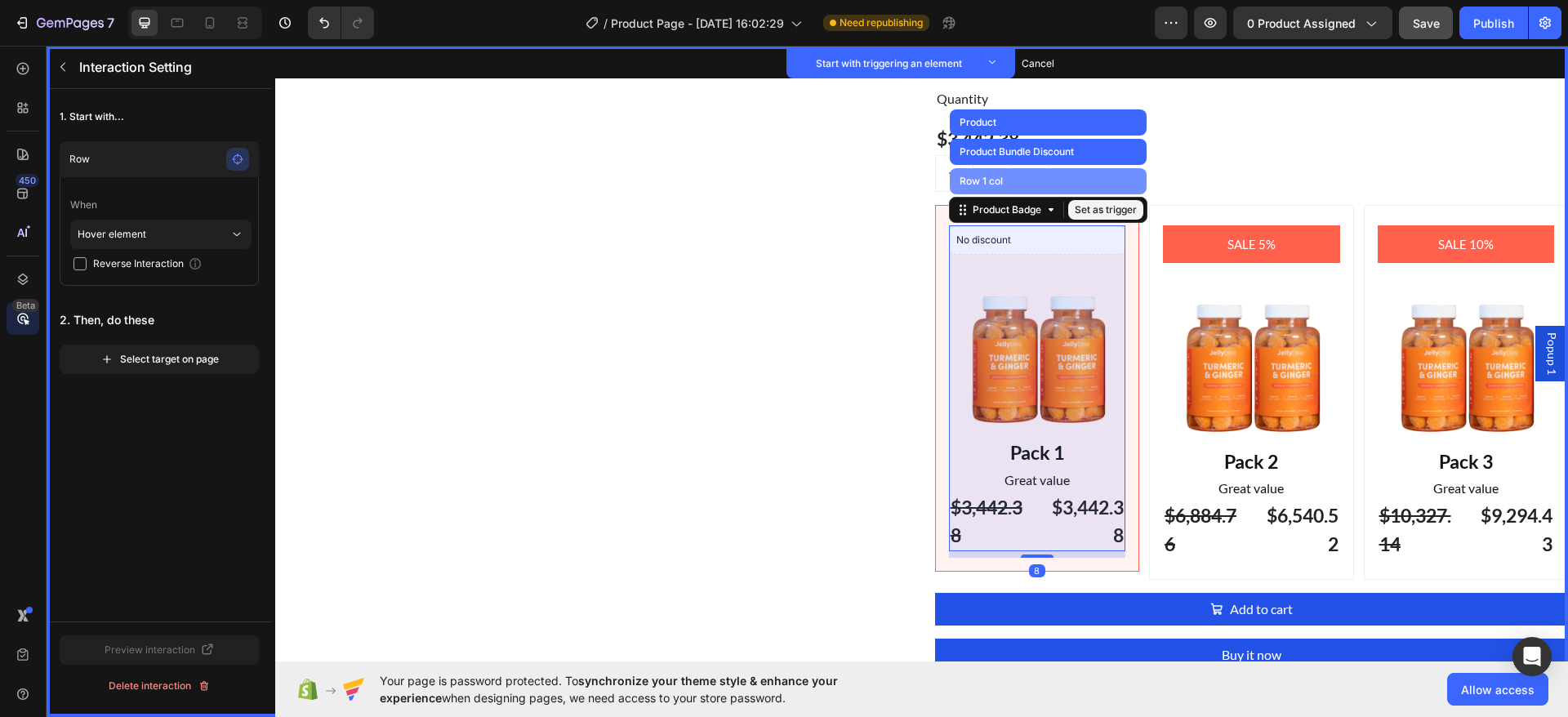
click at [1018, 179] on div "Row 1 col" at bounding box center [1048, 181] width 197 height 26
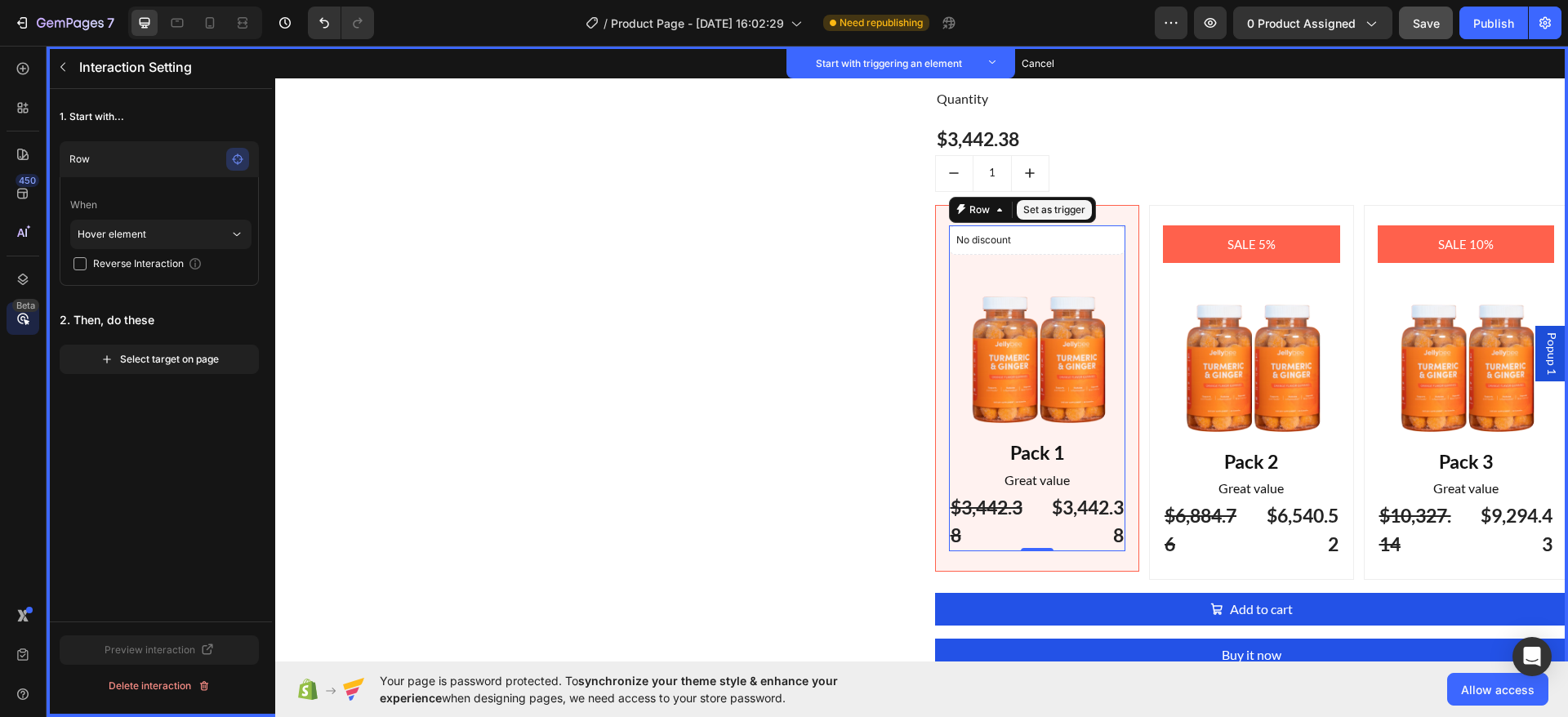
click at [1047, 203] on button "Set as trigger" at bounding box center [1054, 210] width 75 height 20
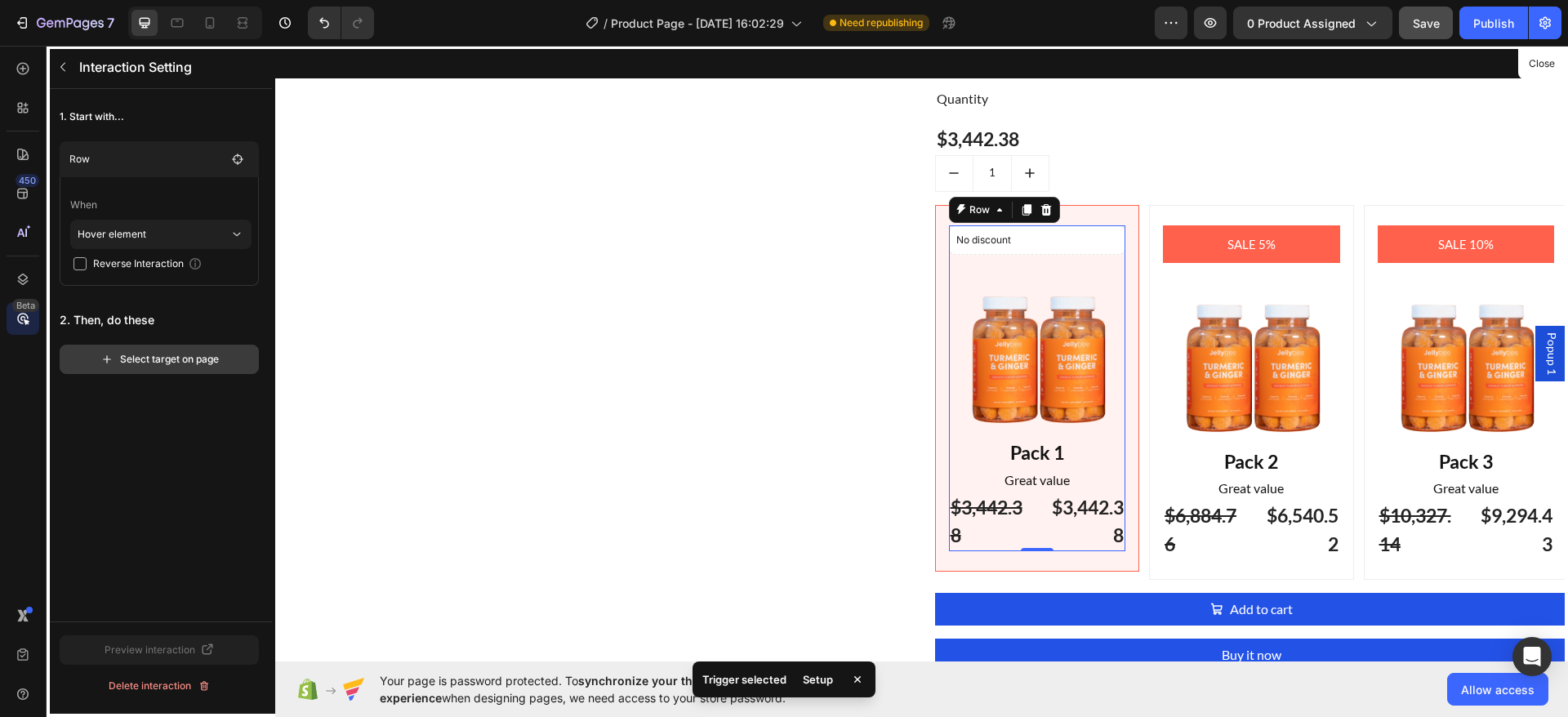
click at [166, 359] on div "Select target on page" at bounding box center [159, 358] width 118 height 14
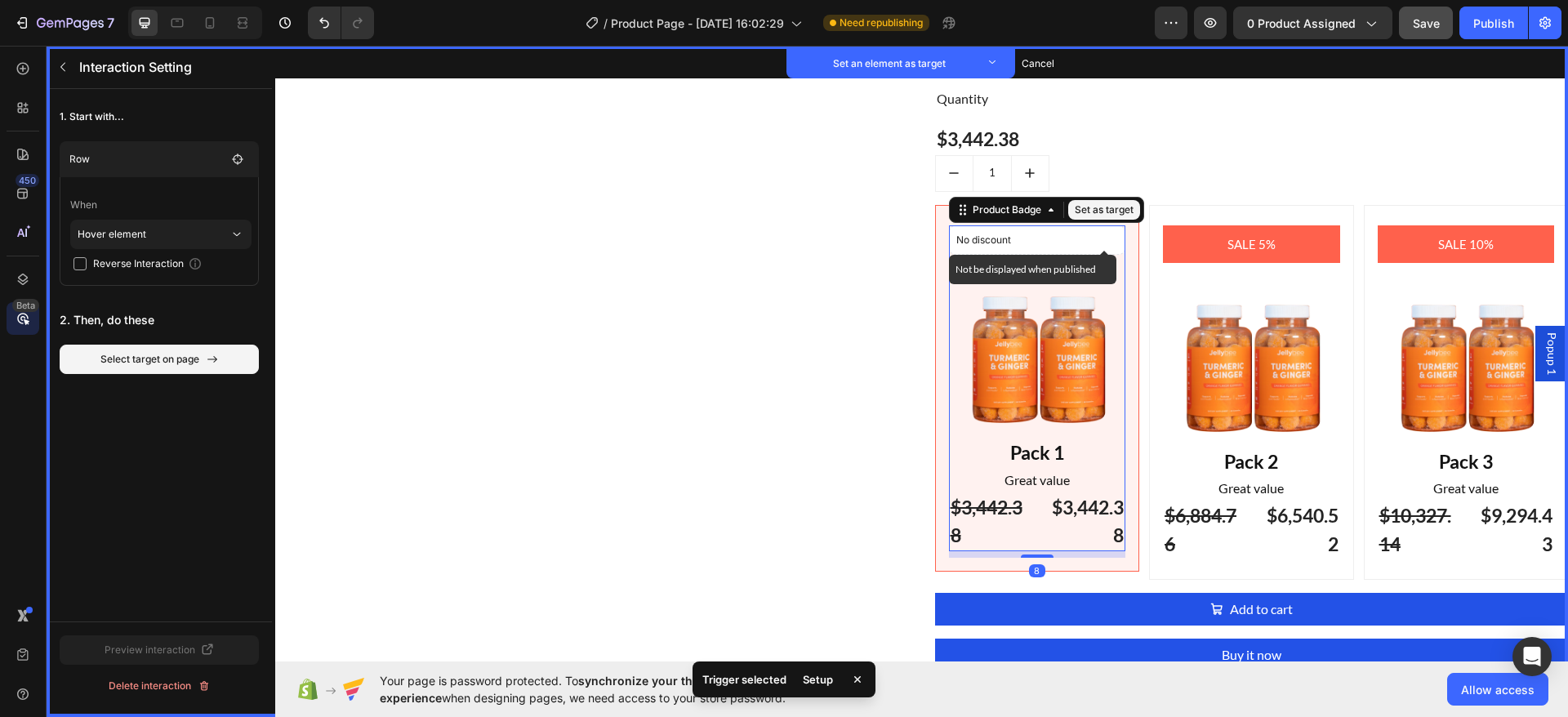
click at [1024, 237] on p "No discount" at bounding box center [1037, 240] width 162 height 14
click at [1044, 212] on icon at bounding box center [1050, 209] width 13 height 13
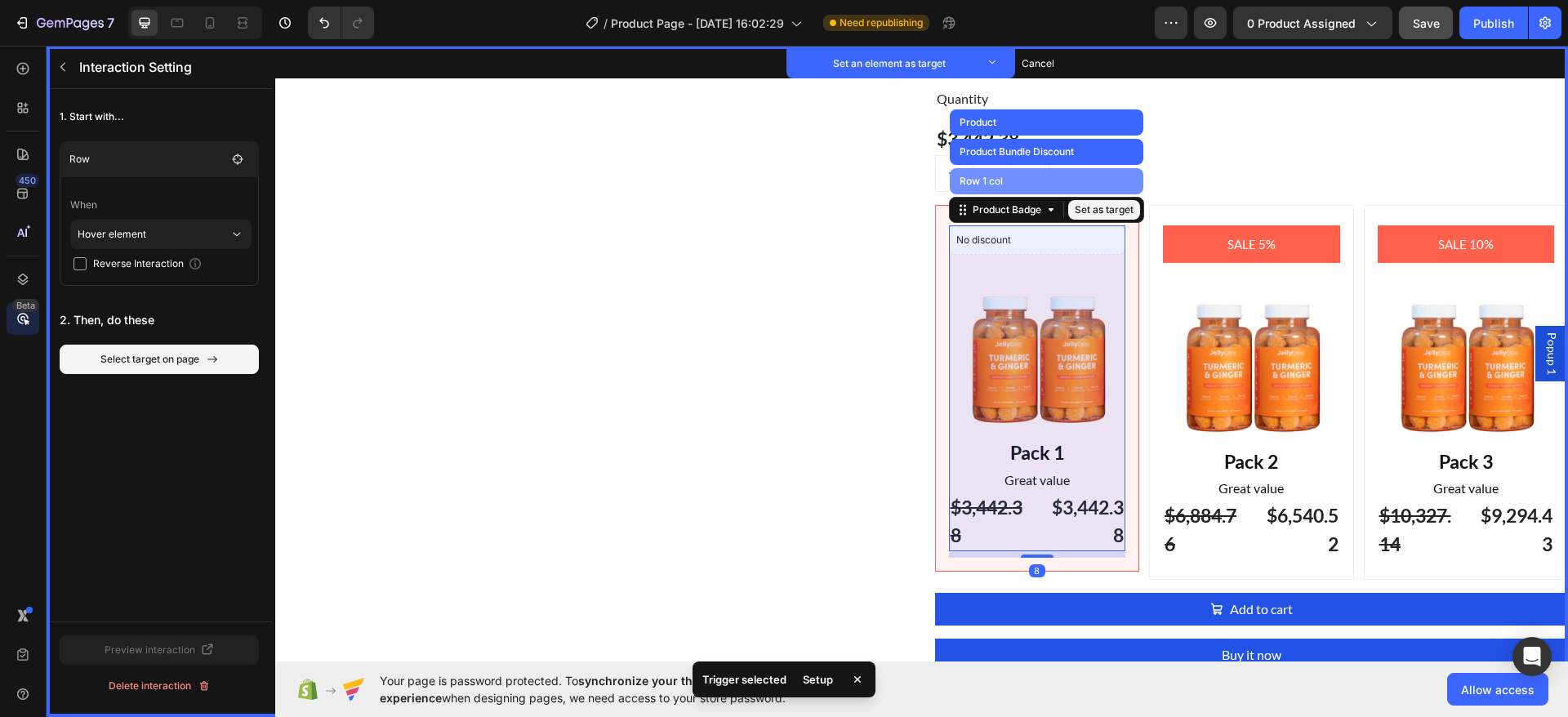
click at [990, 172] on div "Row 1 col" at bounding box center [1046, 181] width 194 height 26
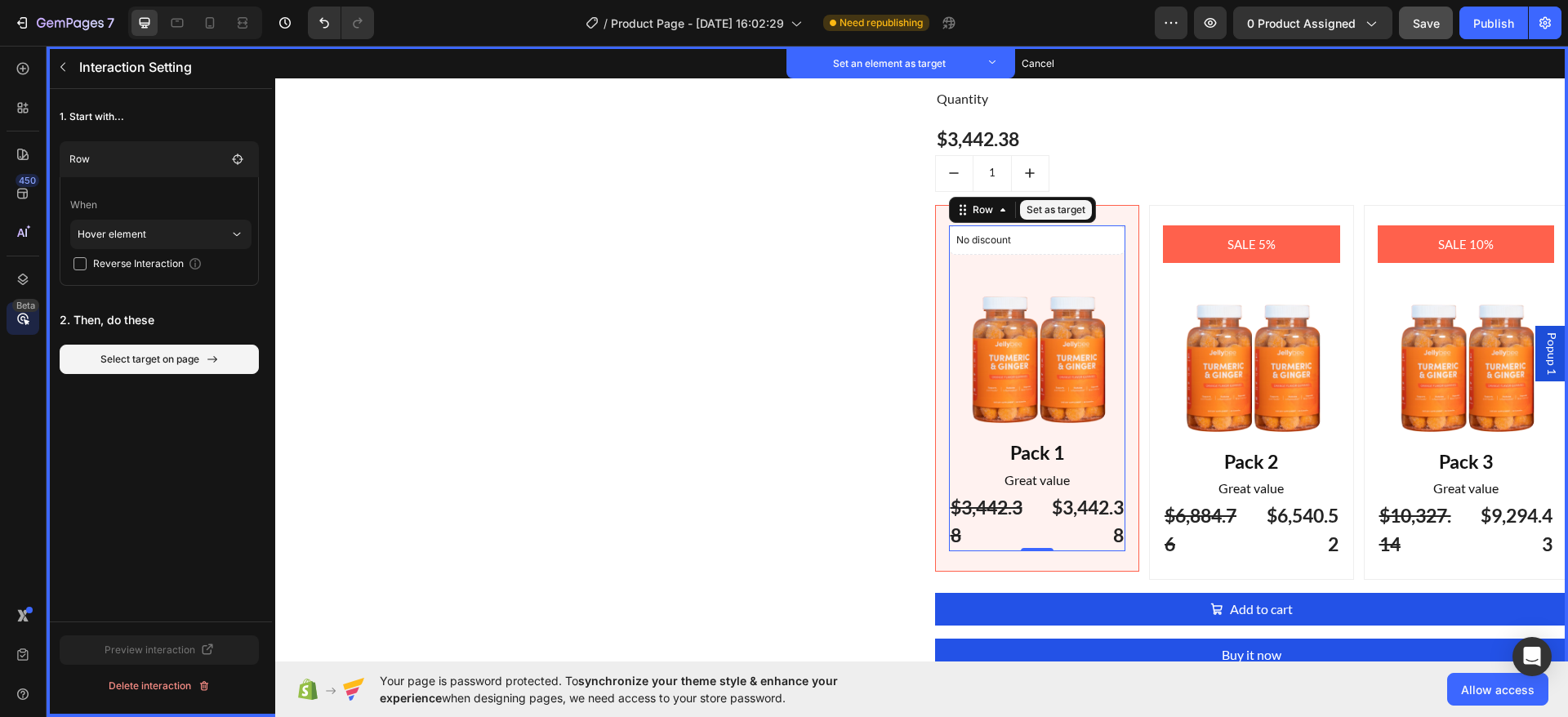
click at [1039, 205] on button "Set as target" at bounding box center [1056, 210] width 72 height 20
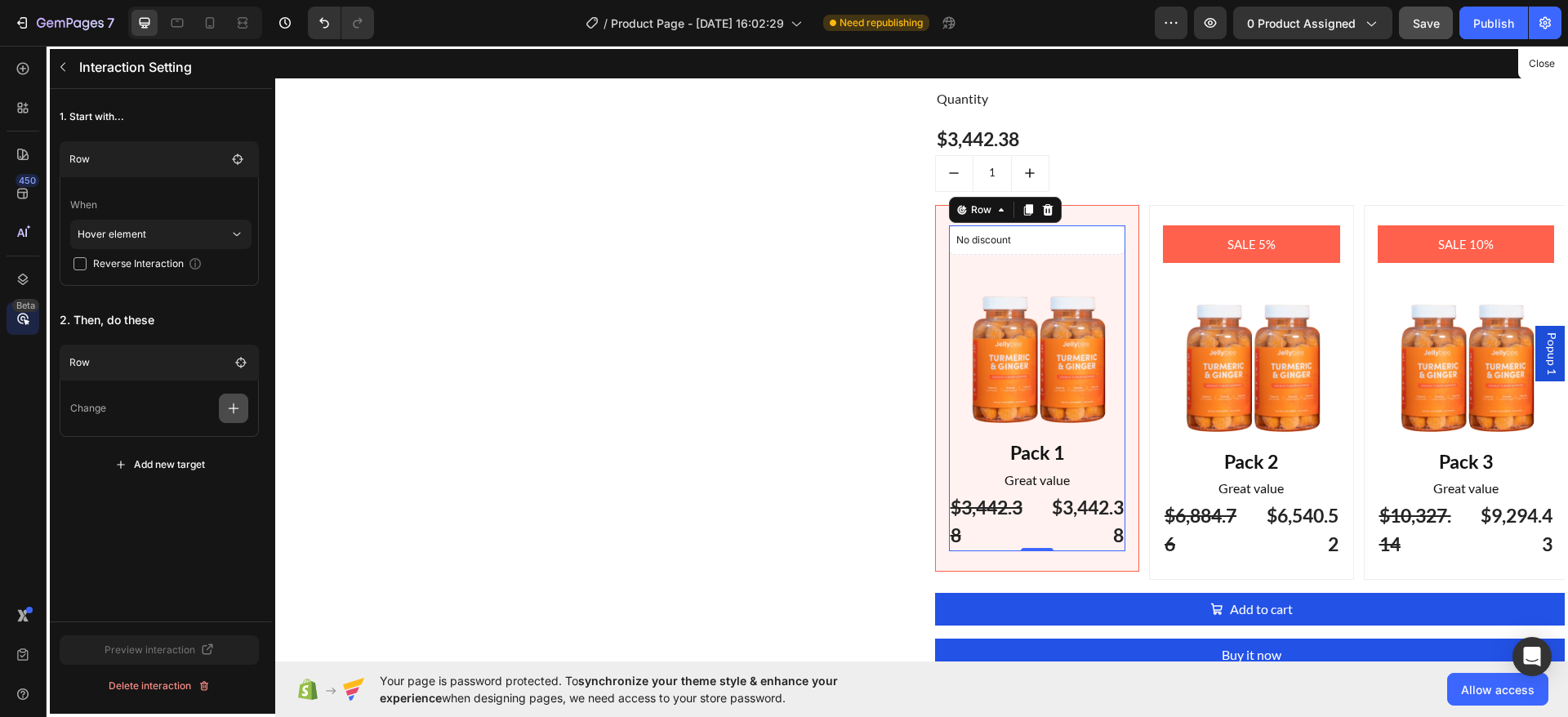
click at [228, 401] on icon "button" at bounding box center [233, 408] width 16 height 16
click at [163, 446] on p "Background & Shape" at bounding box center [155, 449] width 173 height 28
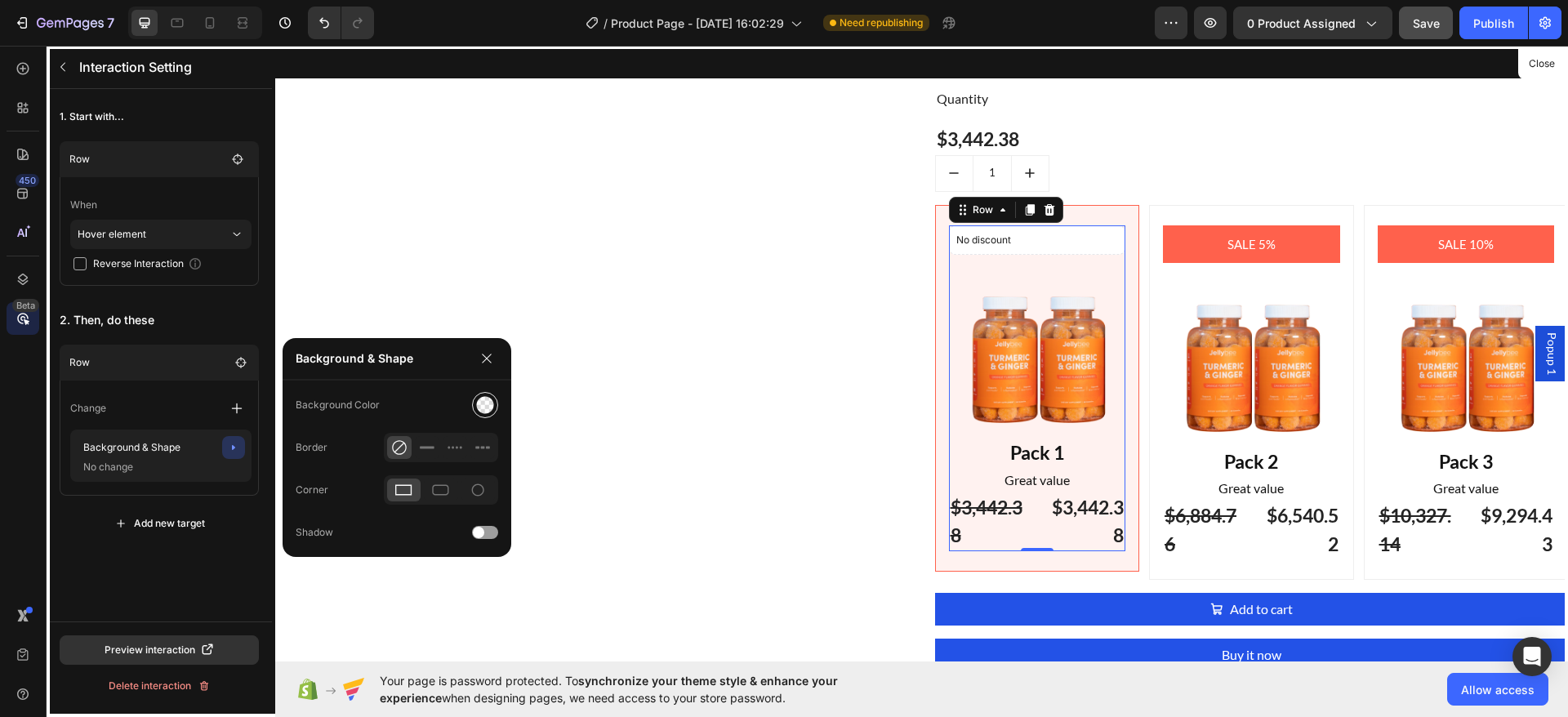
click at [477, 401] on img at bounding box center [484, 404] width 18 height 18
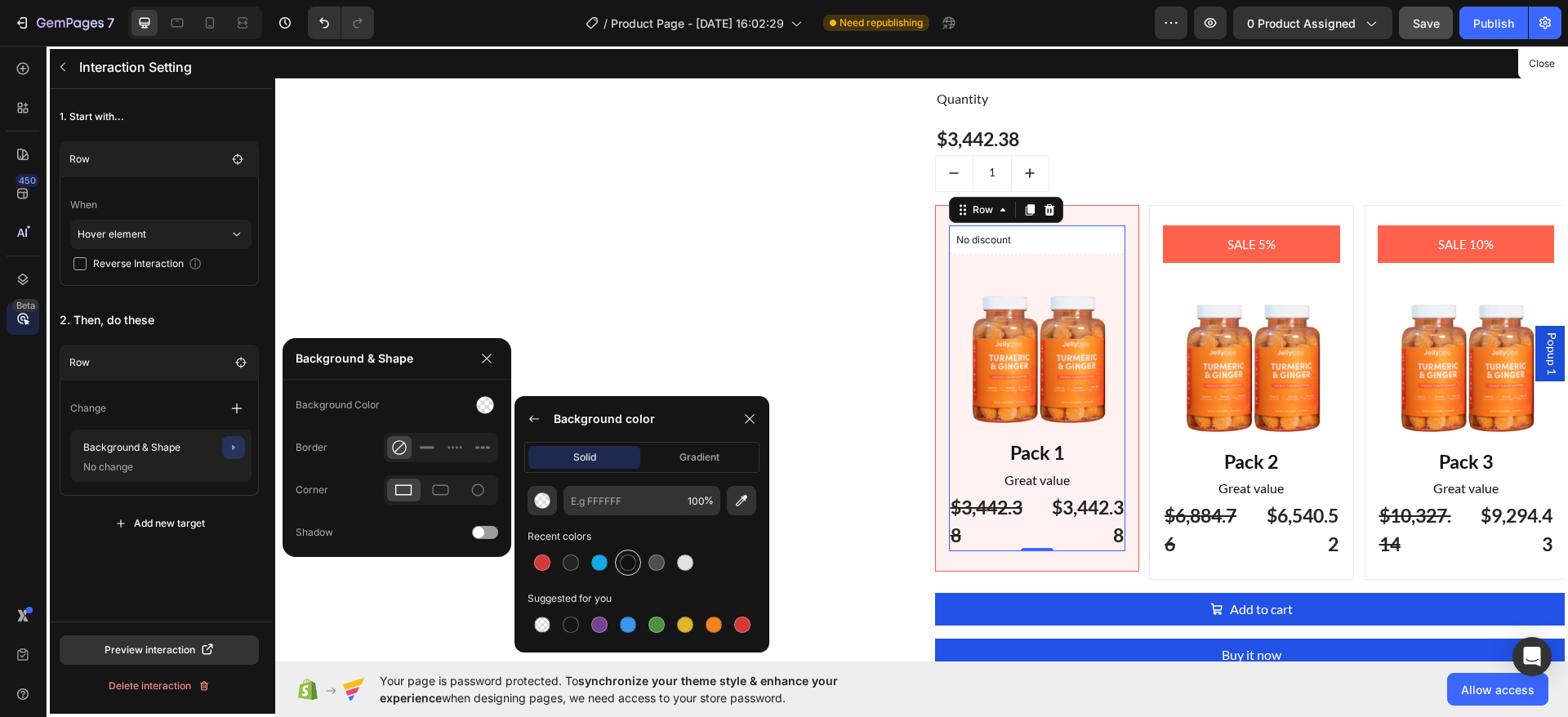
click at [622, 552] on div at bounding box center [628, 562] width 26 height 26
type input "121212"
click at [740, 357] on div at bounding box center [922, 353] width 1293 height 616
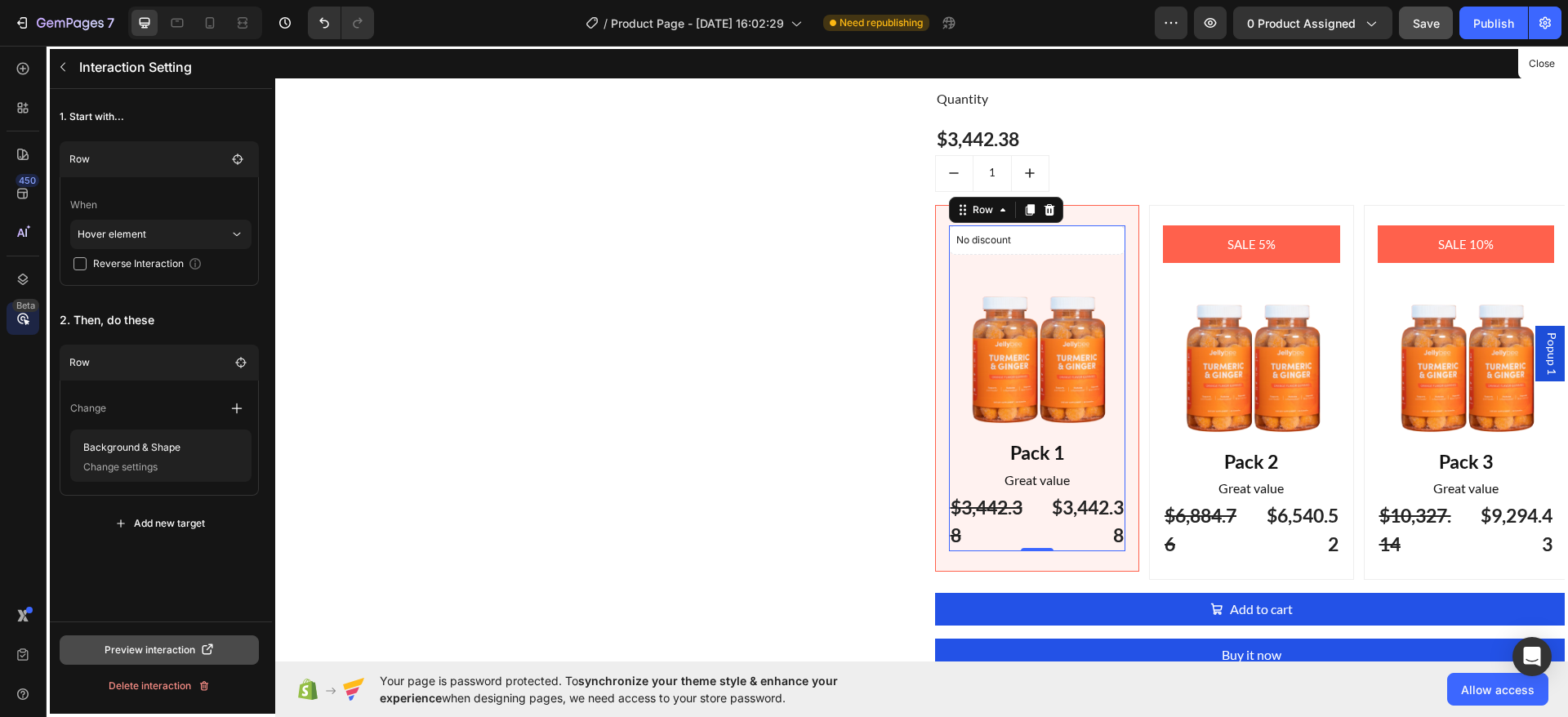
click at [156, 650] on div "Preview interaction" at bounding box center [160, 650] width 110 height 14
click at [990, 206] on div at bounding box center [922, 353] width 1293 height 616
click at [1541, 65] on button "Close" at bounding box center [1541, 65] width 40 height 24
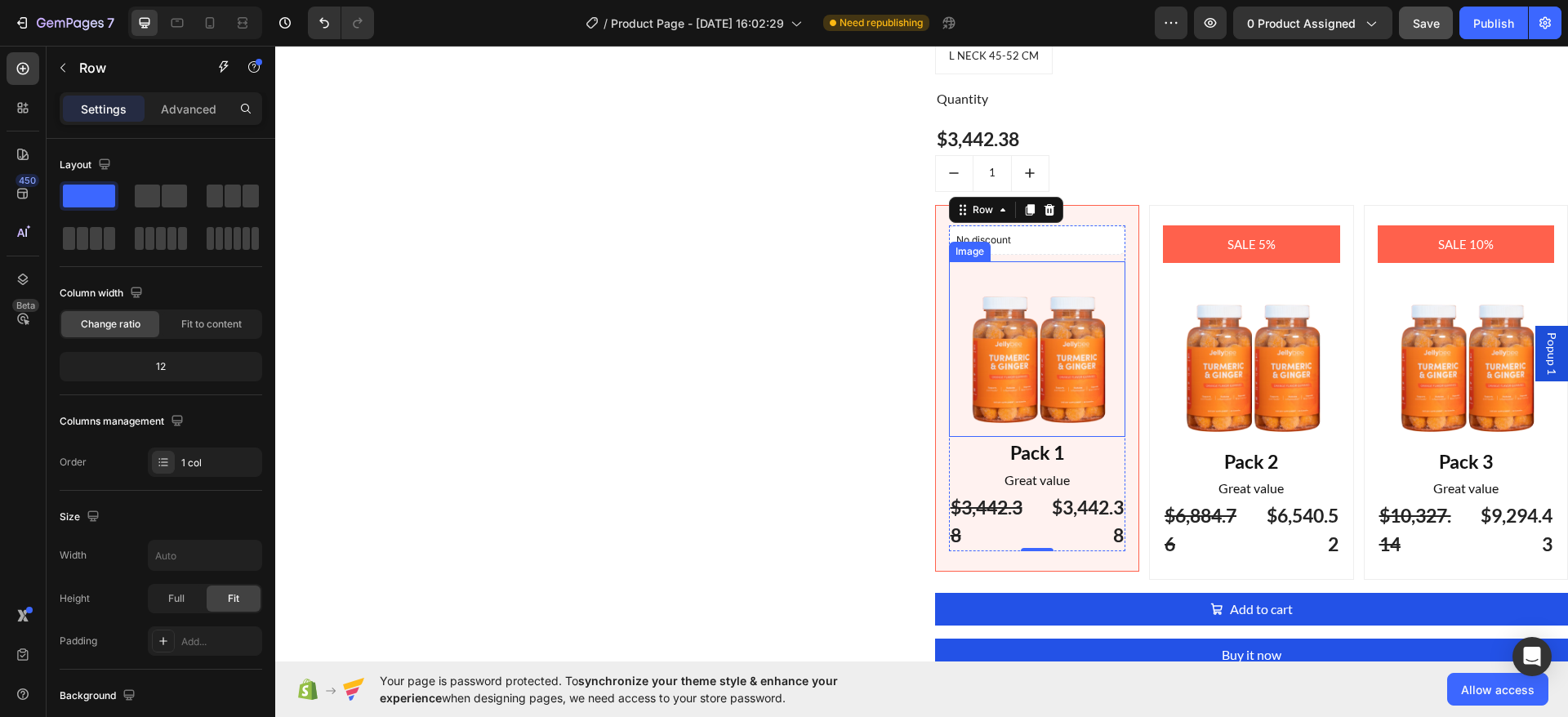
scroll to position [2000, 0]
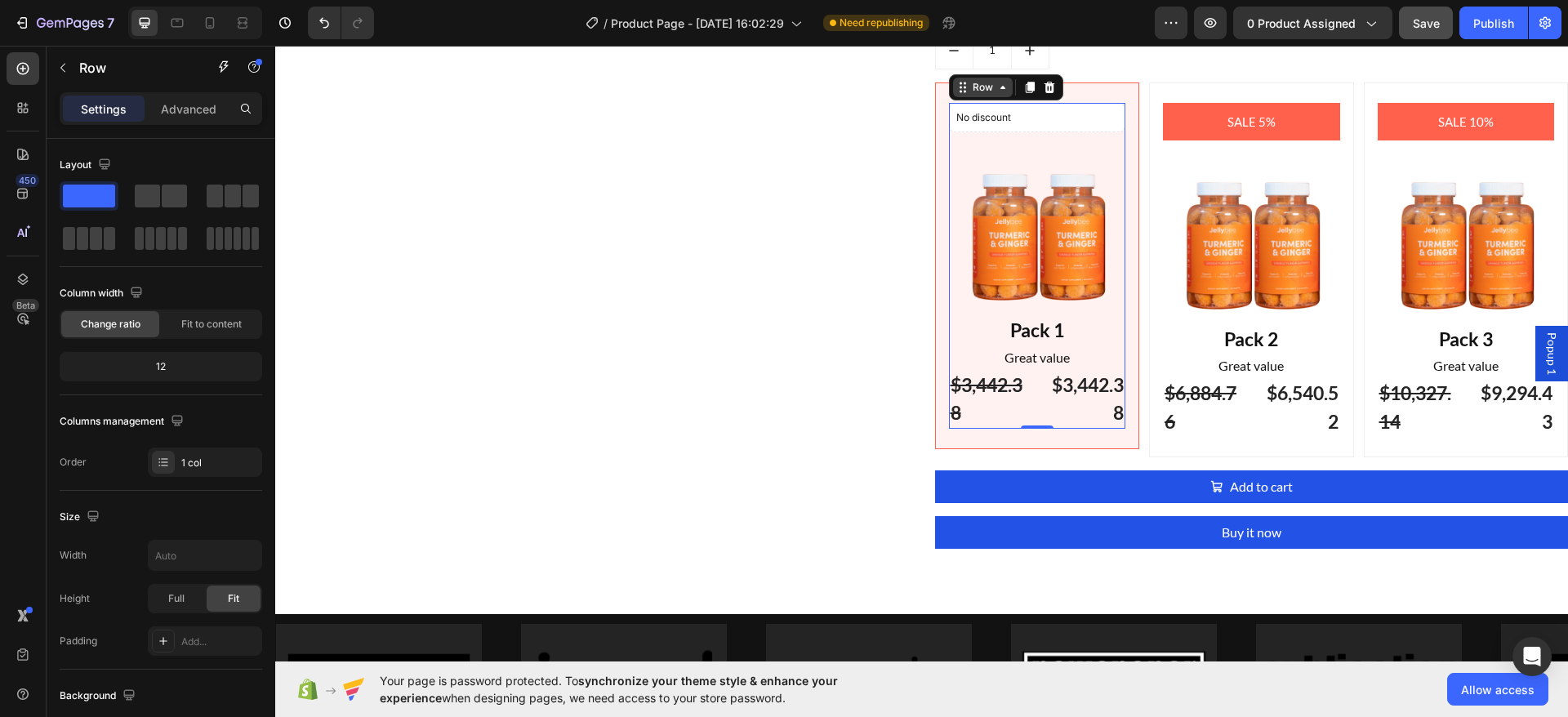
click at [1001, 80] on div "Row" at bounding box center [983, 87] width 59 height 20
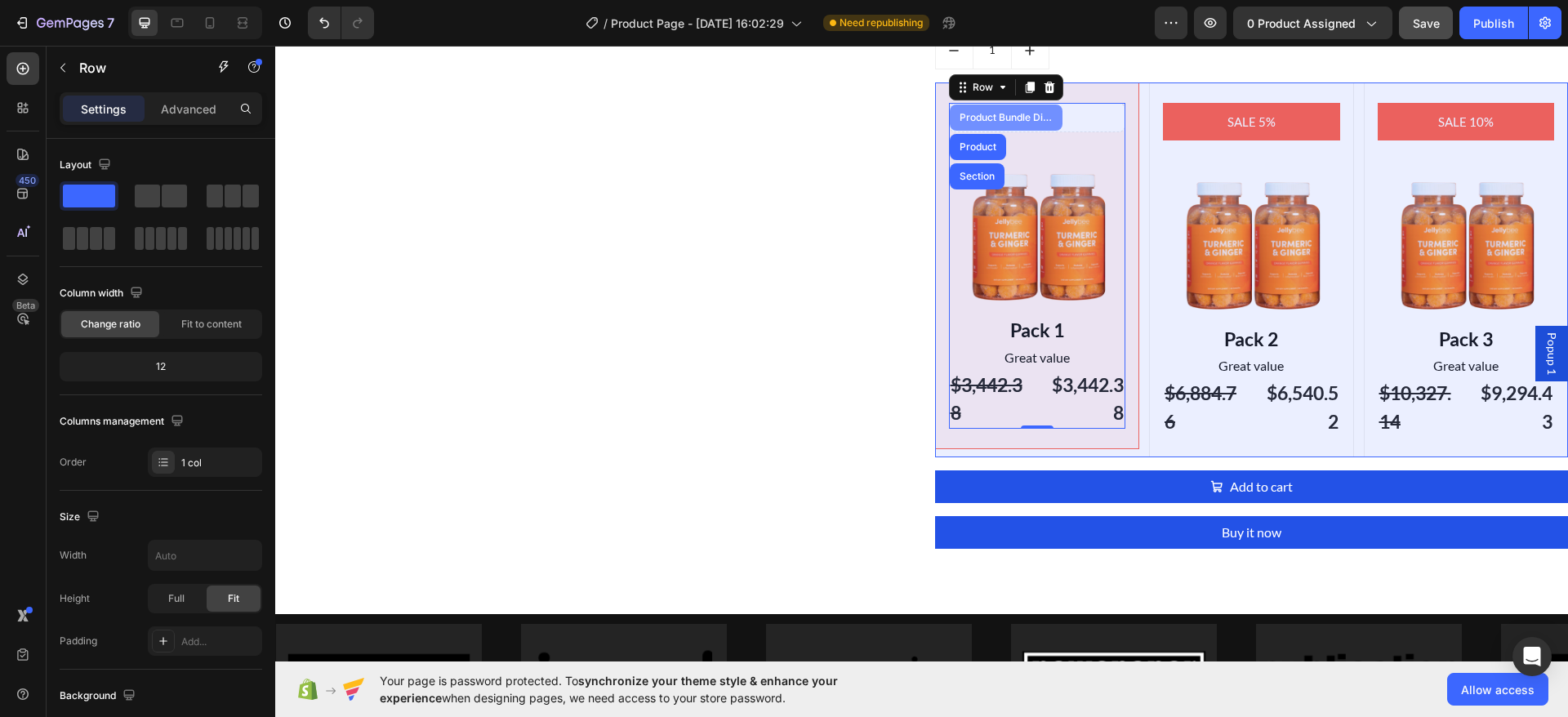
click at [982, 113] on div "Product Bundle Discount" at bounding box center [1006, 118] width 99 height 10
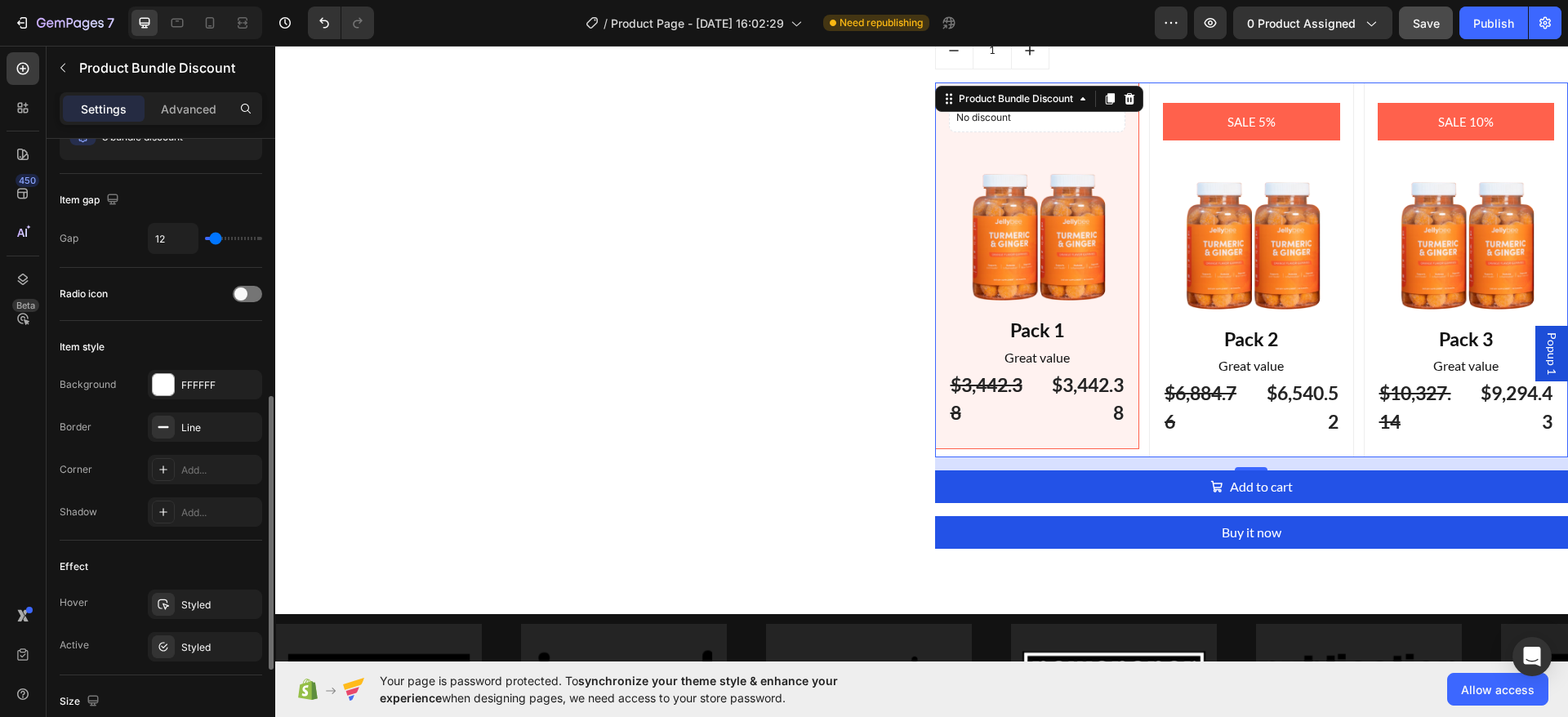
scroll to position [308, 0]
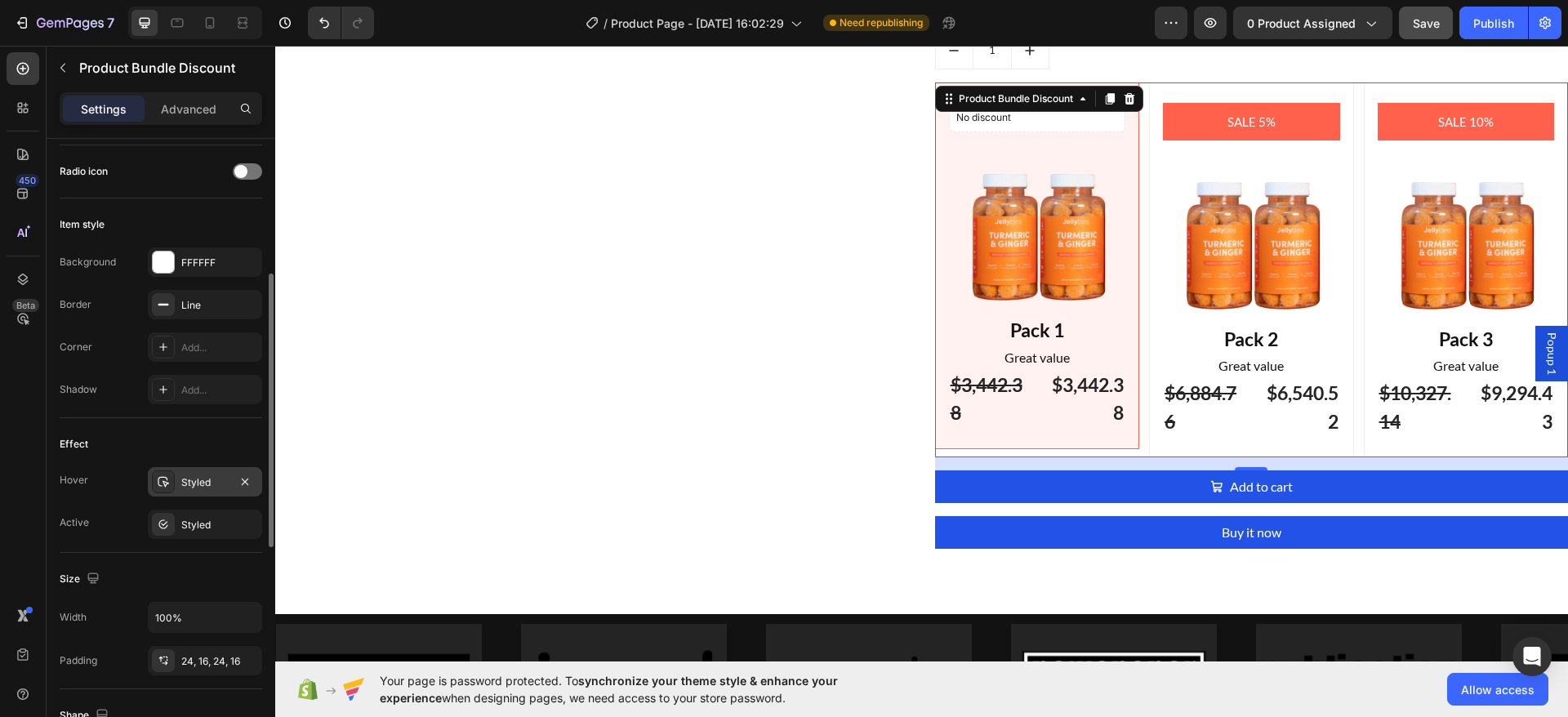
click at [195, 474] on div "Styled" at bounding box center [205, 482] width 115 height 30
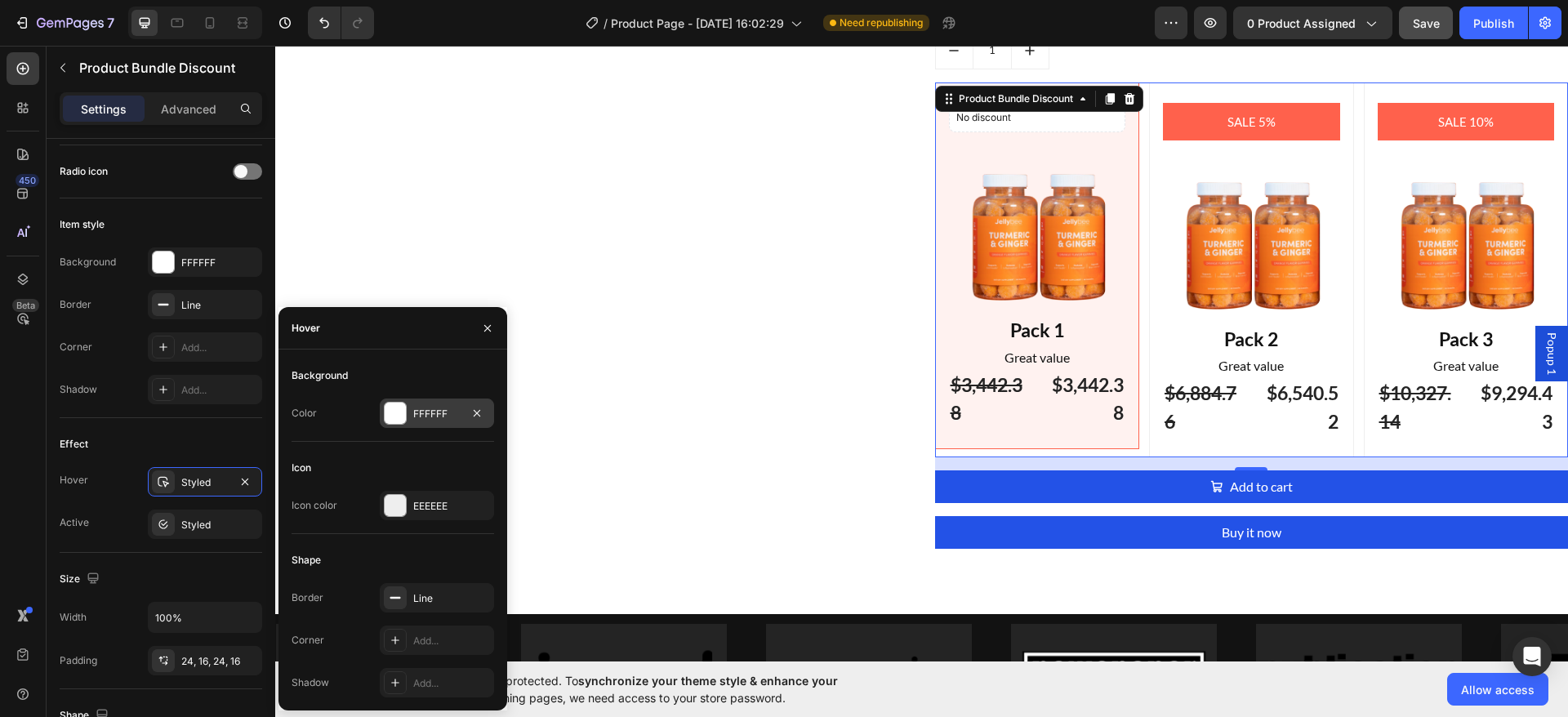
click at [399, 405] on div at bounding box center [395, 413] width 21 height 21
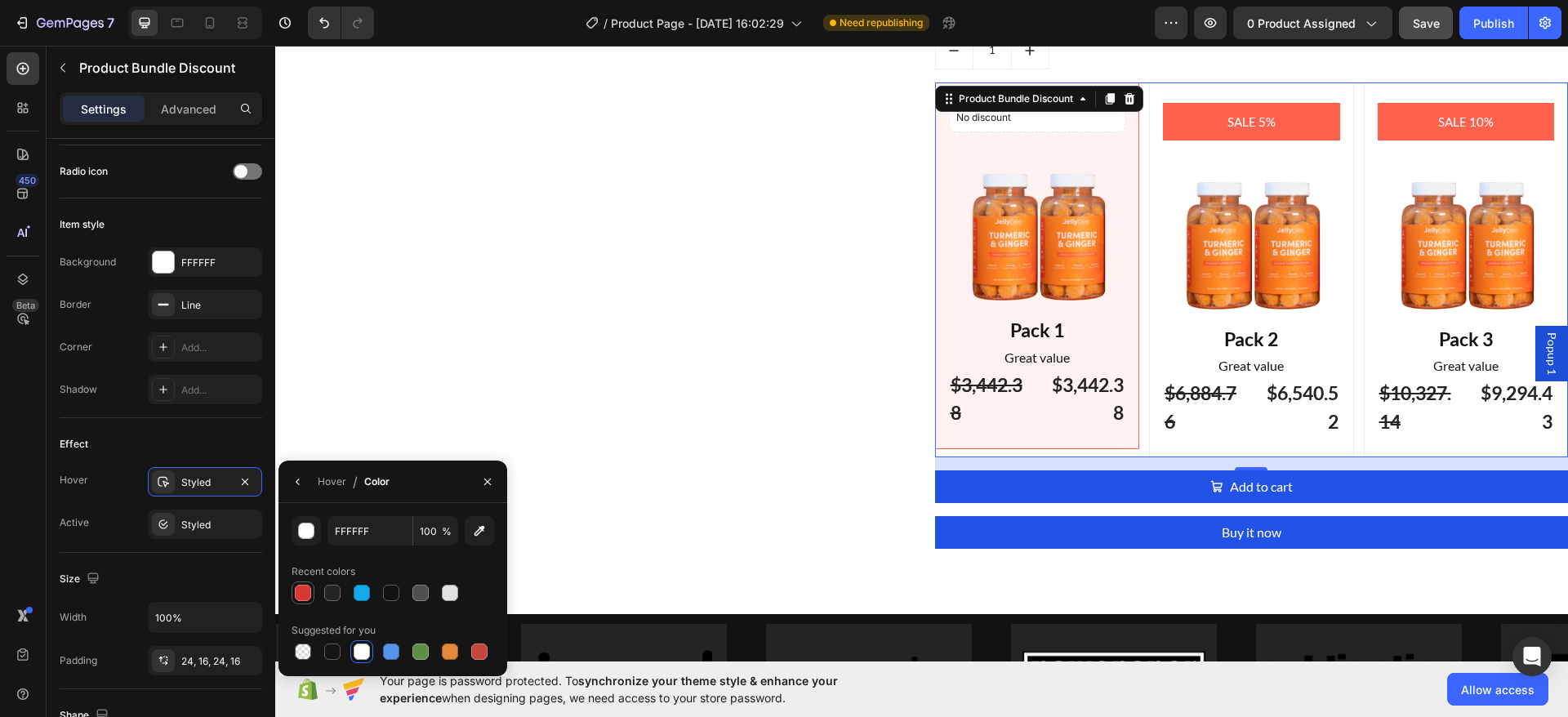
click at [305, 596] on div at bounding box center [302, 592] width 16 height 16
type input "D63837"
click at [159, 298] on icon at bounding box center [163, 304] width 13 height 13
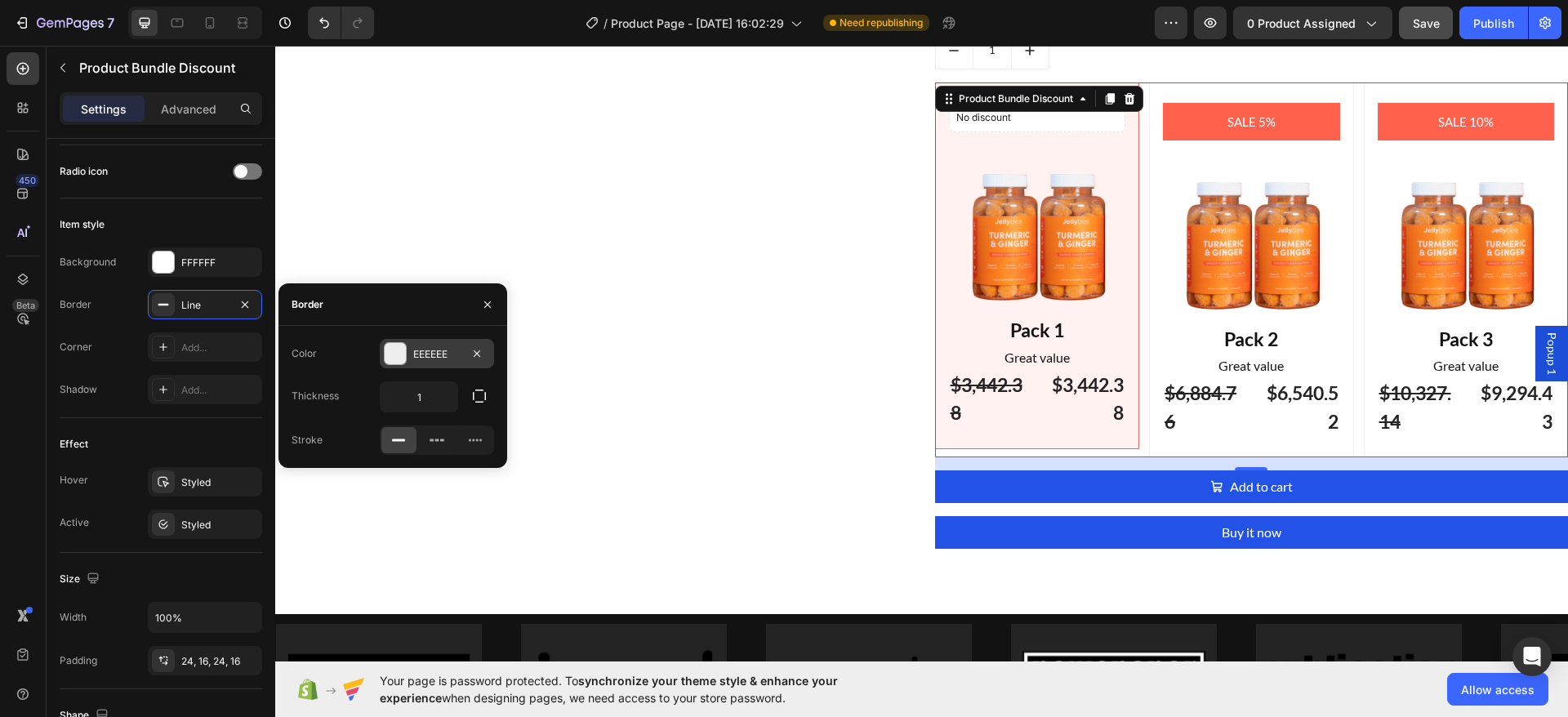
click at [395, 354] on div at bounding box center [395, 353] width 21 height 21
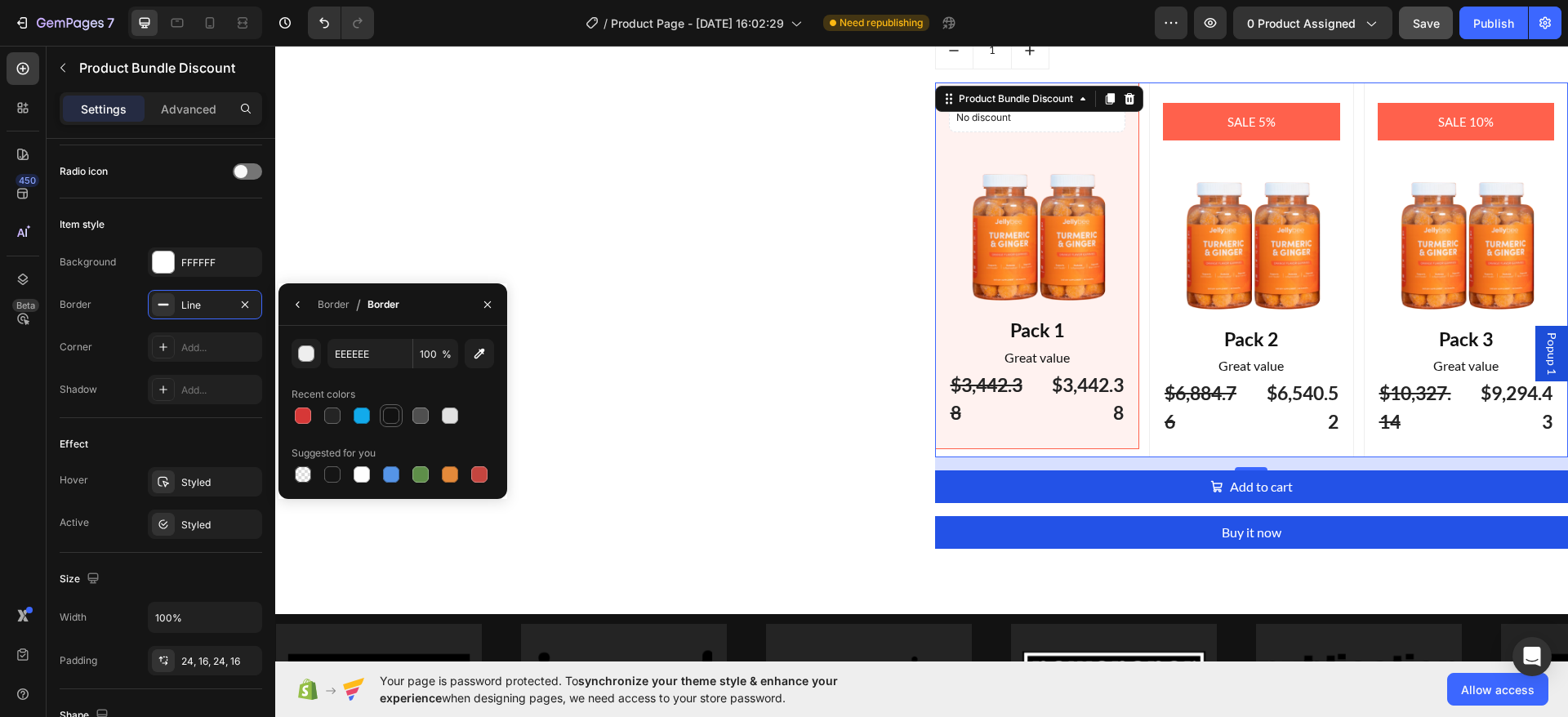
click at [392, 411] on div at bounding box center [391, 415] width 16 height 16
type input "121212"
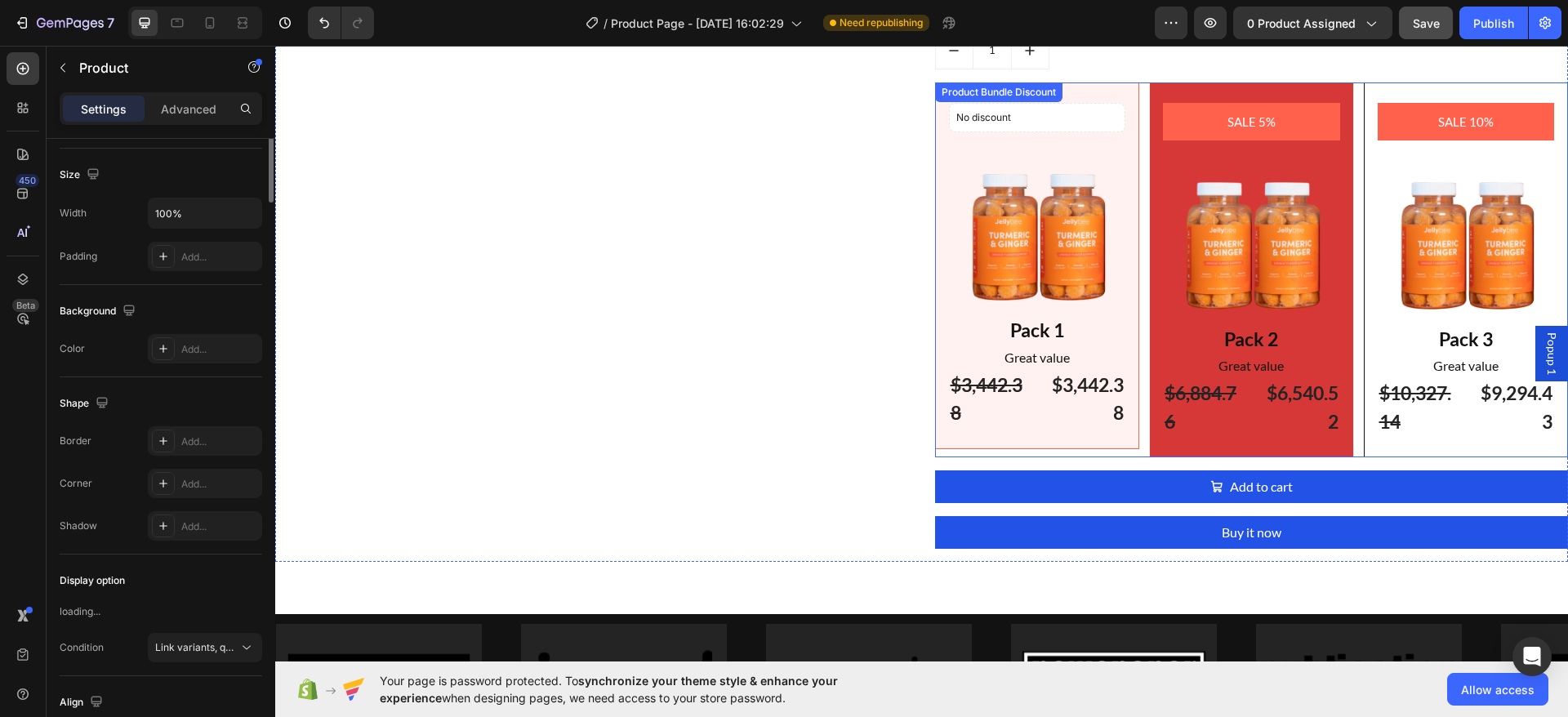
scroll to position [0, 0]
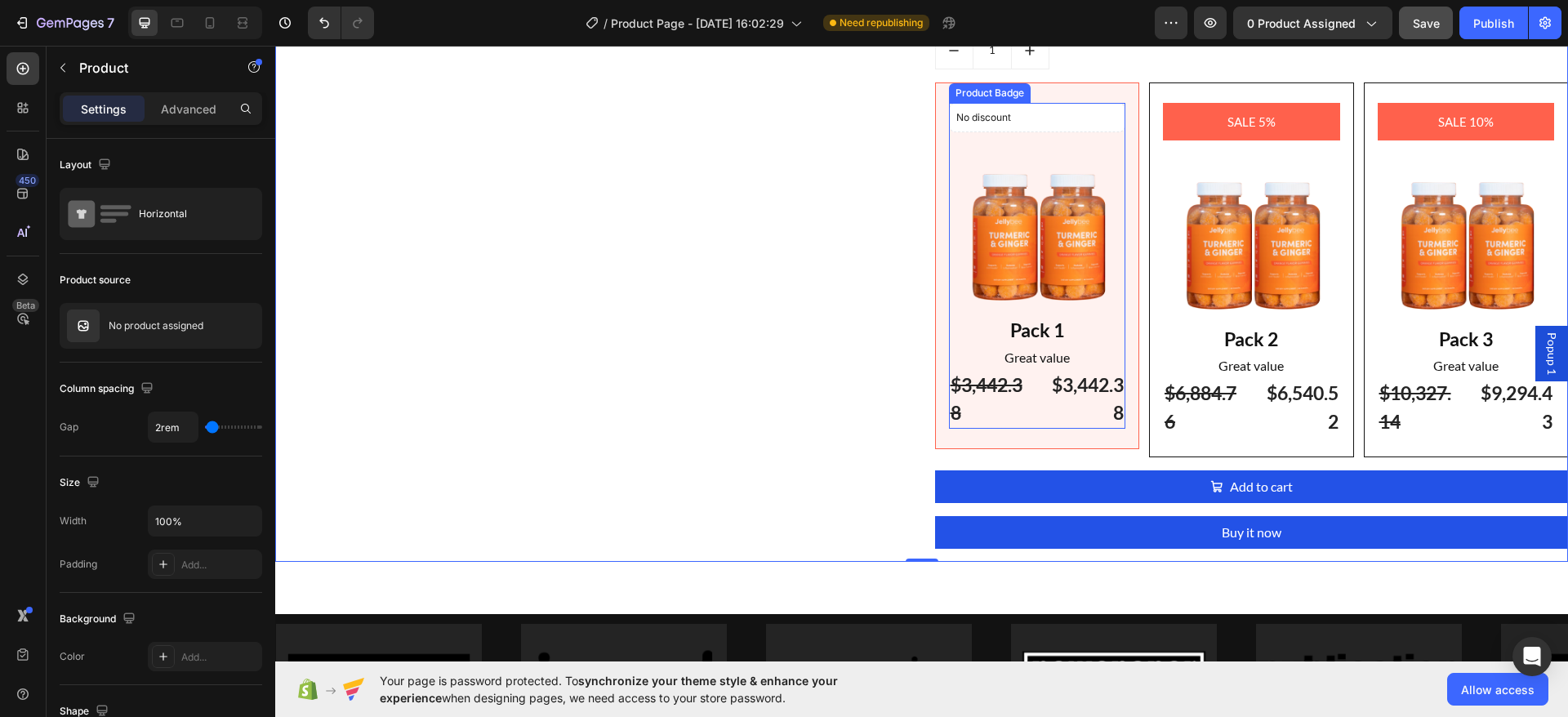
click at [1112, 100] on div "No discount Not be displayed when published Product Badge Image Pack 1 Text Blo…" at bounding box center [1037, 266] width 205 height 367
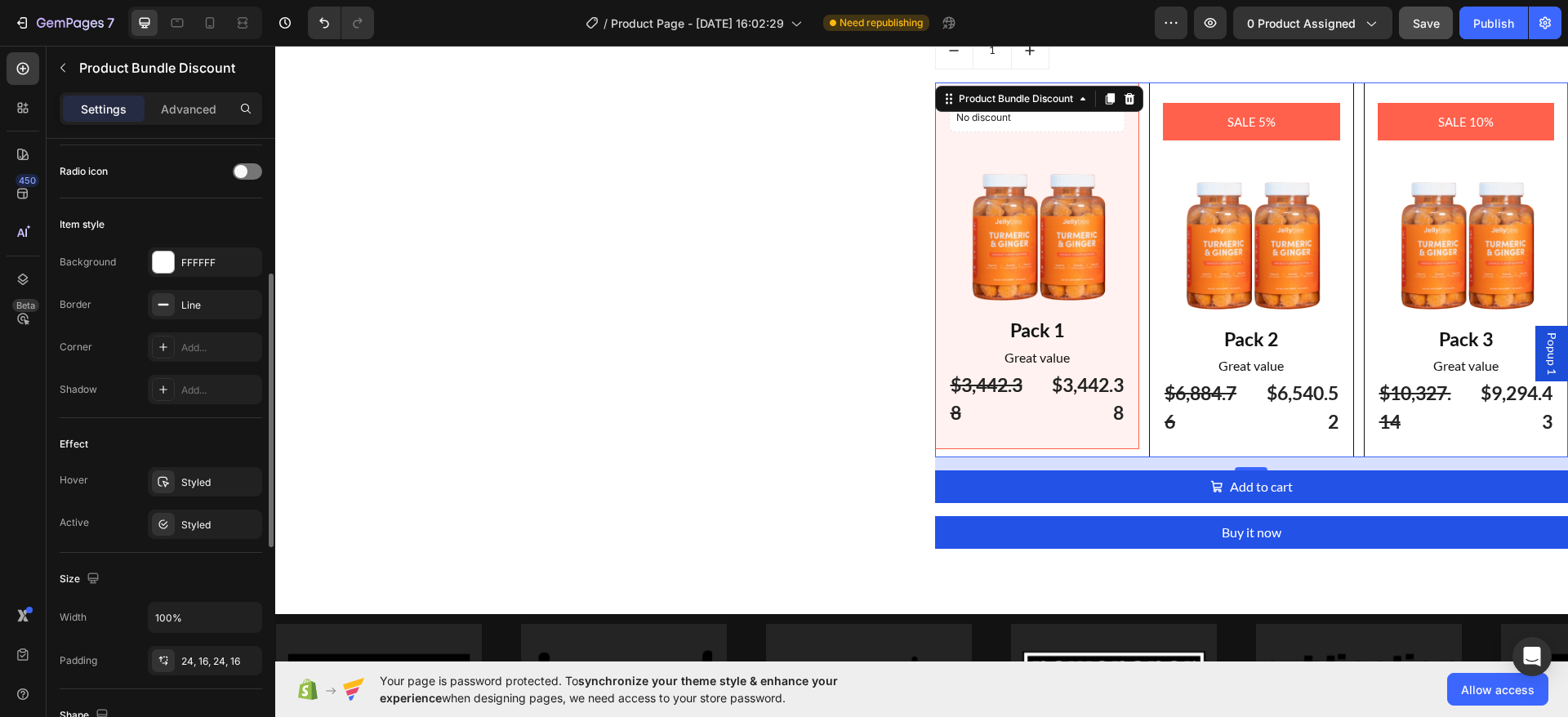
scroll to position [431, 0]
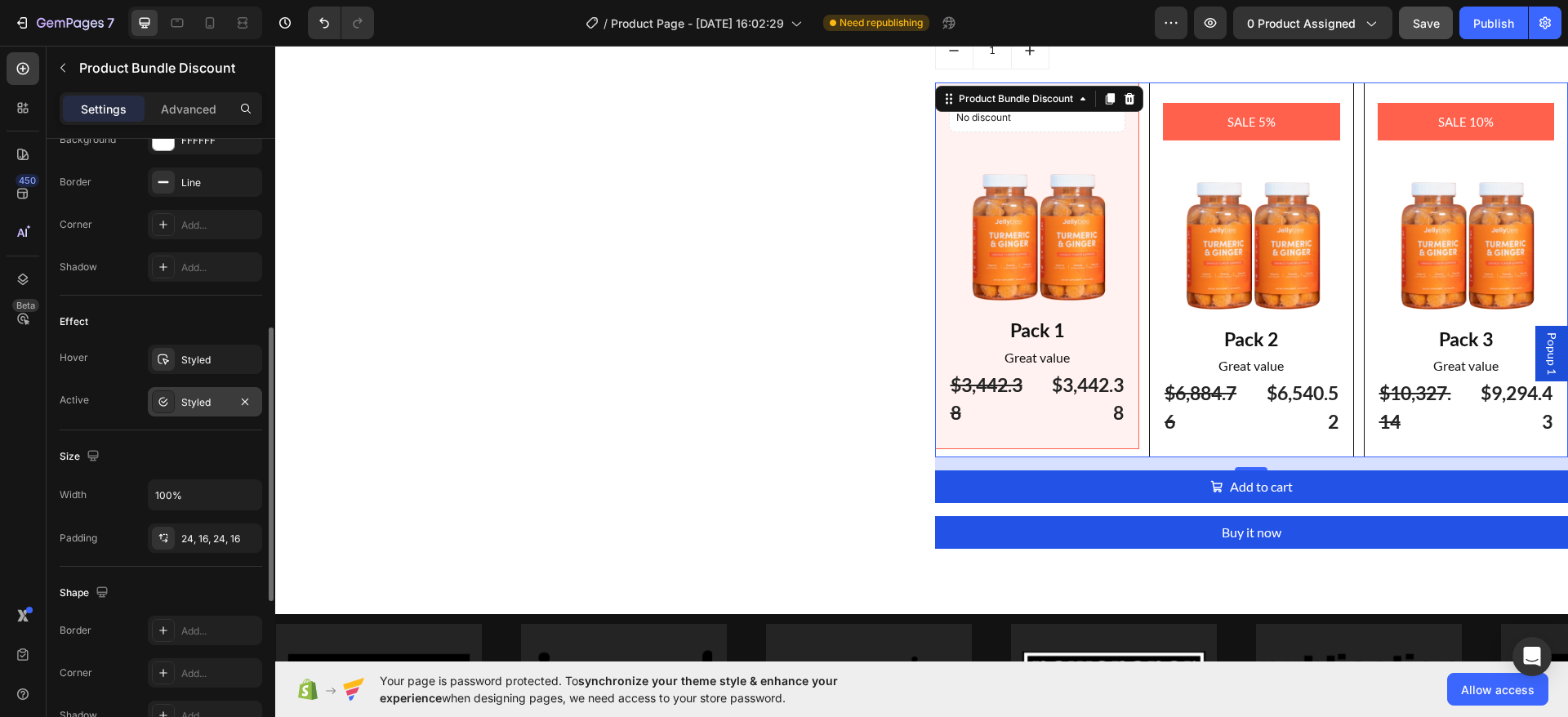
click at [202, 403] on div "Styled" at bounding box center [205, 402] width 48 height 14
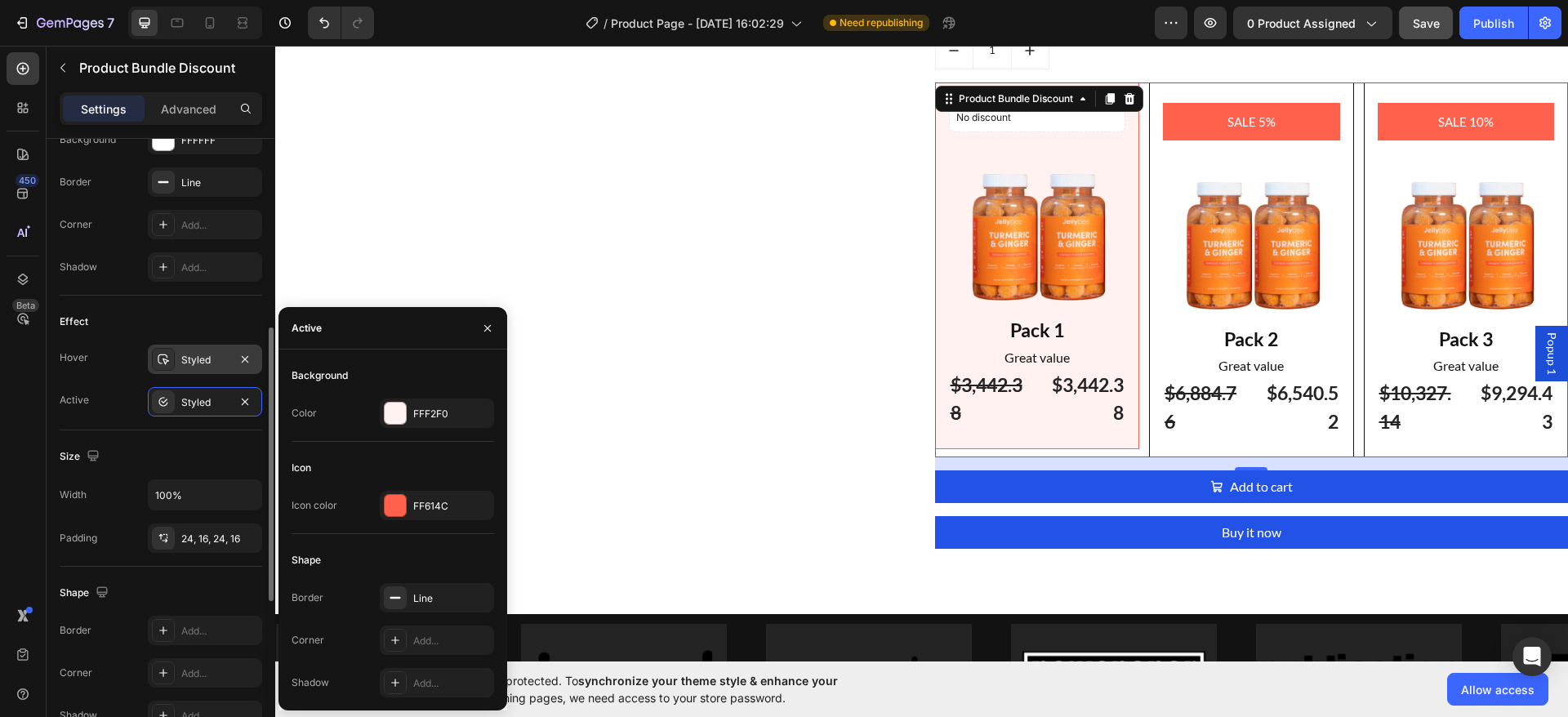
click at [192, 359] on div "Styled" at bounding box center [205, 359] width 48 height 14
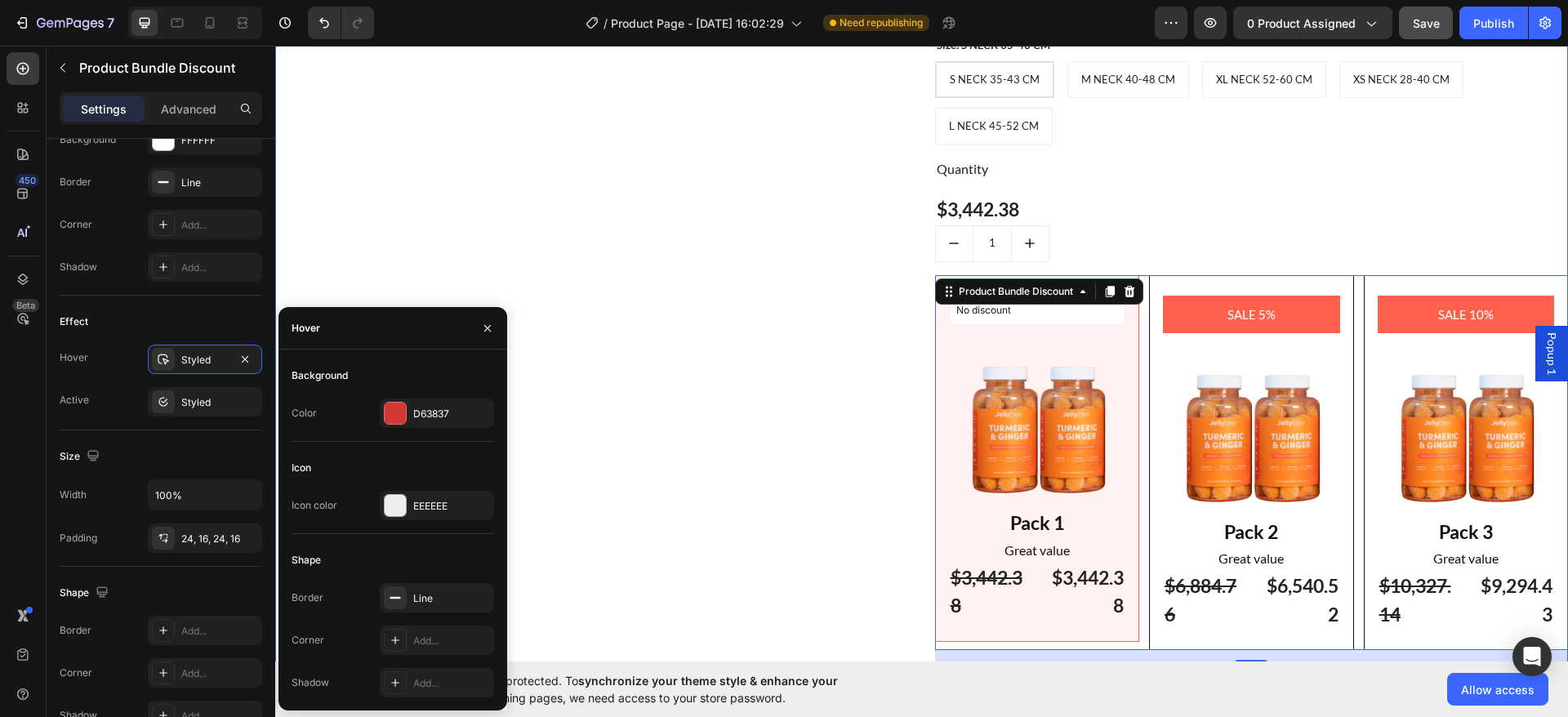
scroll to position [1755, 0]
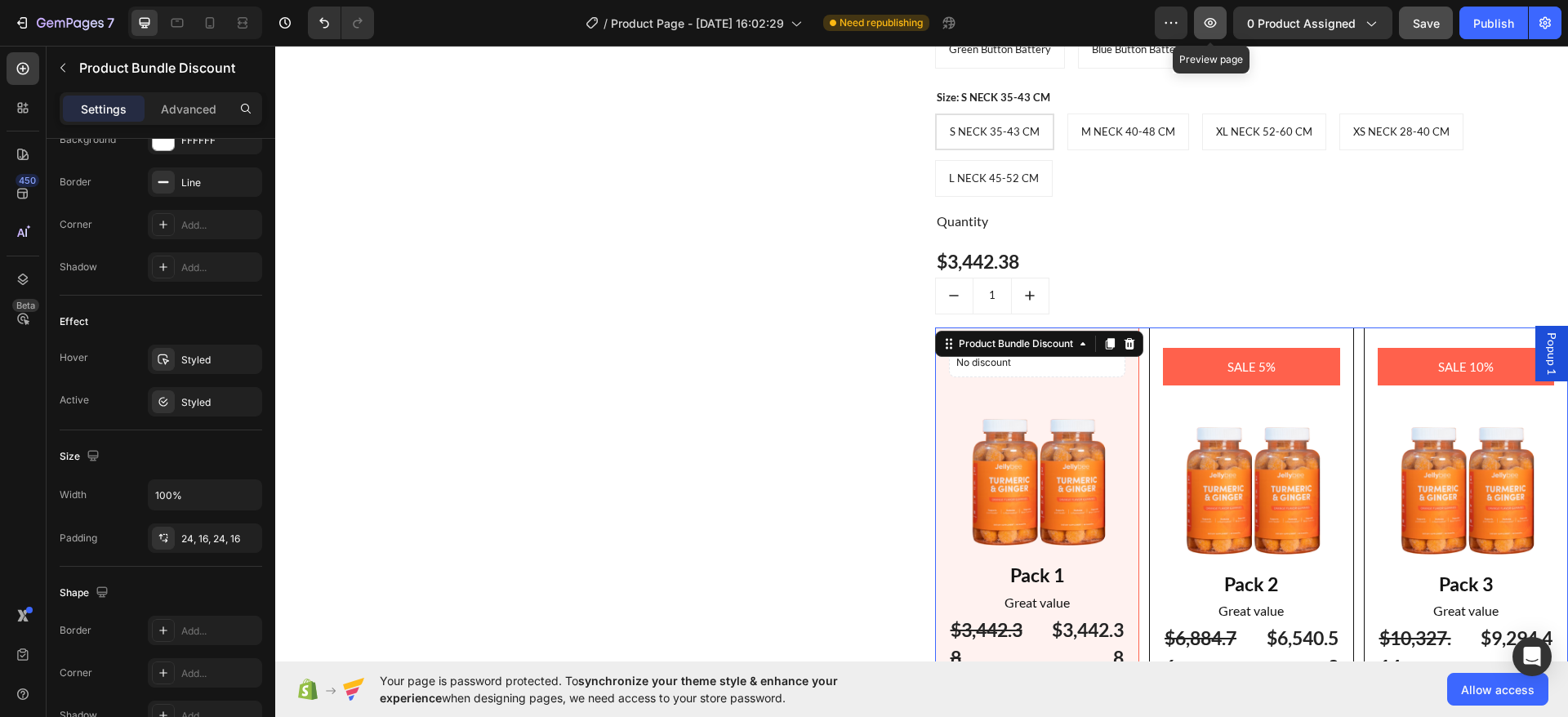
click at [1210, 18] on icon "button" at bounding box center [1210, 23] width 12 height 10
